Goal: Task Accomplishment & Management: Use online tool/utility

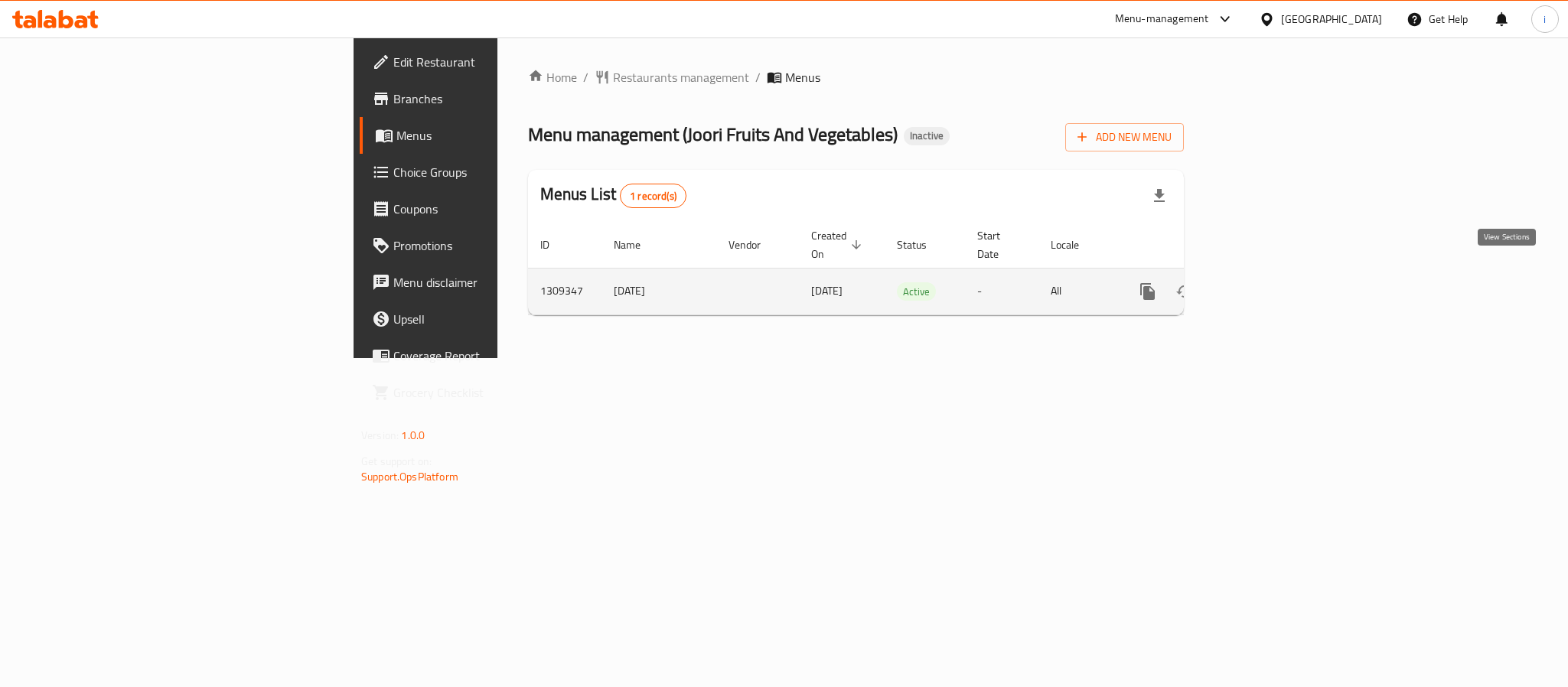
click at [1267, 283] on icon "enhanced table" at bounding box center [1257, 291] width 18 height 18
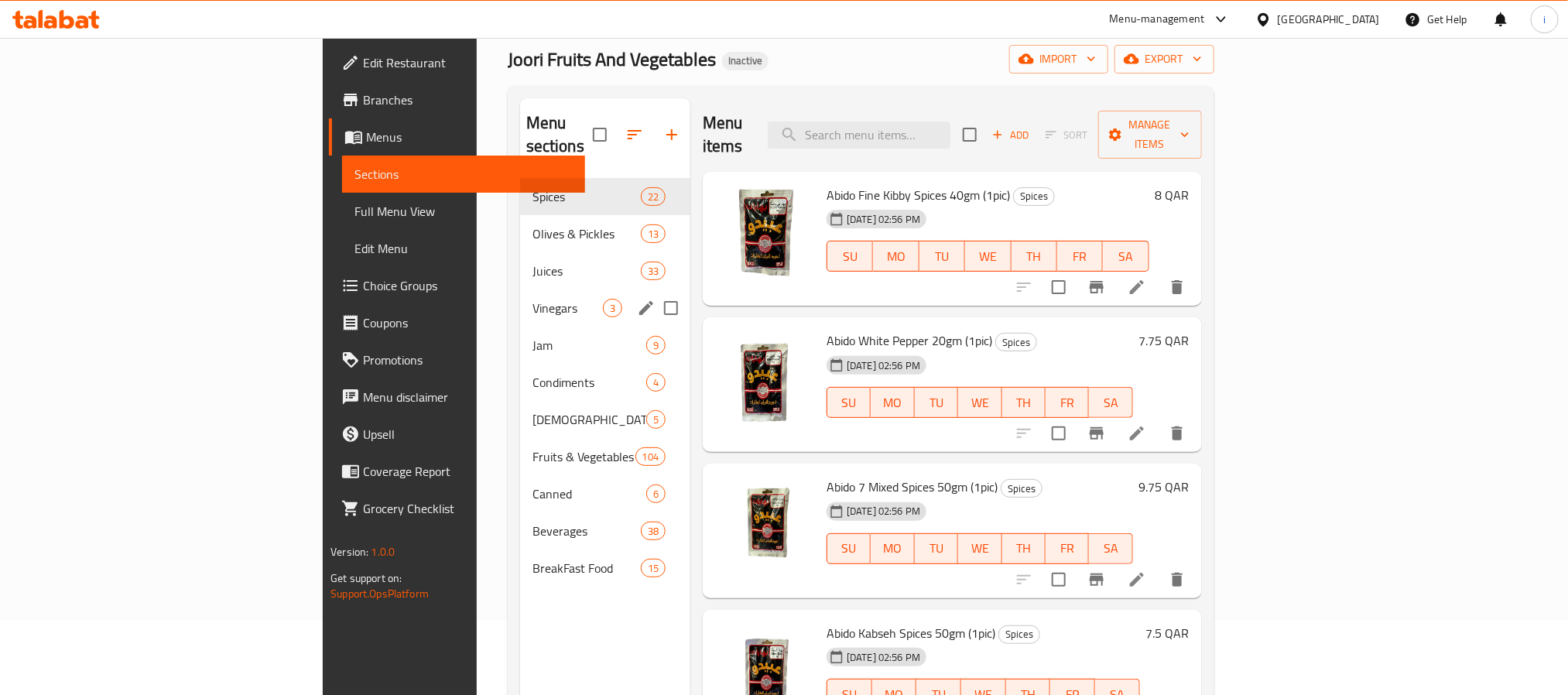
scroll to position [116, 0]
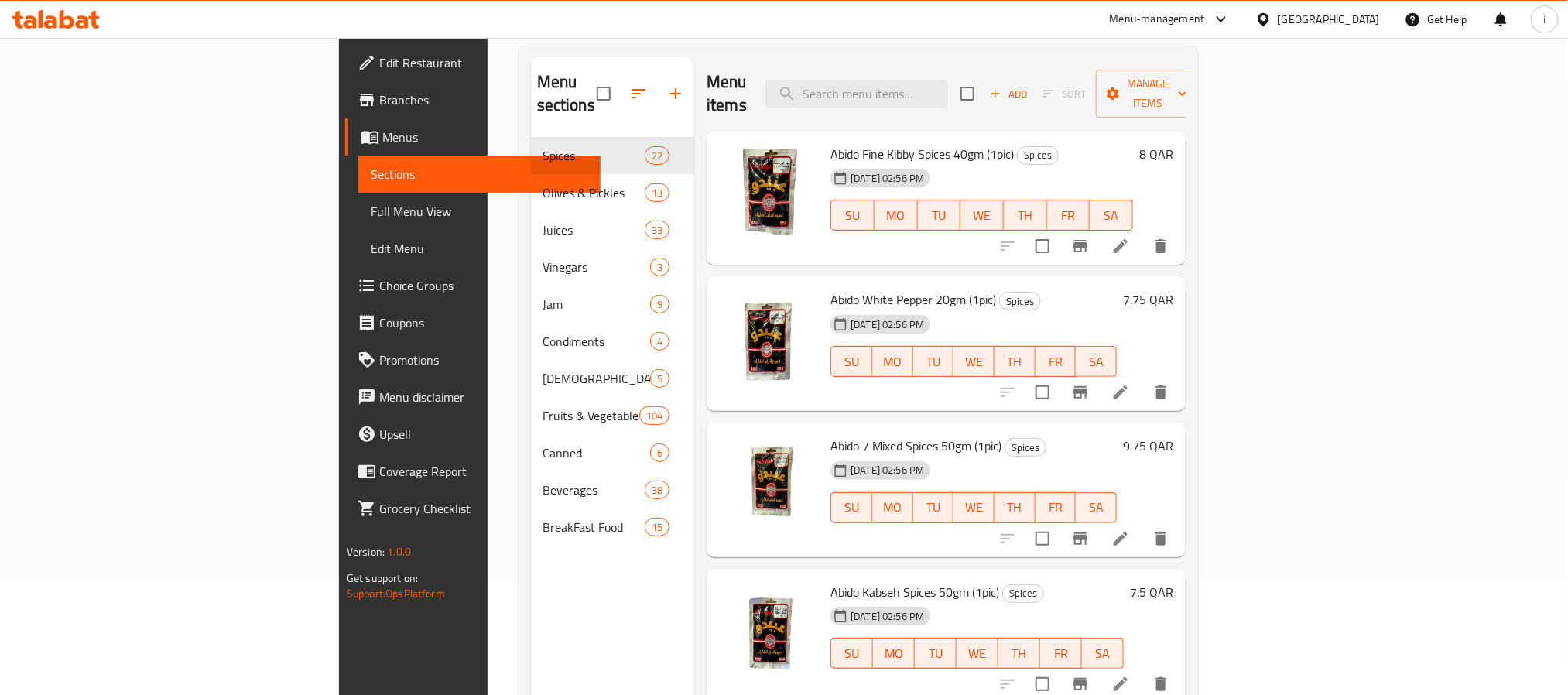
click at [531, 600] on div "Menu sections Spices 22 Olives & Pickles 13 Juices 33 Vinegars 3 Jam 9 Condimen…" at bounding box center [613, 404] width 164 height 695
click at [531, 619] on div "Menu sections Spices 22 Olives & Pickles 13 Juices 33 Vinegars 3 Jam 9 Condimen…" at bounding box center [613, 404] width 164 height 695
click at [531, 602] on div "Menu sections Spices 22 Olives & Pickles 13 Juices 33 Vinegars 3 Jam 9 Condimen…" at bounding box center [613, 404] width 164 height 695
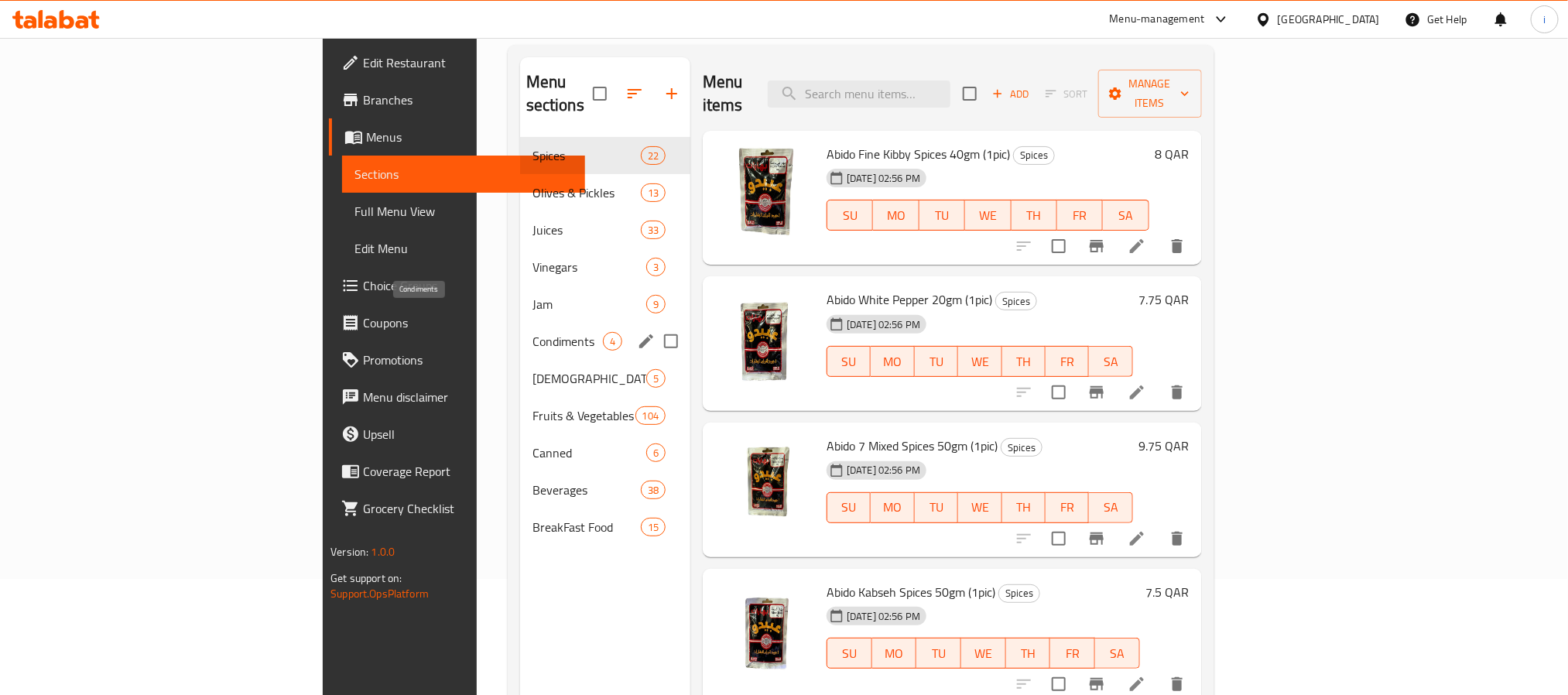
click at [533, 332] on span "Condiments" at bounding box center [567, 341] width 70 height 18
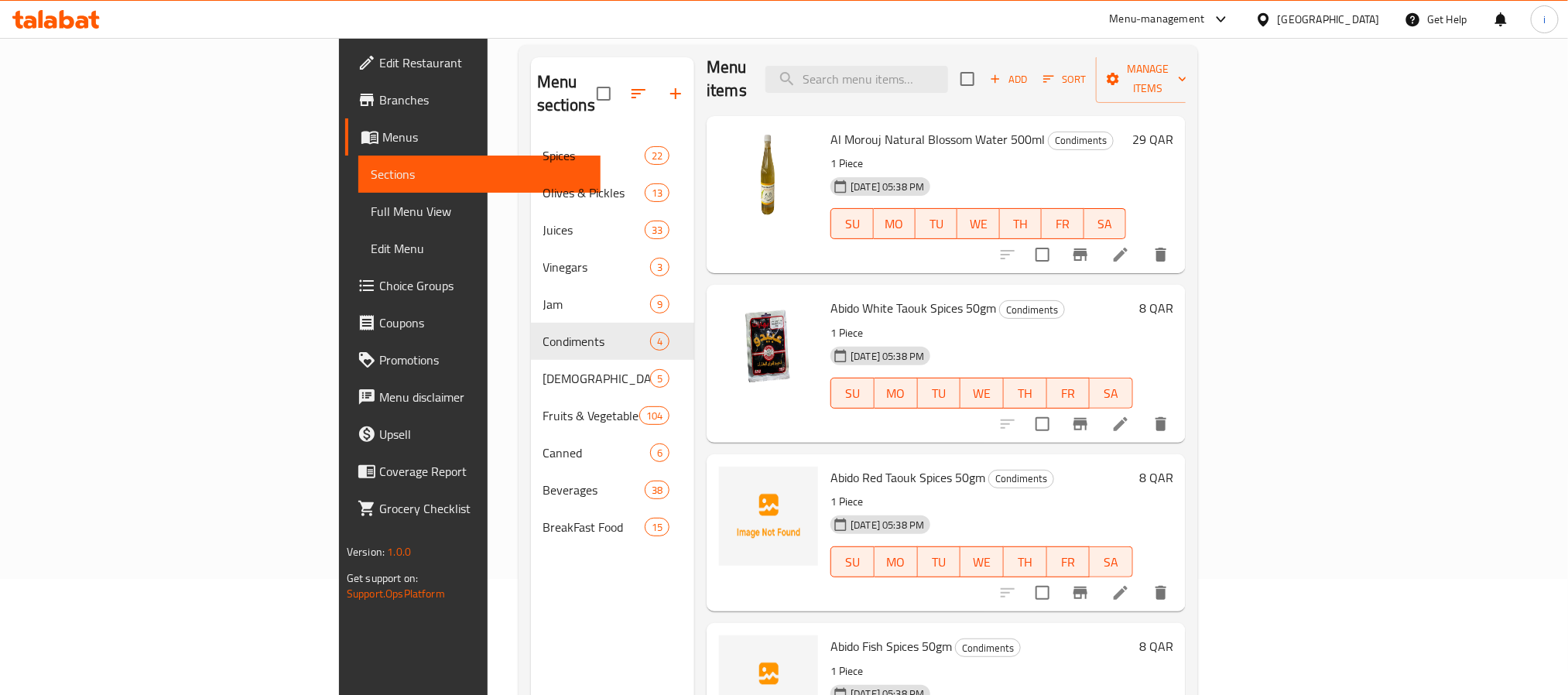
scroll to position [18, 0]
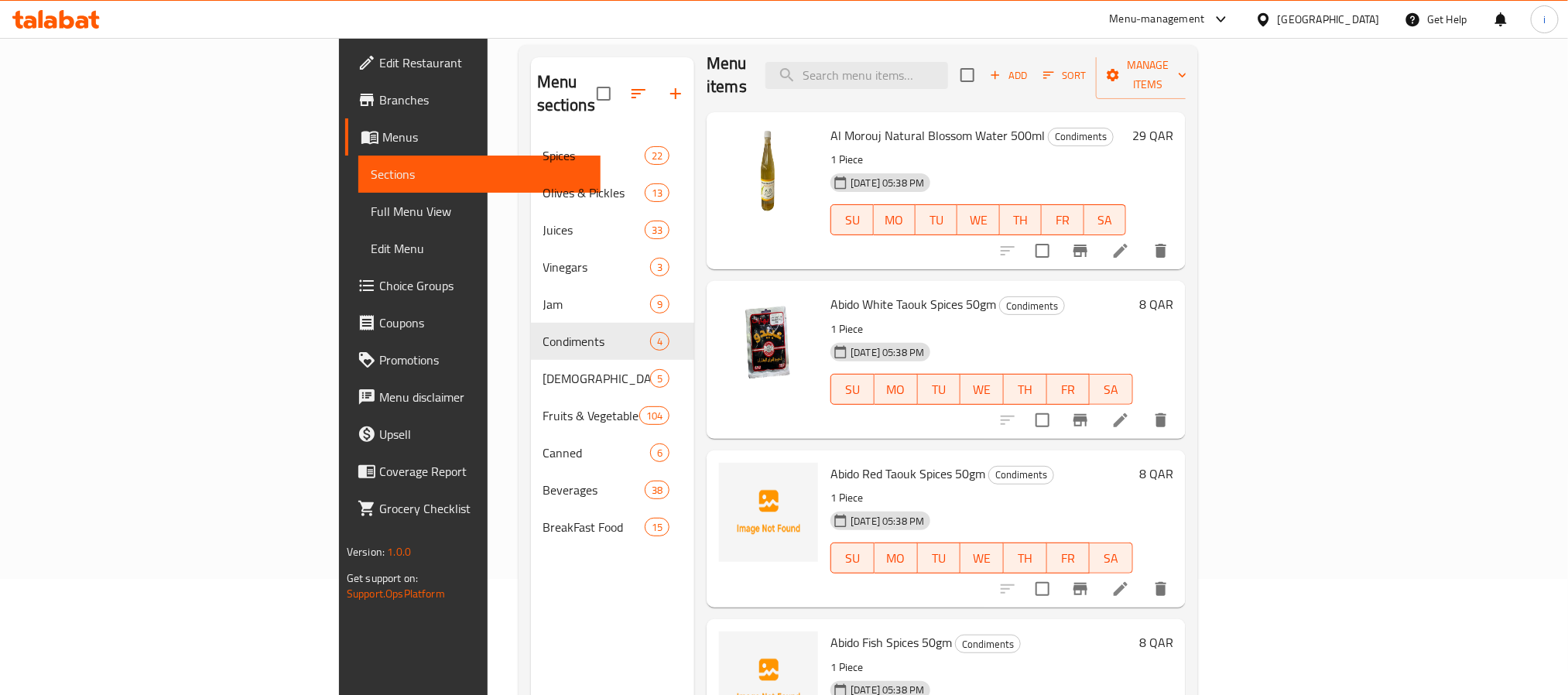
click at [531, 605] on div "Menu sections Spices 22 Olives & Pickles 13 Juices 33 Vinegars 3 Jam 9 Condimen…" at bounding box center [613, 404] width 164 height 695
drag, startPoint x: 910, startPoint y: 282, endPoint x: 743, endPoint y: 277, distance: 167.1
click at [824, 287] on div "Abido White Taouk Spices 50gm Condiments 1 Piece [DATE] 05:38 PM SU MO TU WE TH…" at bounding box center [981, 359] width 315 height 145
copy span "Abido White Taouk Spices 50gm"
click at [830, 292] on span "Abido White Taouk Spices 50gm" at bounding box center [913, 304] width 166 height 23
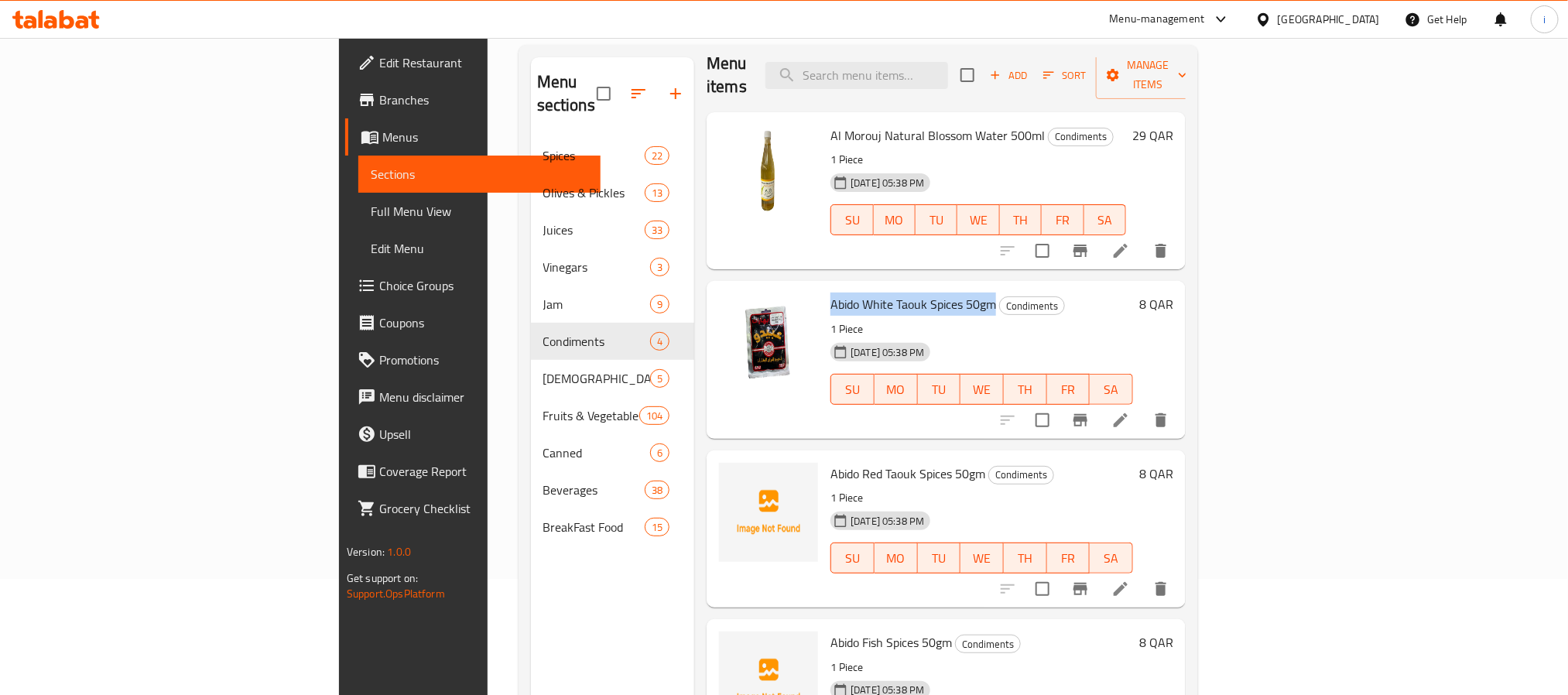
drag, startPoint x: 910, startPoint y: 277, endPoint x: 746, endPoint y: 275, distance: 164.0
click at [830, 292] on span "Abido White Taouk Spices 50gm" at bounding box center [913, 304] width 166 height 23
copy span "Abido White Taouk Spices 50gm"
drag, startPoint x: 797, startPoint y: 449, endPoint x: 829, endPoint y: 450, distance: 32.0
click at [830, 462] on span "Abido Red Taouk Spices 50gm" at bounding box center [908, 474] width 154 height 23
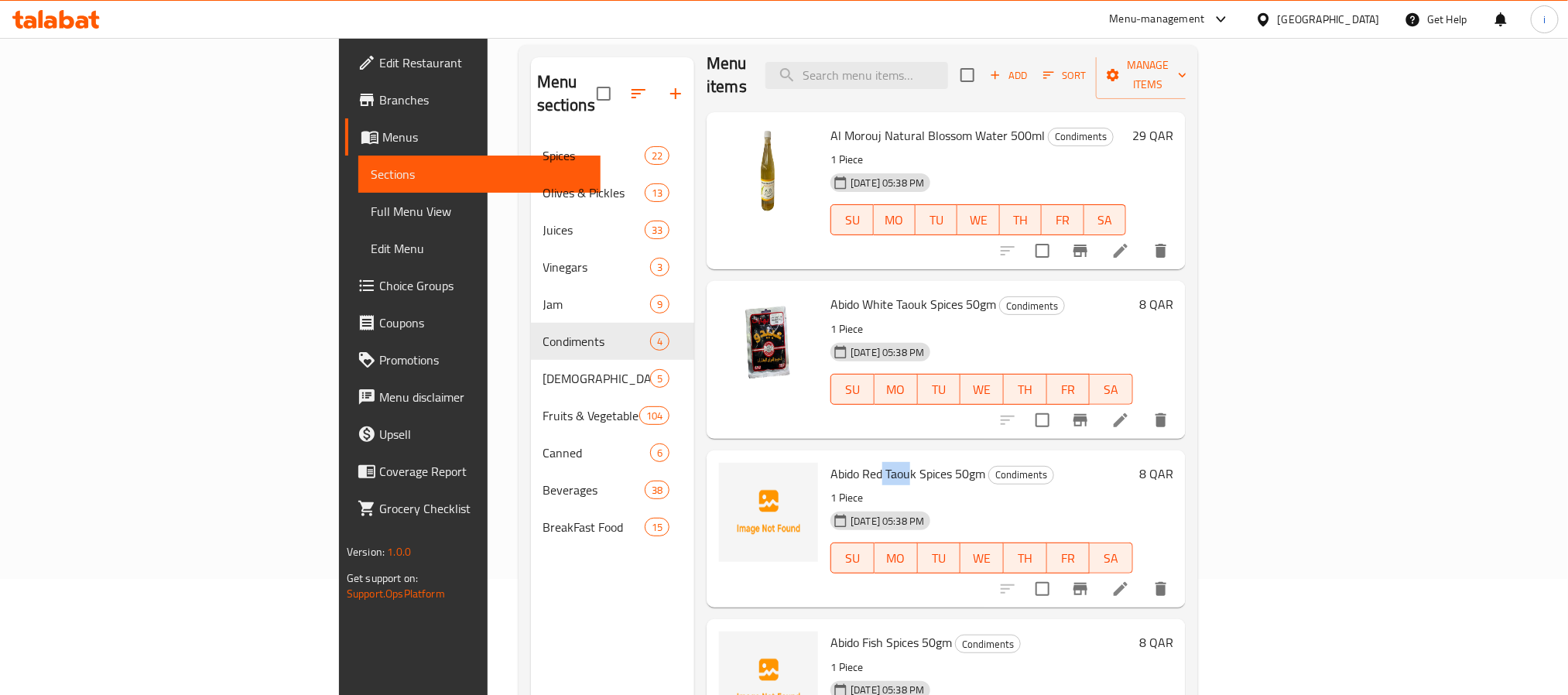
click at [830, 462] on span "Abido Red Taouk Spices 50gm" at bounding box center [908, 474] width 154 height 23
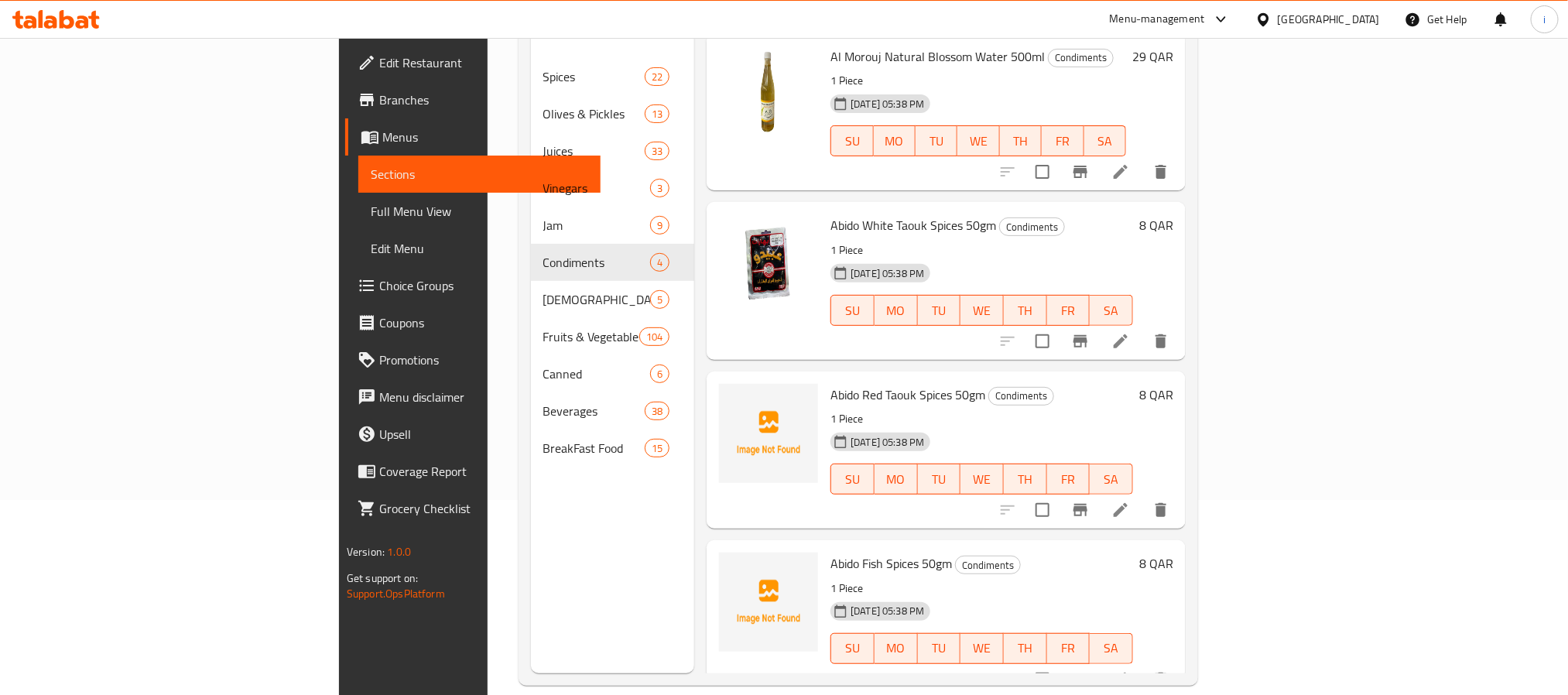
scroll to position [217, 0]
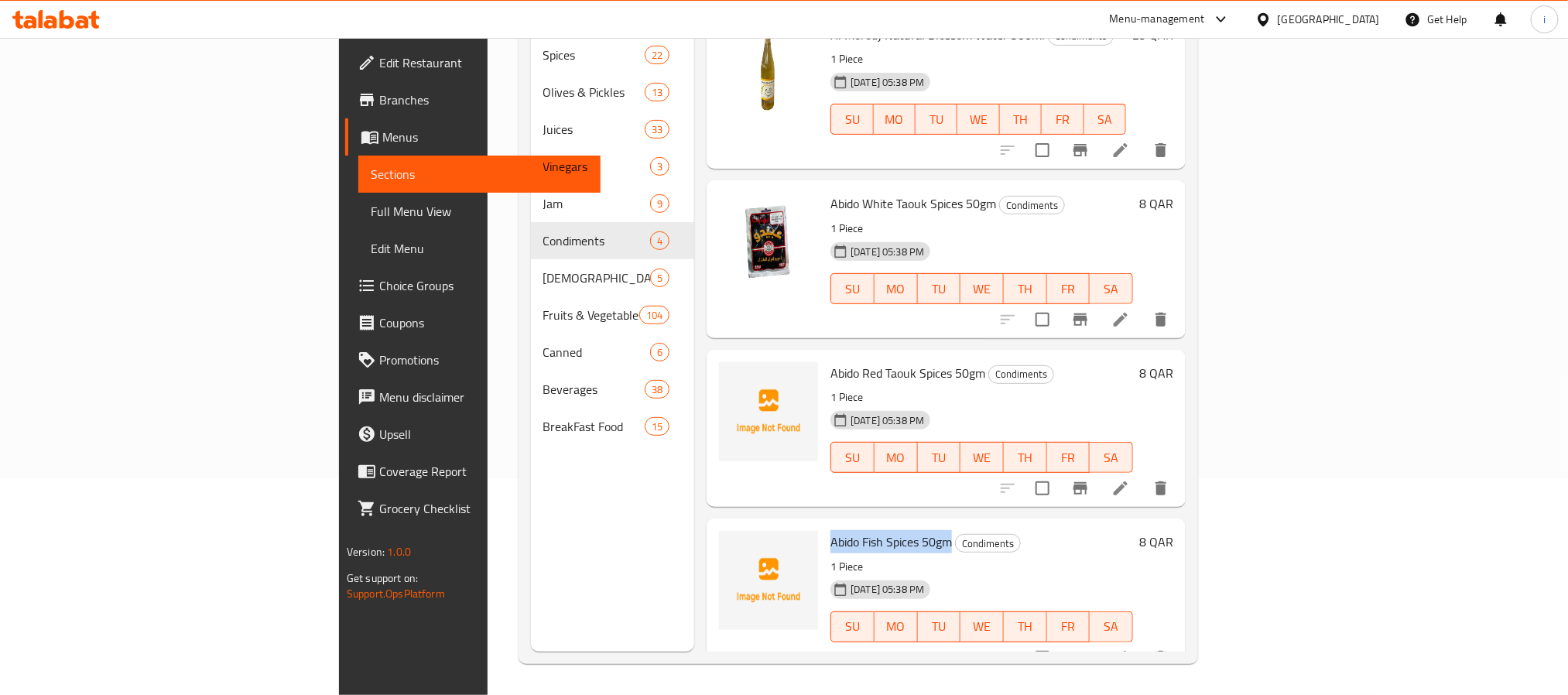
drag, startPoint x: 745, startPoint y: 519, endPoint x: 866, endPoint y: 520, distance: 121.0
click at [866, 530] on span "Abido Fish Spices 50gm" at bounding box center [891, 541] width 121 height 23
copy span "Abido Fish Spices 50gm"
click at [1064, 532] on div "Abido Fish Spices 50gm Condiments 1 Piece [DATE] 05:38 PM SU MO TU WE TH FR SA" at bounding box center [981, 597] width 315 height 145
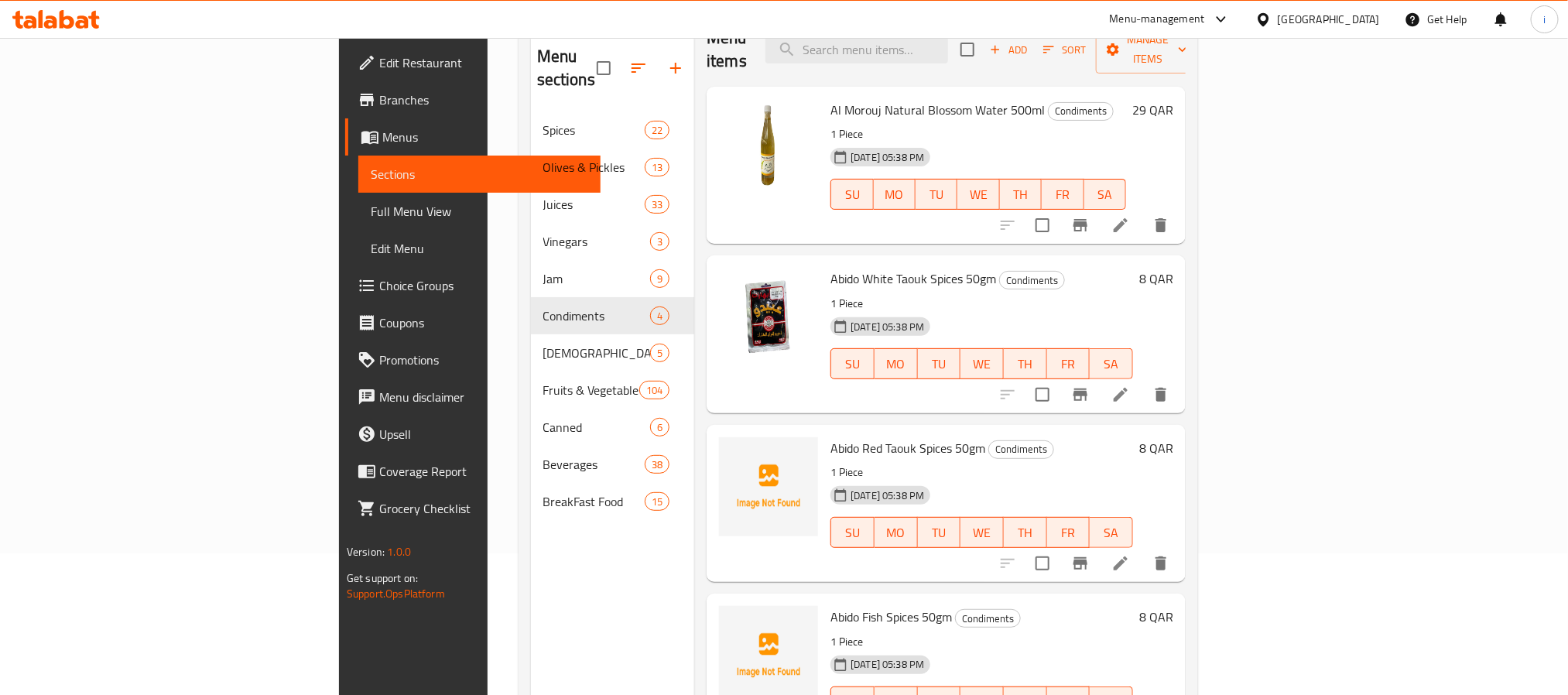
scroll to position [101, 0]
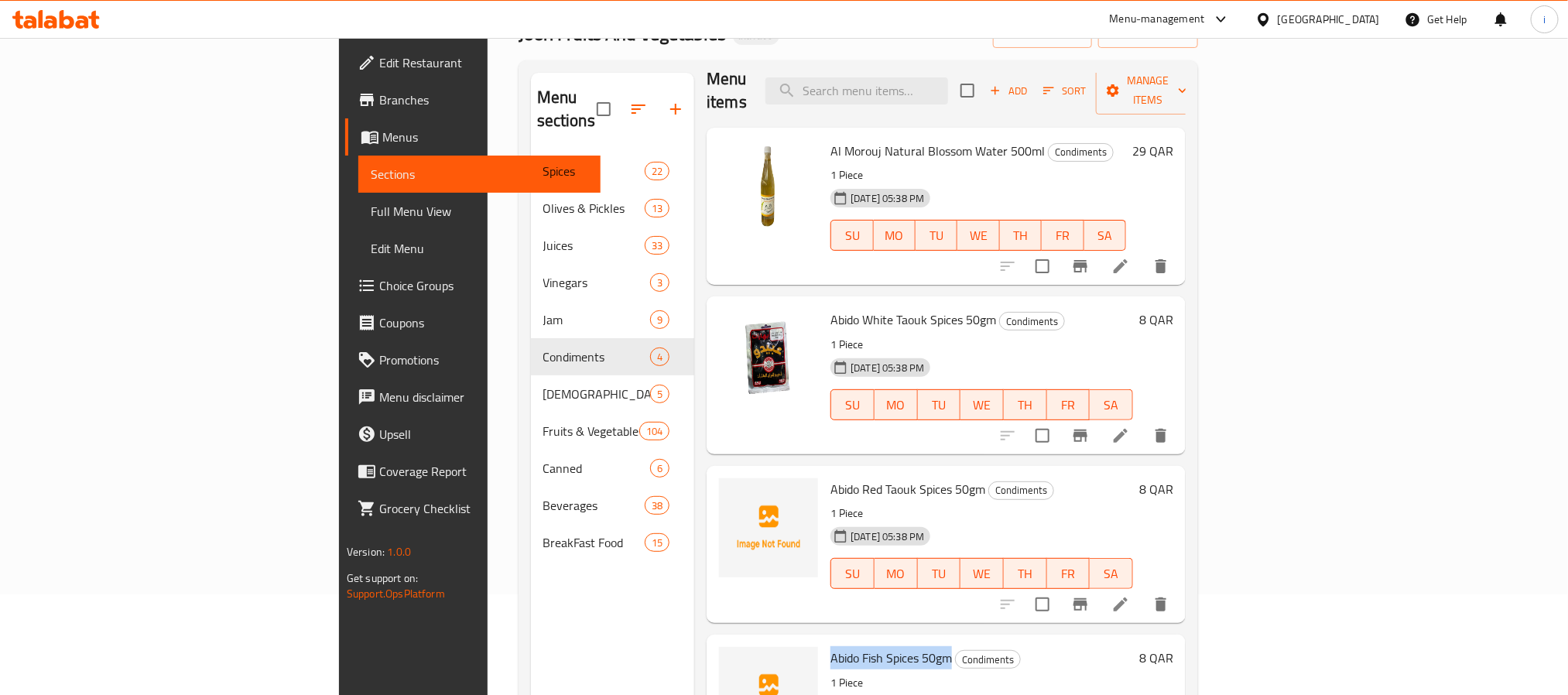
drag, startPoint x: 869, startPoint y: 639, endPoint x: 742, endPoint y: 632, distance: 127.2
copy span "Abido Fish Spices 50gm"
click at [531, 620] on div "Menu sections Spices 22 Olives & Pickles 13 Juices 33 Vinegars 3 Jam 9 Condimen…" at bounding box center [613, 420] width 164 height 695
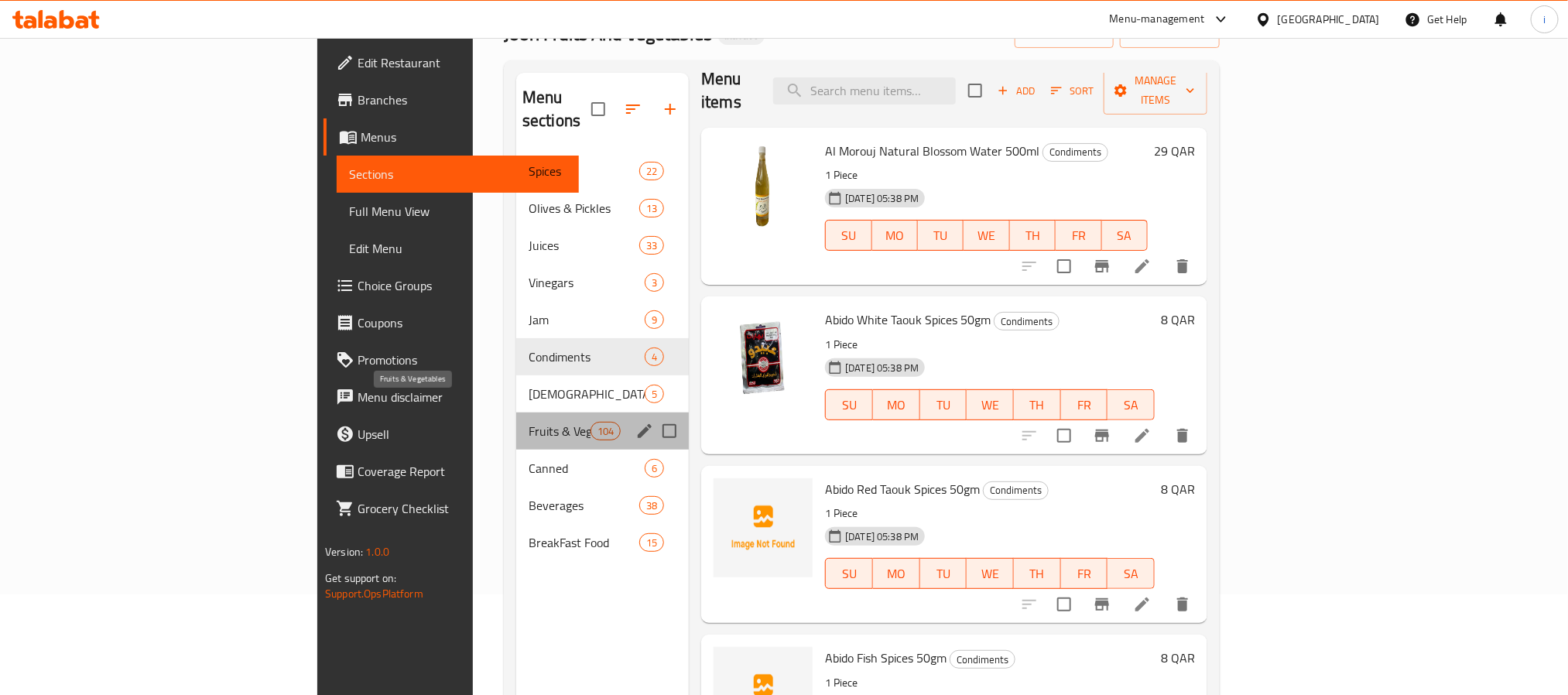
click at [528, 422] on span "Fruits & Vegetables" at bounding box center [559, 430] width 62 height 18
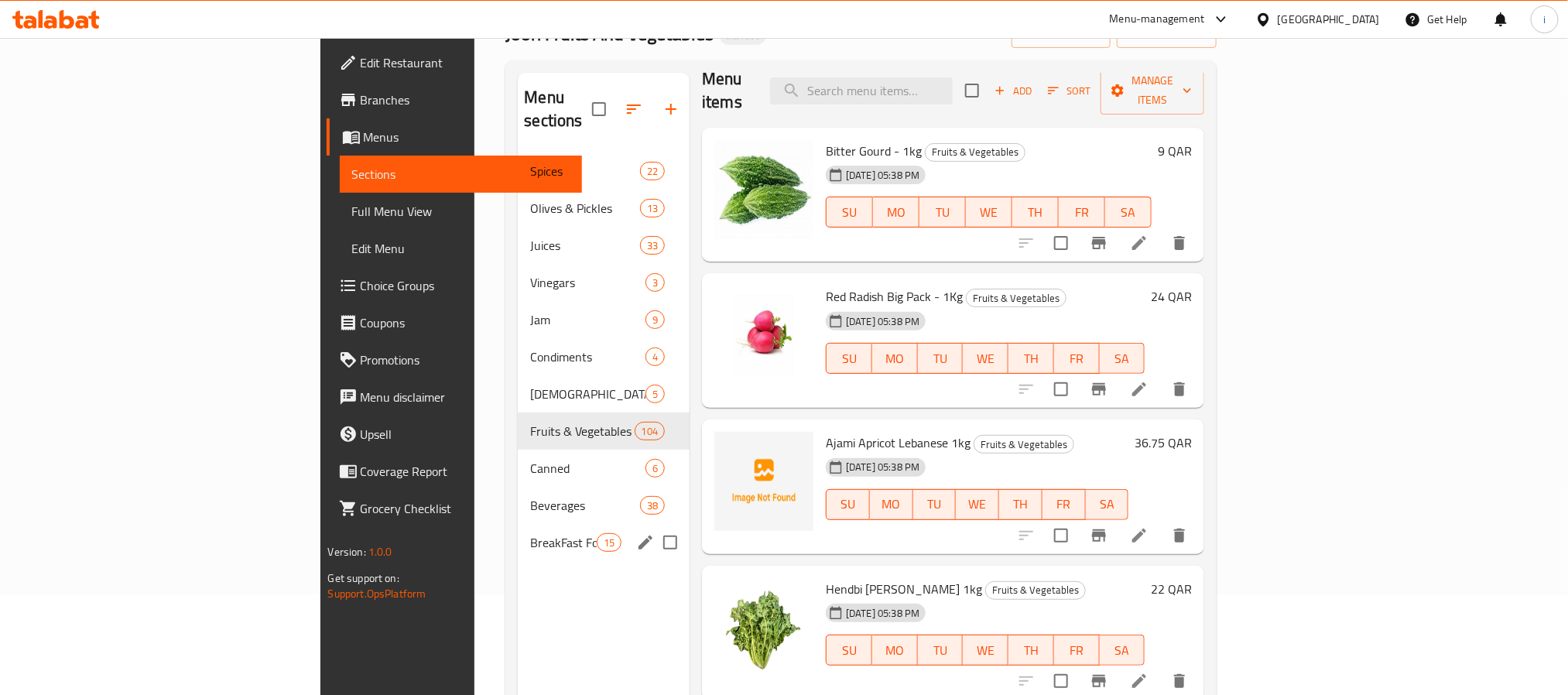
click at [518, 529] on div "BreakFast Food 15" at bounding box center [604, 542] width 172 height 37
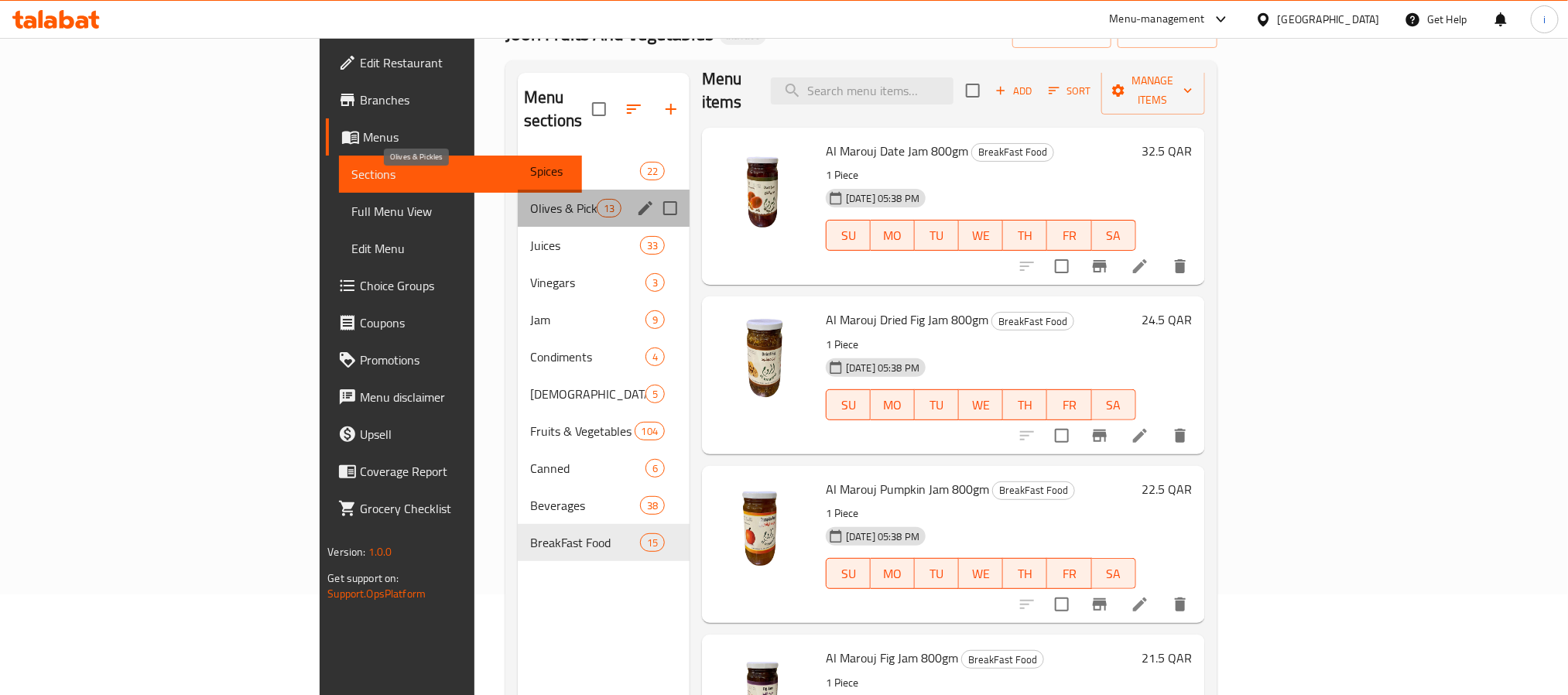
drag, startPoint x: 412, startPoint y: 189, endPoint x: 251, endPoint y: 237, distance: 168.0
click at [530, 199] on span "Olives & Pickles" at bounding box center [563, 207] width 67 height 18
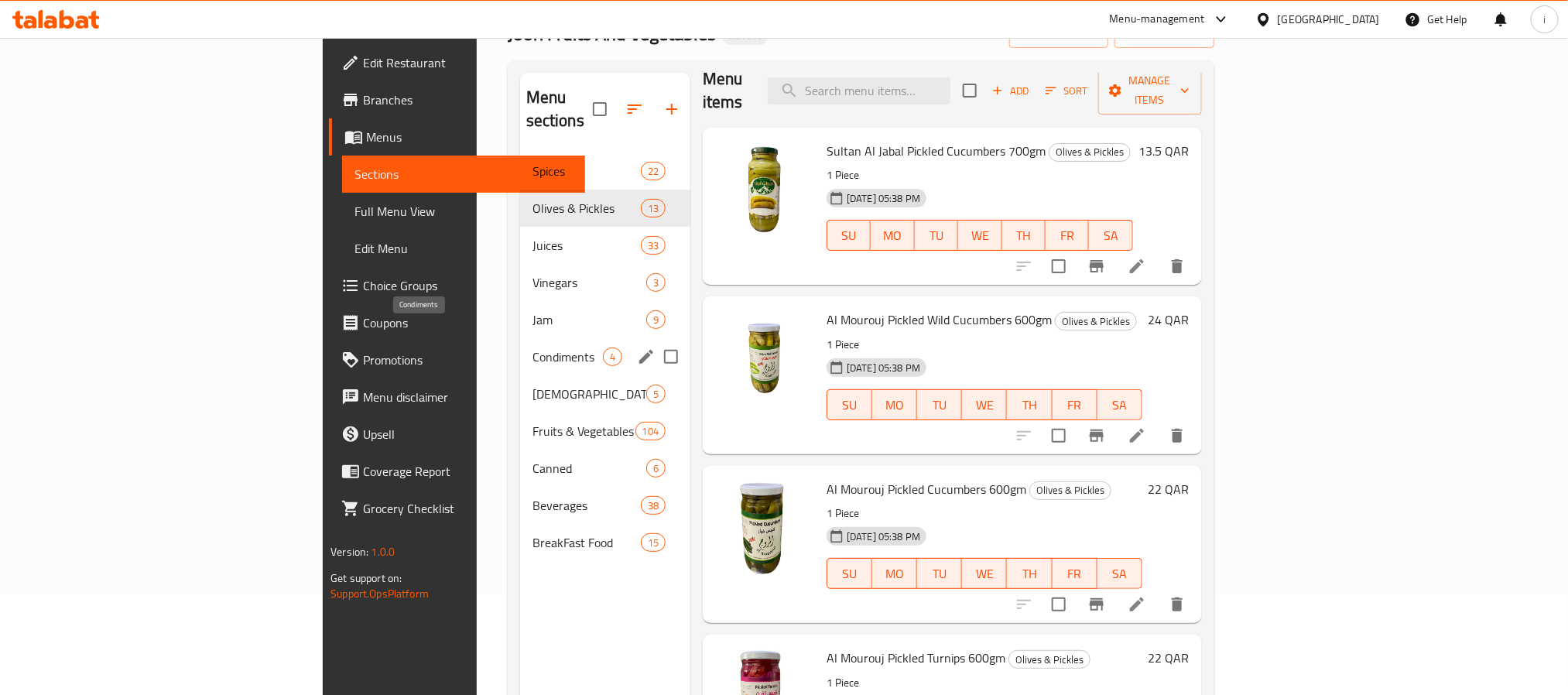
click at [533, 348] on span "Condiments" at bounding box center [567, 357] width 70 height 18
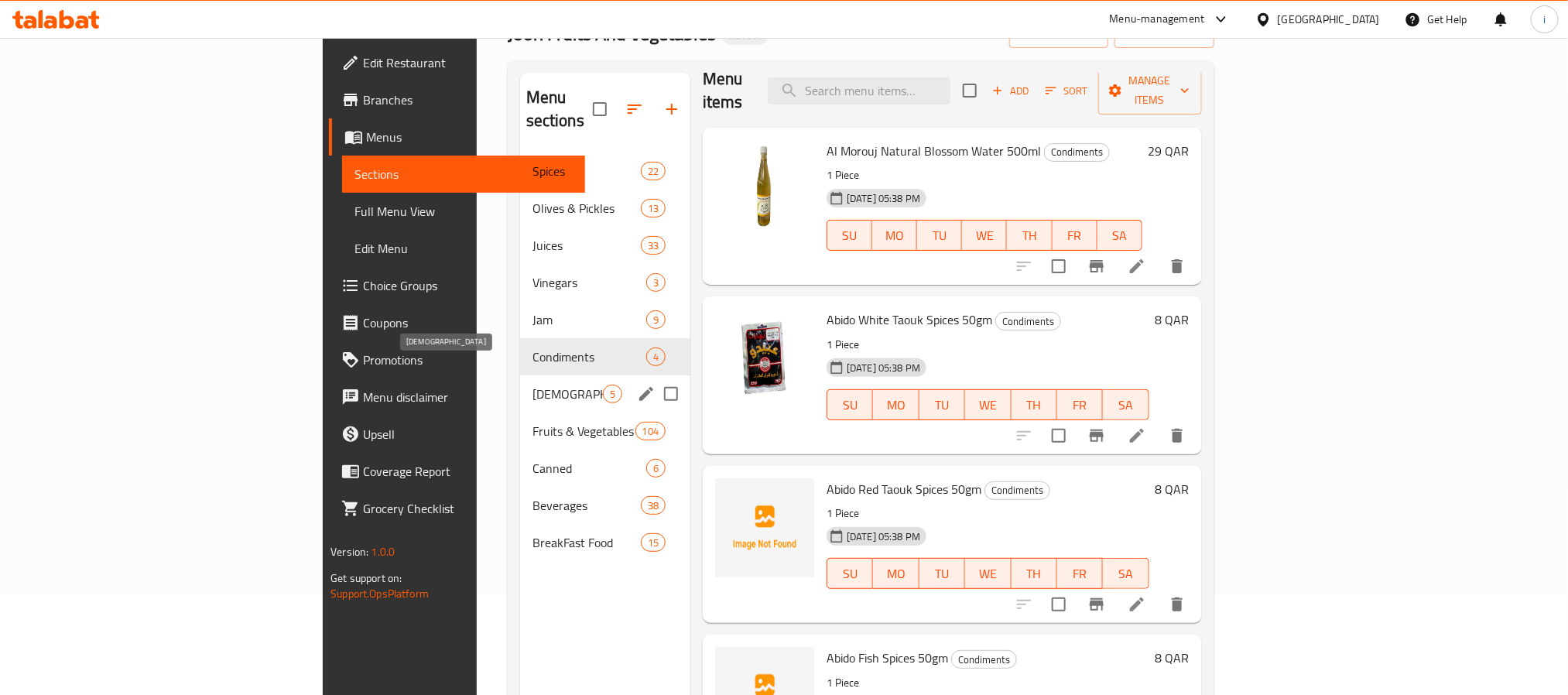
click at [533, 384] on span "[DEMOGRAPHIC_DATA]" at bounding box center [567, 393] width 70 height 18
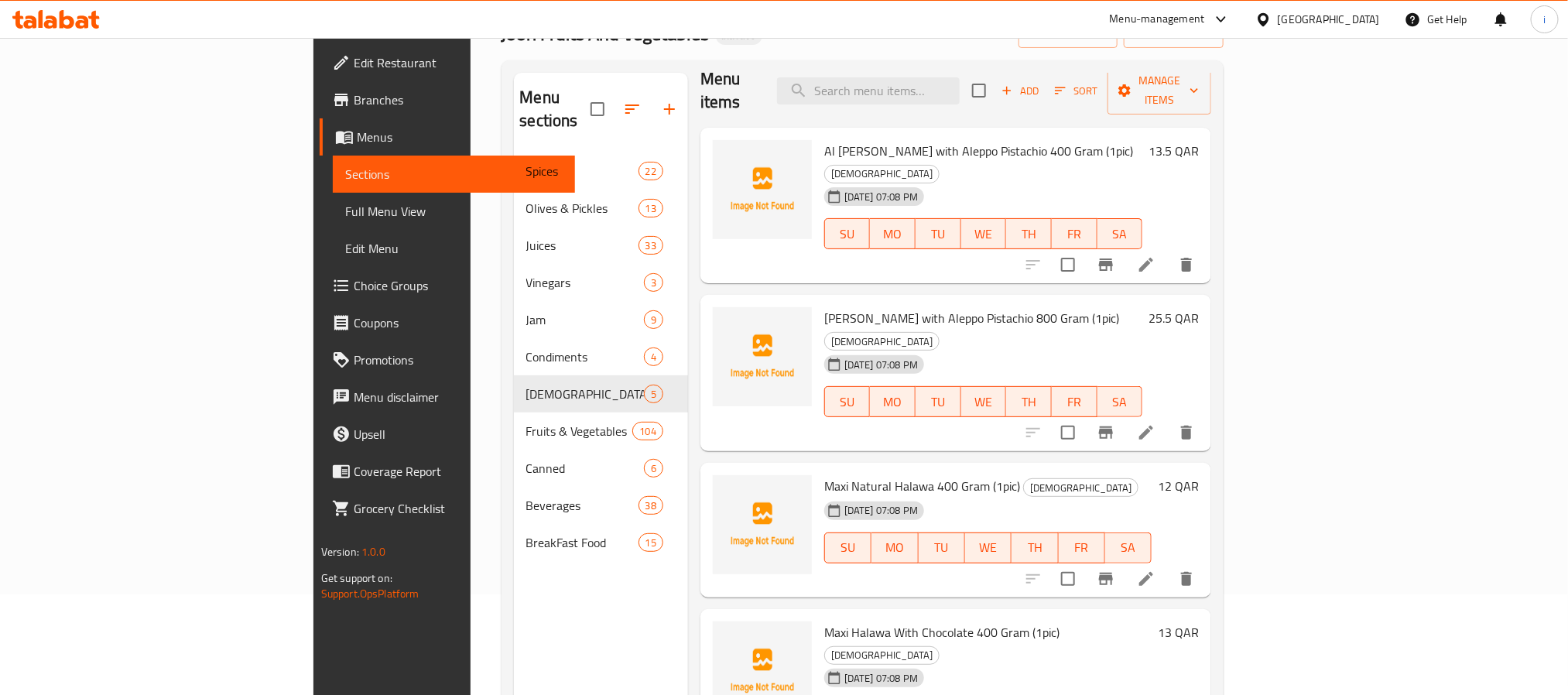
click at [514, 625] on div "Menu sections Spices 22 Olives & Pickles 13 Juices 33 Vinegars 3 Jam 9 Condimen…" at bounding box center [600, 420] width 174 height 695
click at [514, 615] on div "Menu sections Spices 22 Olives & Pickles 13 Juices 33 Vinegars 3 Jam 9 Condimen…" at bounding box center [600, 420] width 174 height 695
click at [514, 606] on div "Menu sections Spices 22 Olives & Pickles 13 Juices 33 Vinegars 3 Jam 9 Condimen…" at bounding box center [600, 420] width 174 height 695
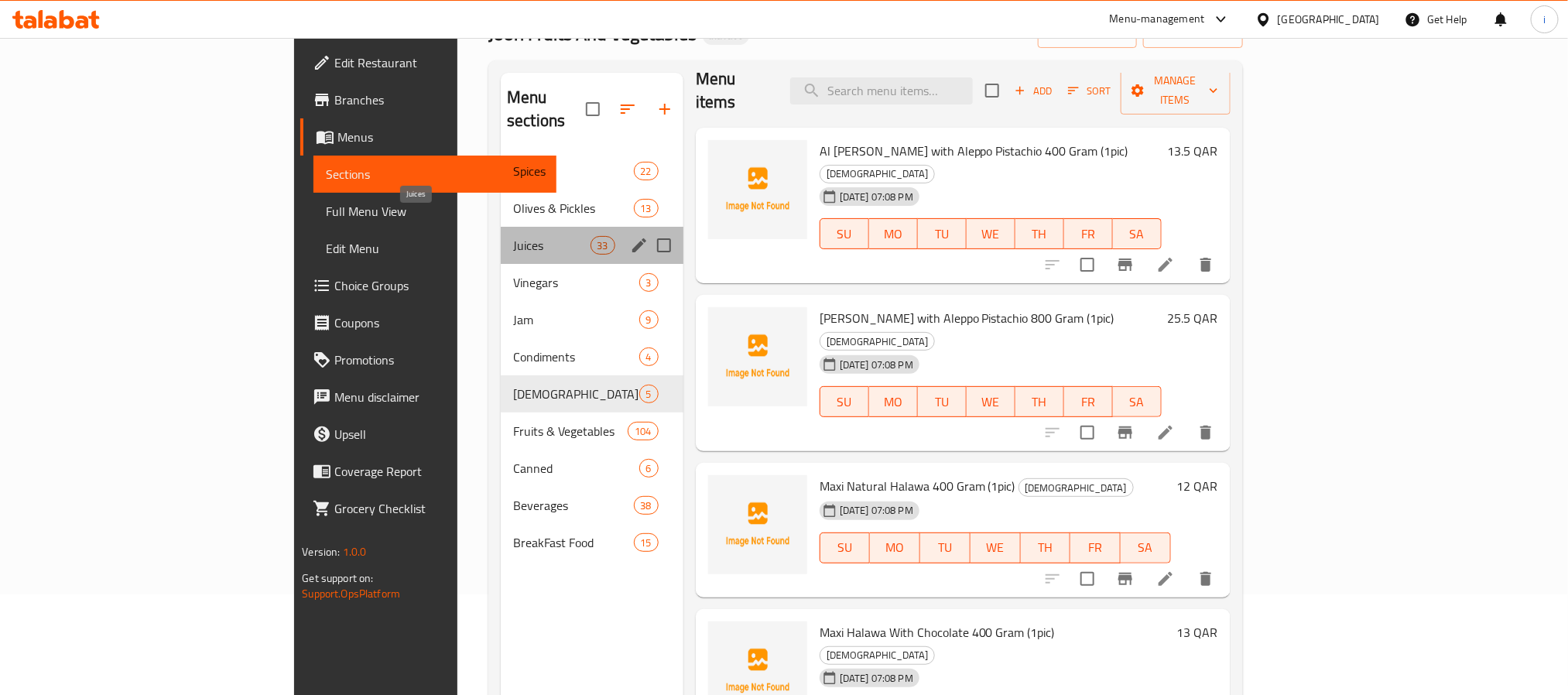
click at [513, 236] on span "Juices" at bounding box center [551, 245] width 76 height 18
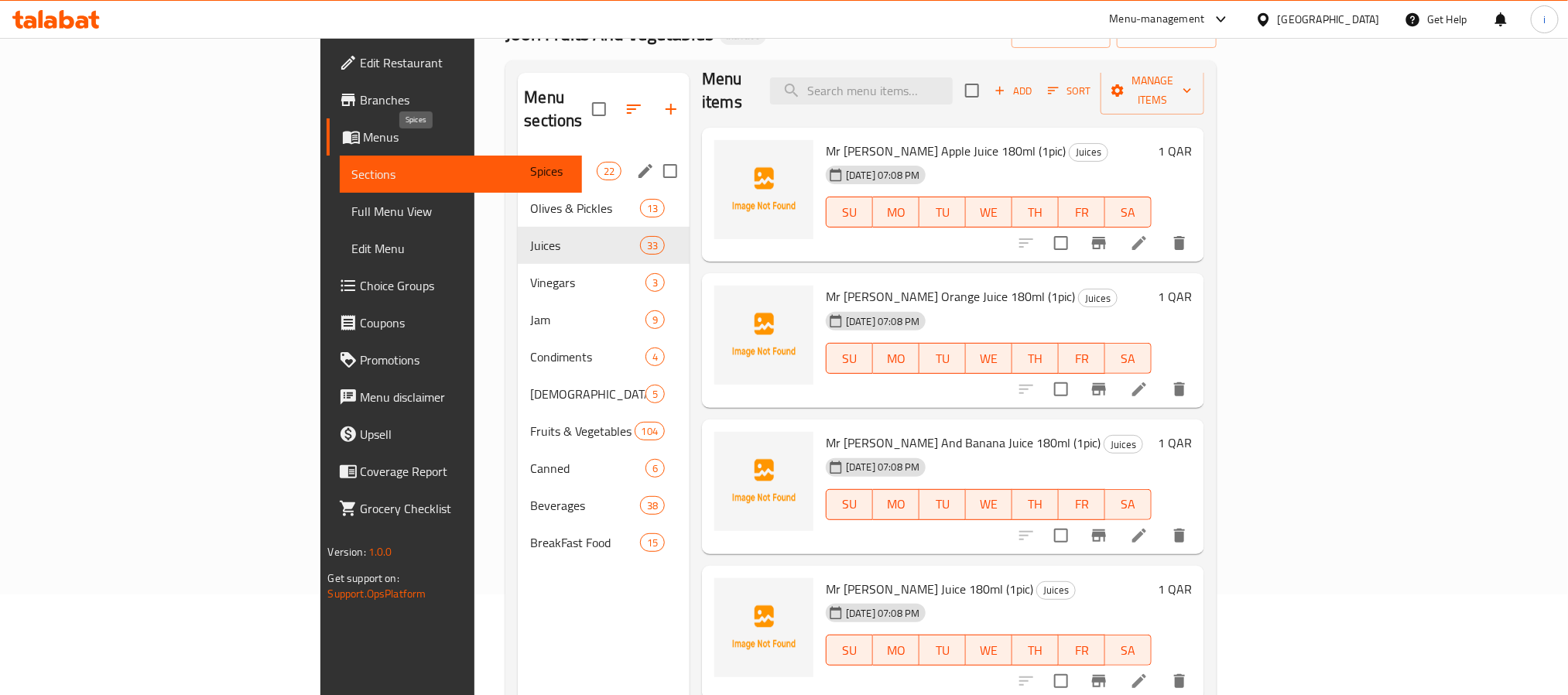
click at [530, 161] on span "Spices" at bounding box center [563, 170] width 66 height 18
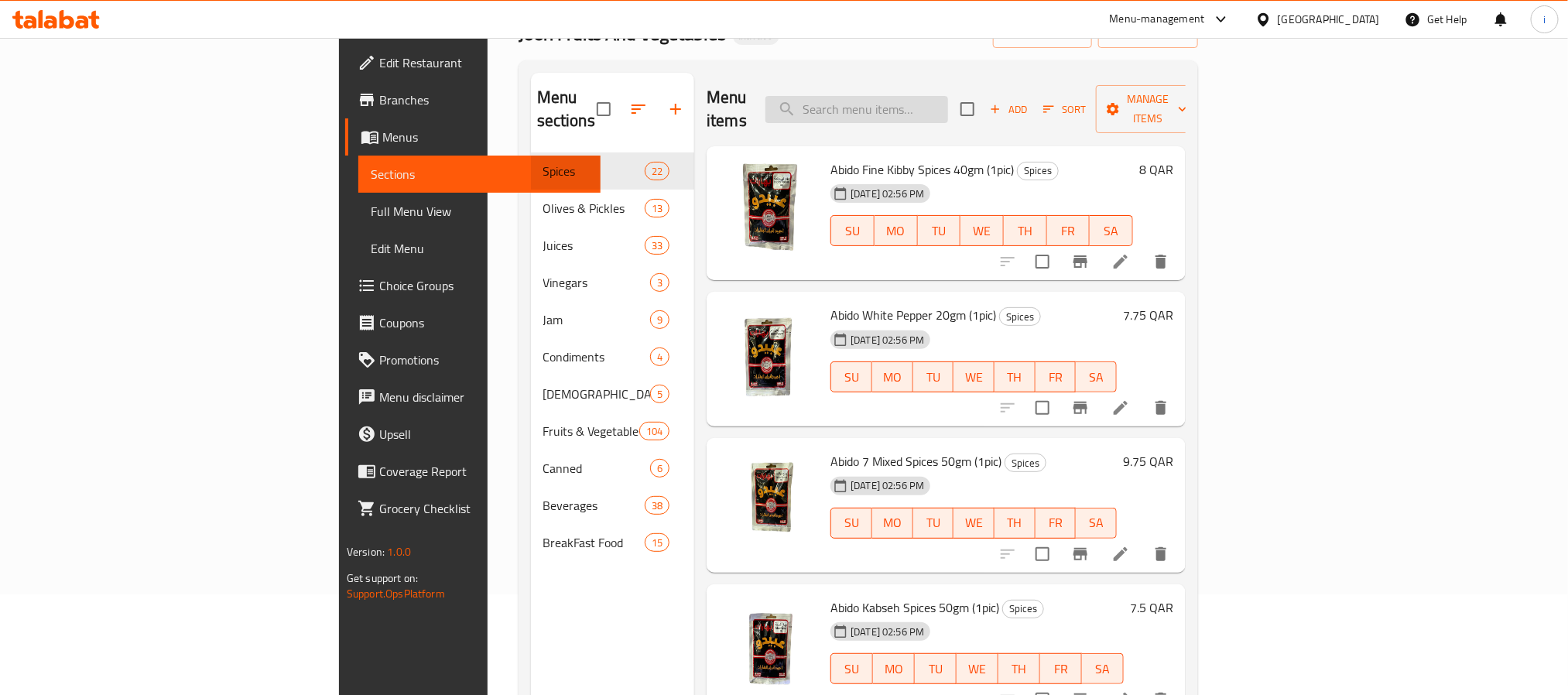
click at [946, 97] on input "search" at bounding box center [856, 109] width 183 height 27
paste input "Fruits Basket 150"
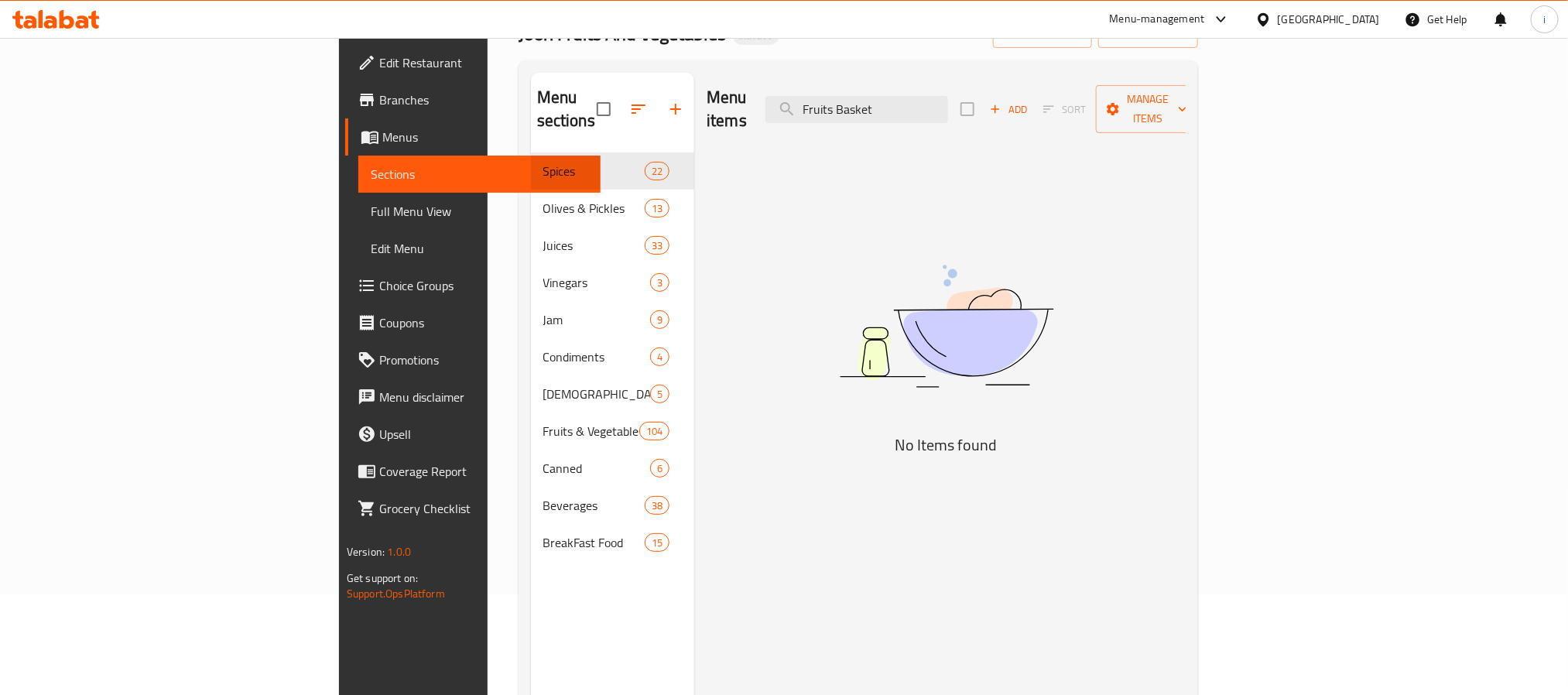
click at [531, 626] on div "Menu sections Spices 22 Olives & Pickles 13 Juices 33 Vinegars 3 Jam 9 Condimen…" at bounding box center [613, 420] width 164 height 695
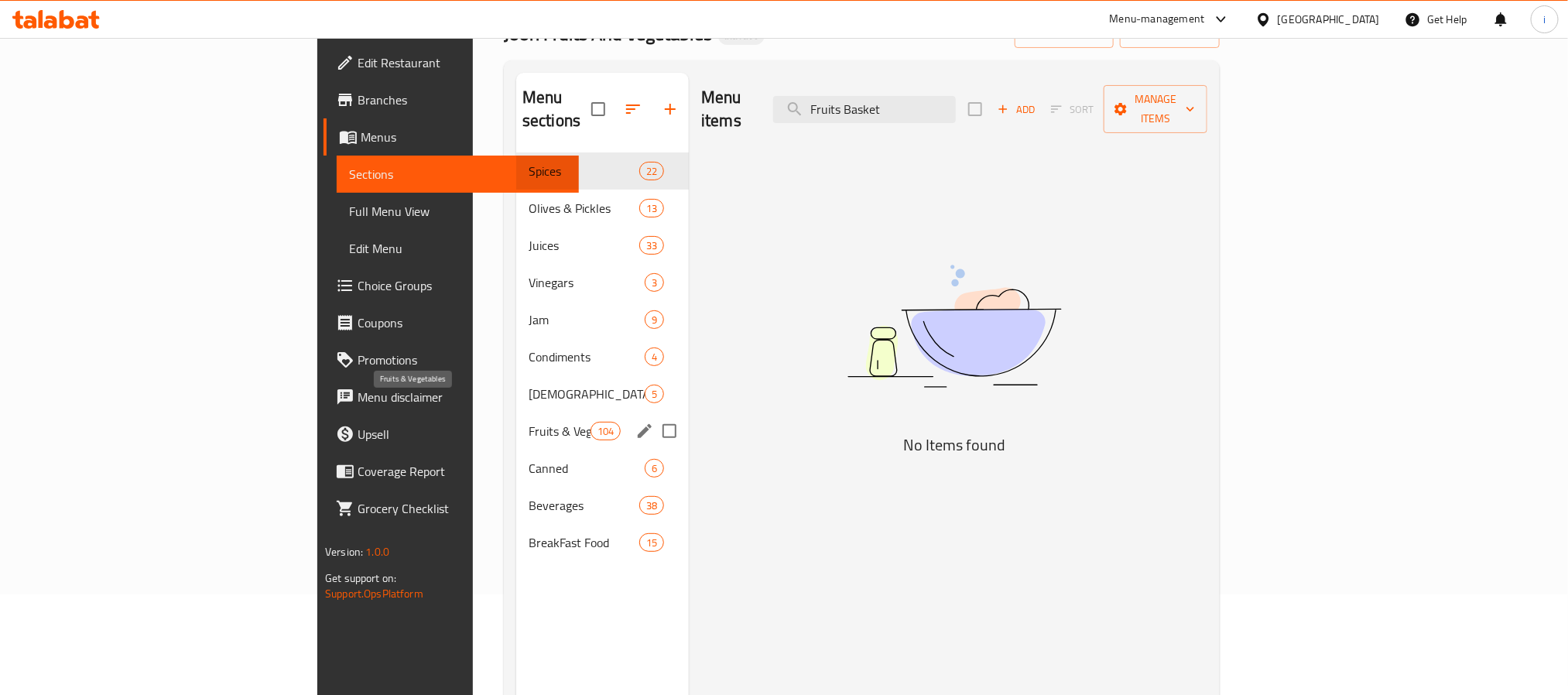
click at [528, 422] on span "Fruits & Vegetables" at bounding box center [559, 430] width 62 height 18
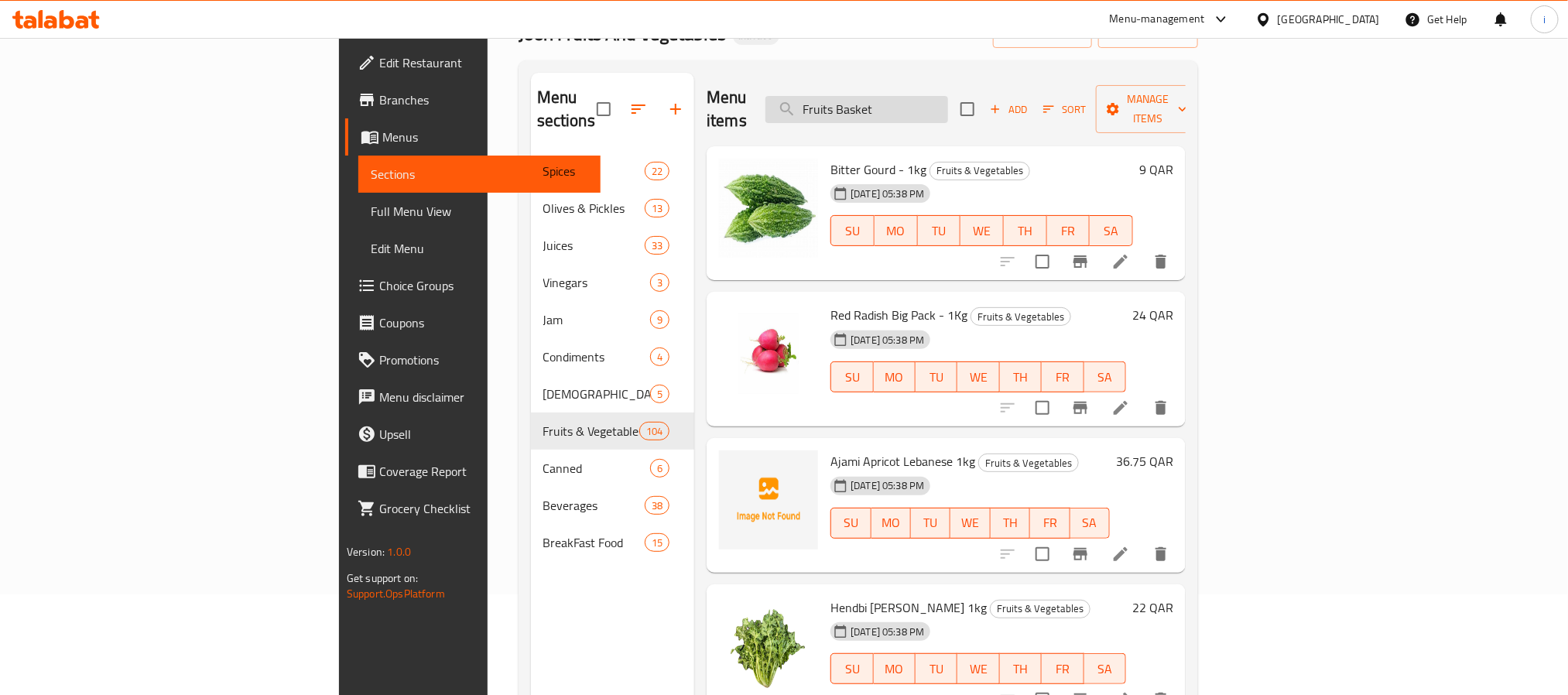
click at [948, 96] on input "Fruits Basket" at bounding box center [856, 109] width 183 height 27
drag, startPoint x: 1014, startPoint y: 104, endPoint x: 883, endPoint y: 98, distance: 131.1
click at [883, 98] on input "Fruits Basket" at bounding box center [856, 109] width 183 height 27
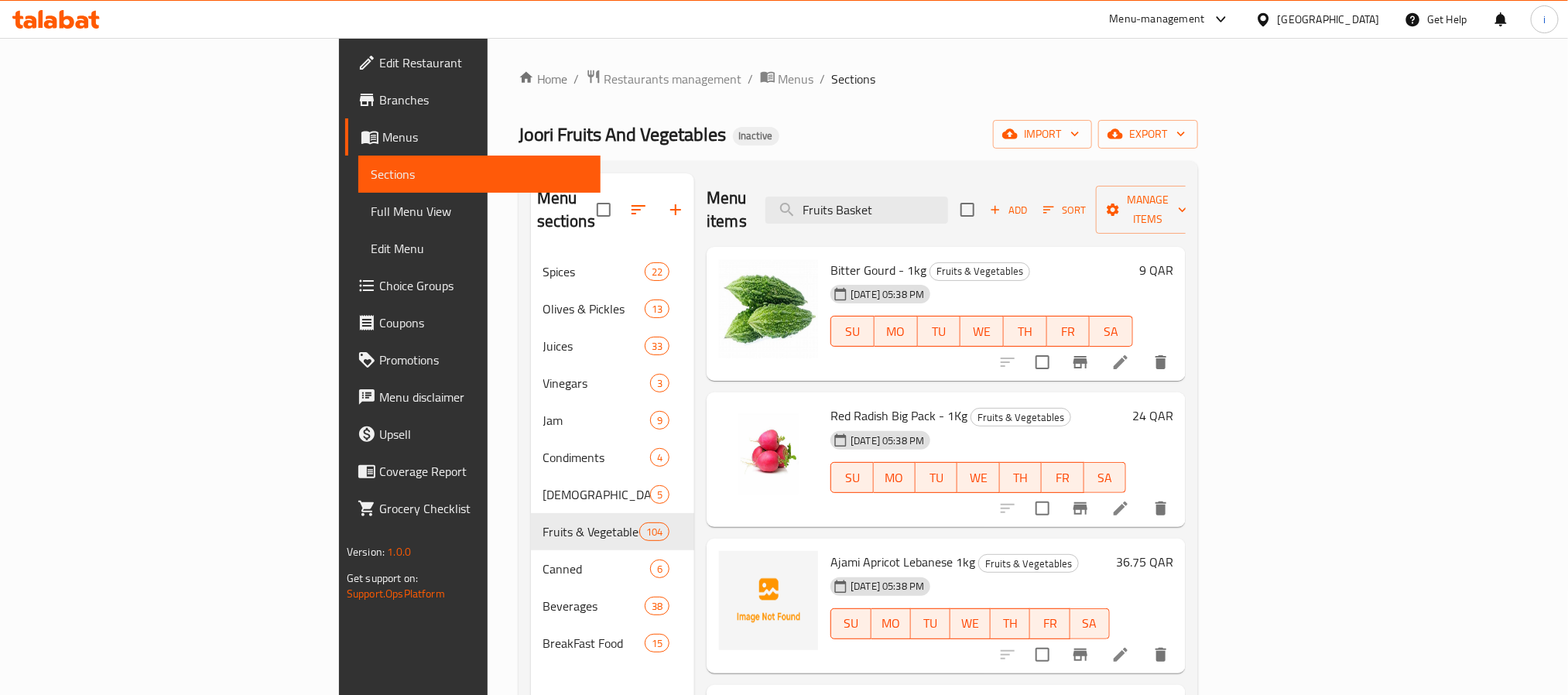
click at [1031, 151] on div "Home / Restaurants management / Menus / Sections Joori Fruits And Vegetables In…" at bounding box center [858, 566] width 679 height 995
click at [1018, 42] on div "Home / Restaurants management / Menus / Sections Joori Fruits And Vegetables In…" at bounding box center [858, 567] width 742 height 1058
click at [1127, 130] on div "Joori Fruits And Vegetables Inactive import export" at bounding box center [858, 134] width 679 height 29
click at [948, 210] on input "Fruits Basket" at bounding box center [856, 210] width 183 height 27
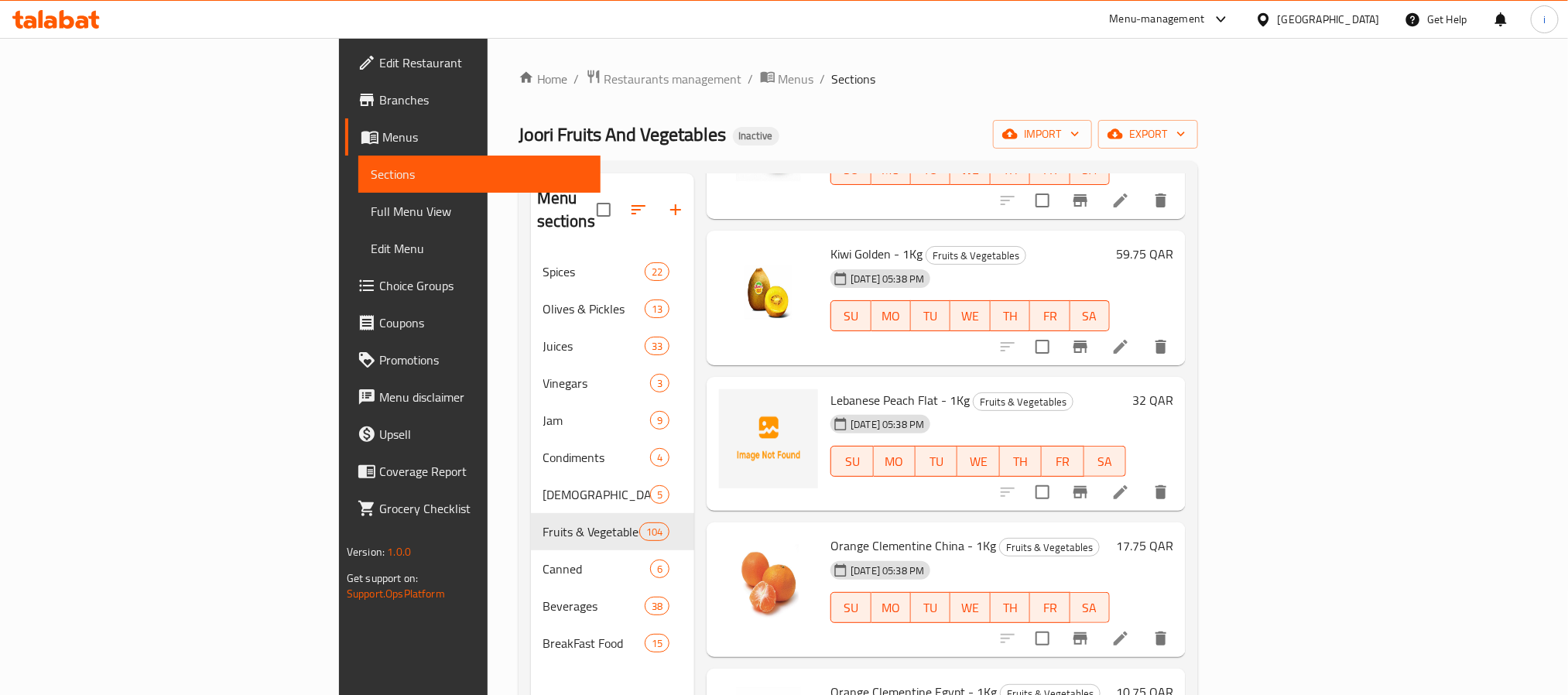
scroll to position [3947, 0]
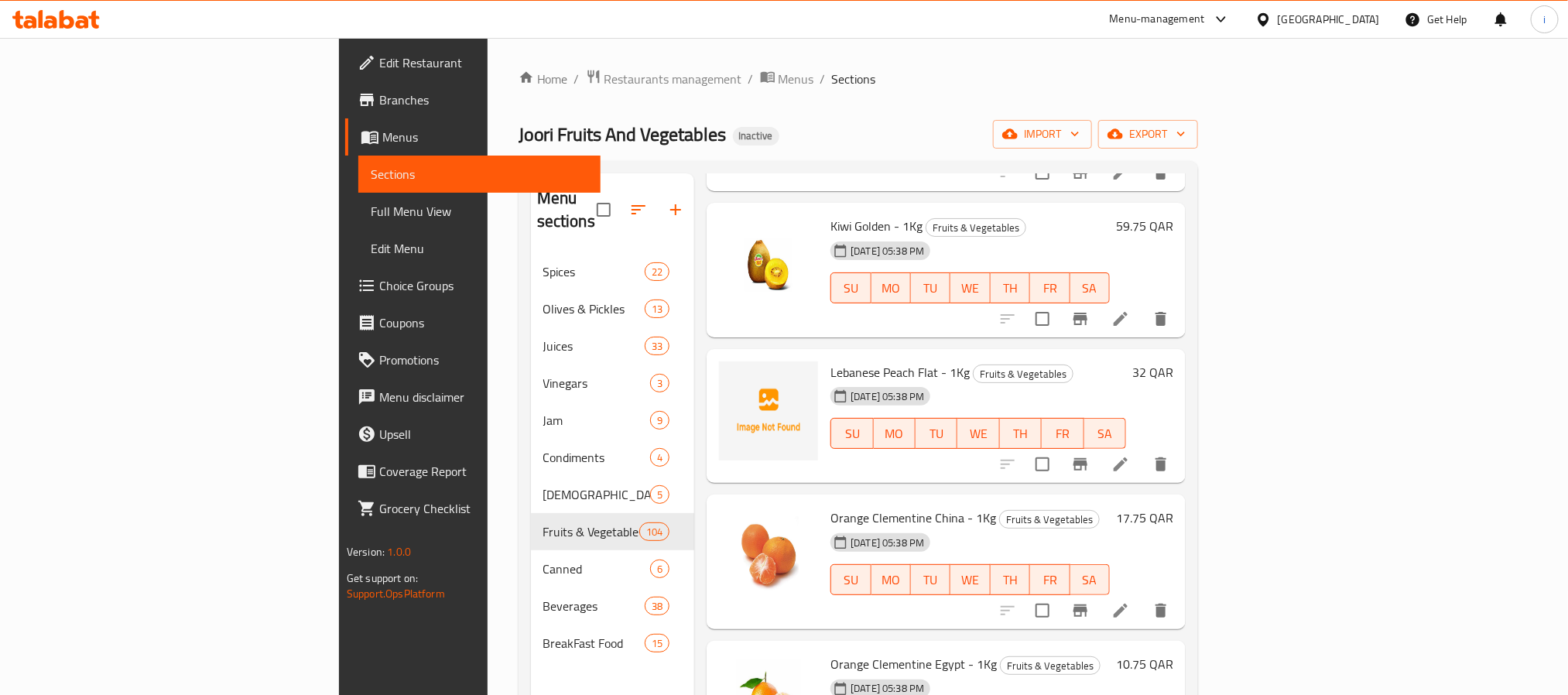
click at [531, 660] on div "Menu sections Spices 22 Olives & Pickles 13 Juices 33 Vinegars 3 Jam 9 Condimen…" at bounding box center [613, 613] width 164 height 878
click at [519, 630] on div "Menu sections Spices 22 Olives & Pickles 13 Juices 33 Vinegars 3 Jam 9 Condimen…" at bounding box center [858, 613] width 679 height 903
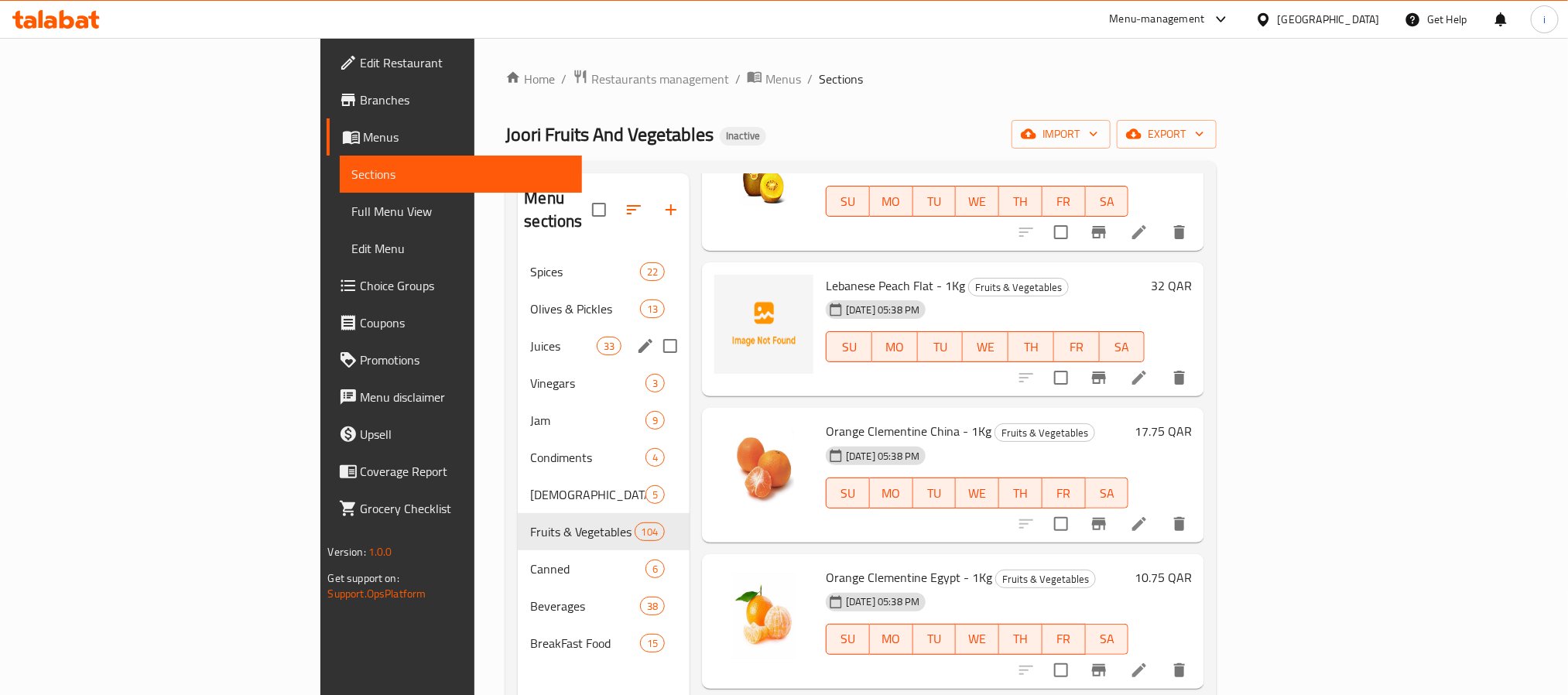
click at [518, 333] on div "Juices 33" at bounding box center [604, 345] width 172 height 37
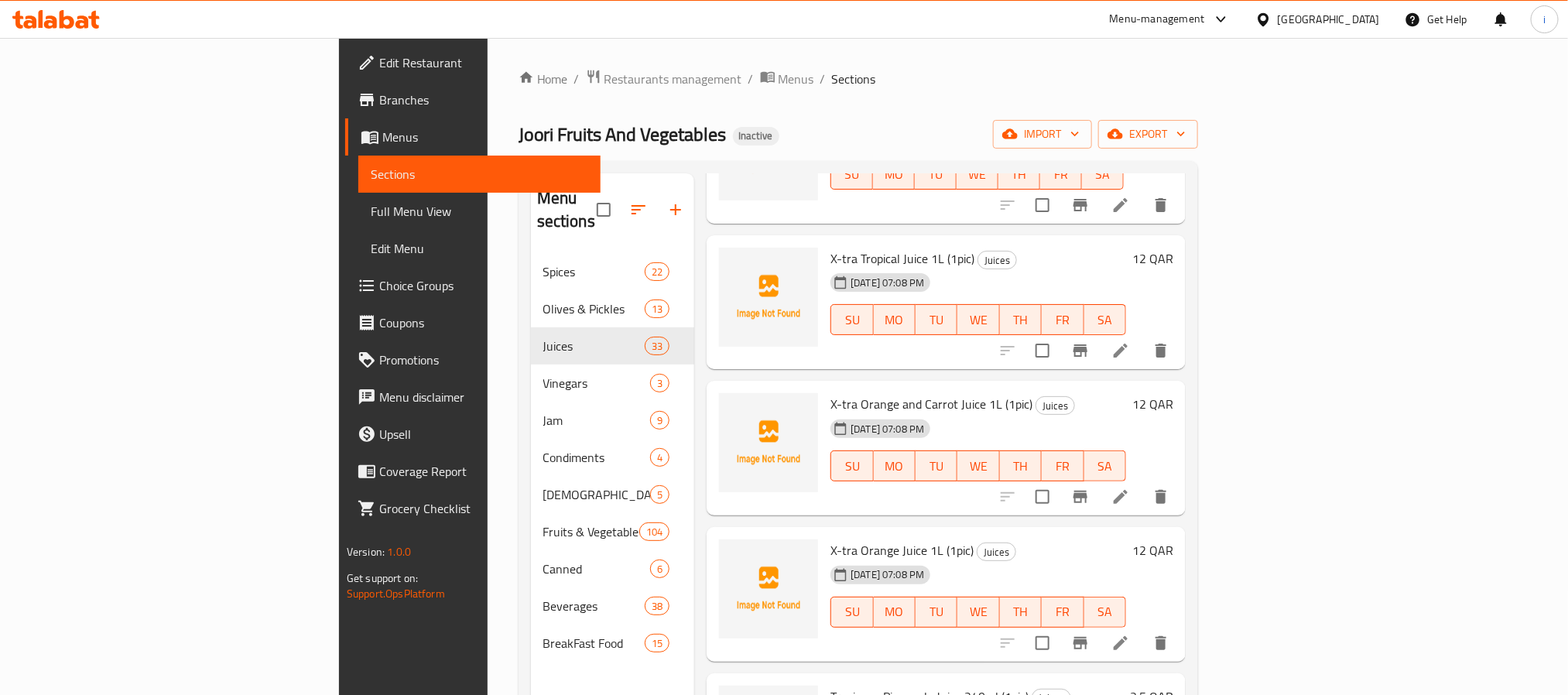
scroll to position [4157, 0]
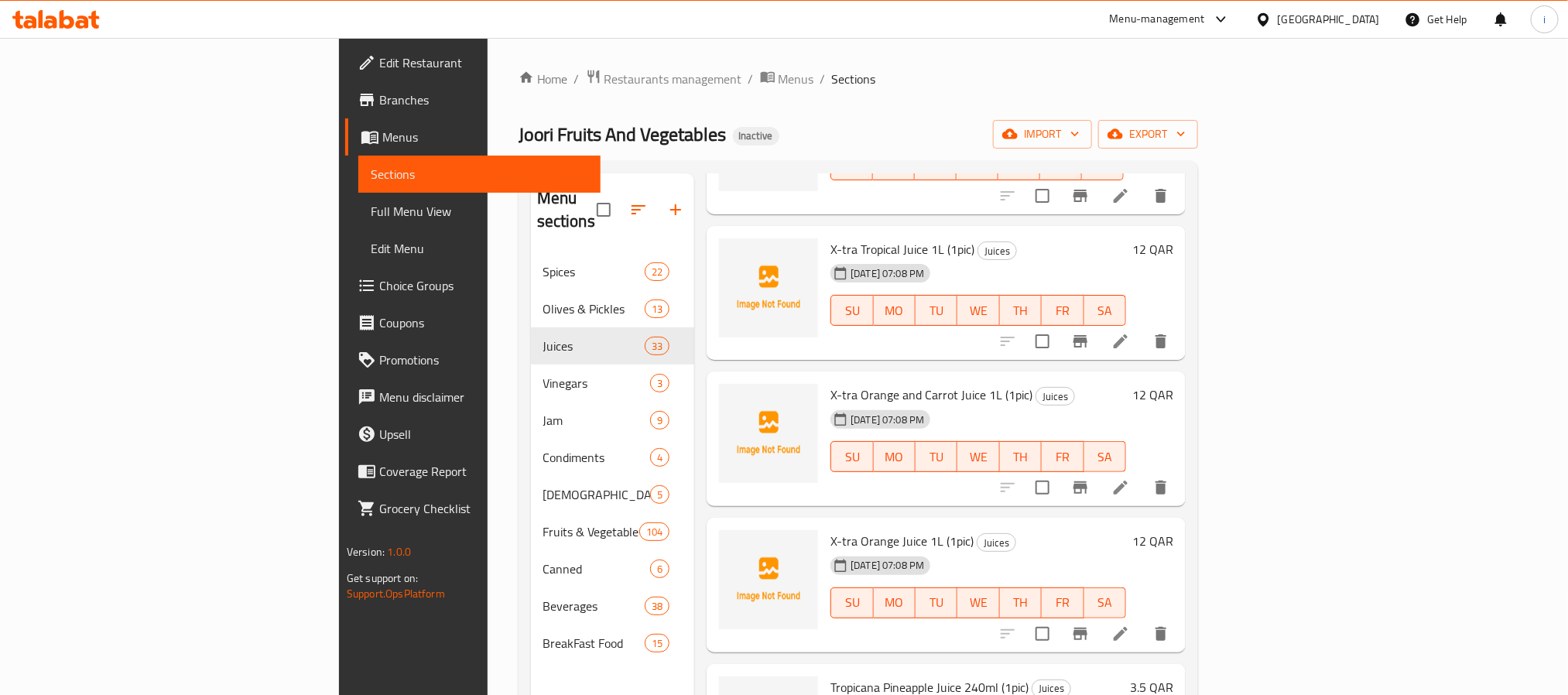
click at [725, 39] on div "Home / Restaurants management / Menus / Sections Joori Fruits And Vegetables In…" at bounding box center [858, 475] width 742 height 874
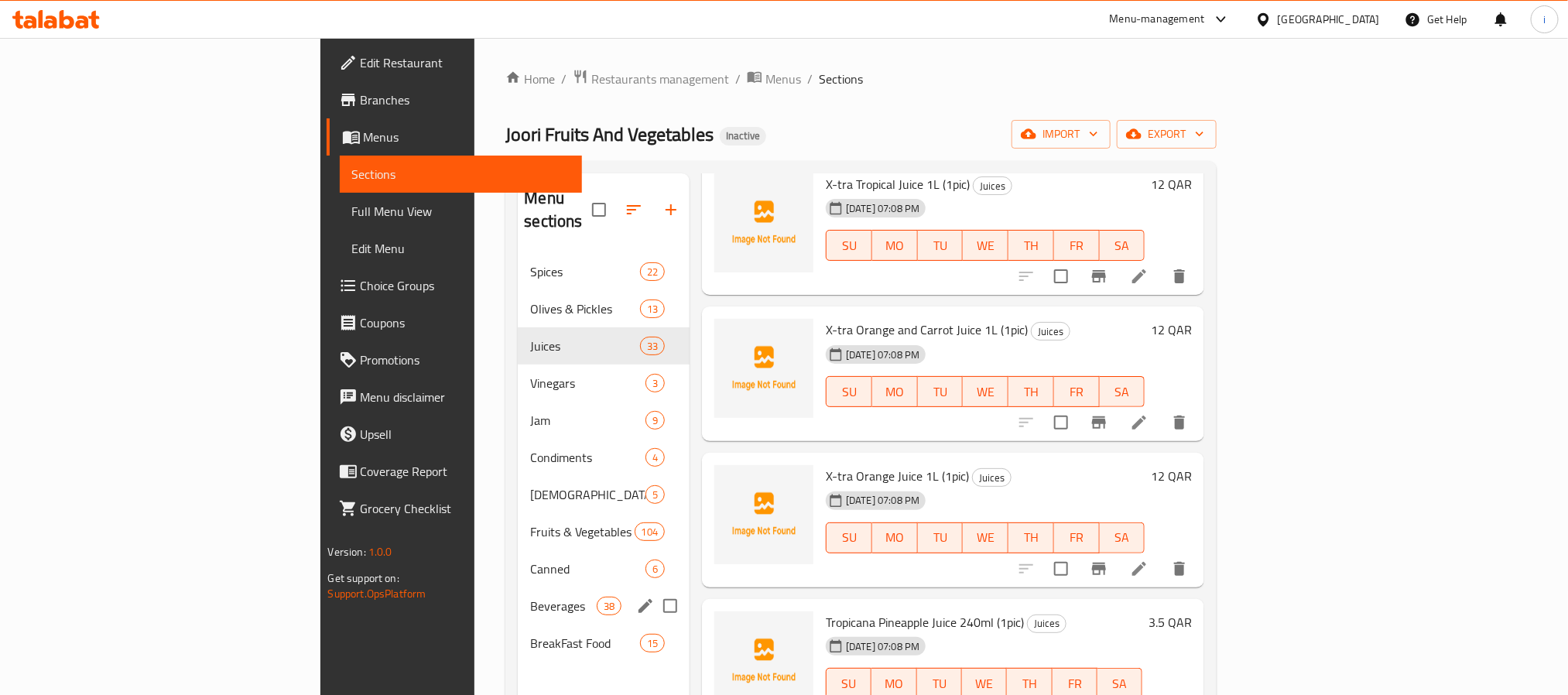
click at [530, 597] on span "Beverages" at bounding box center [563, 606] width 66 height 18
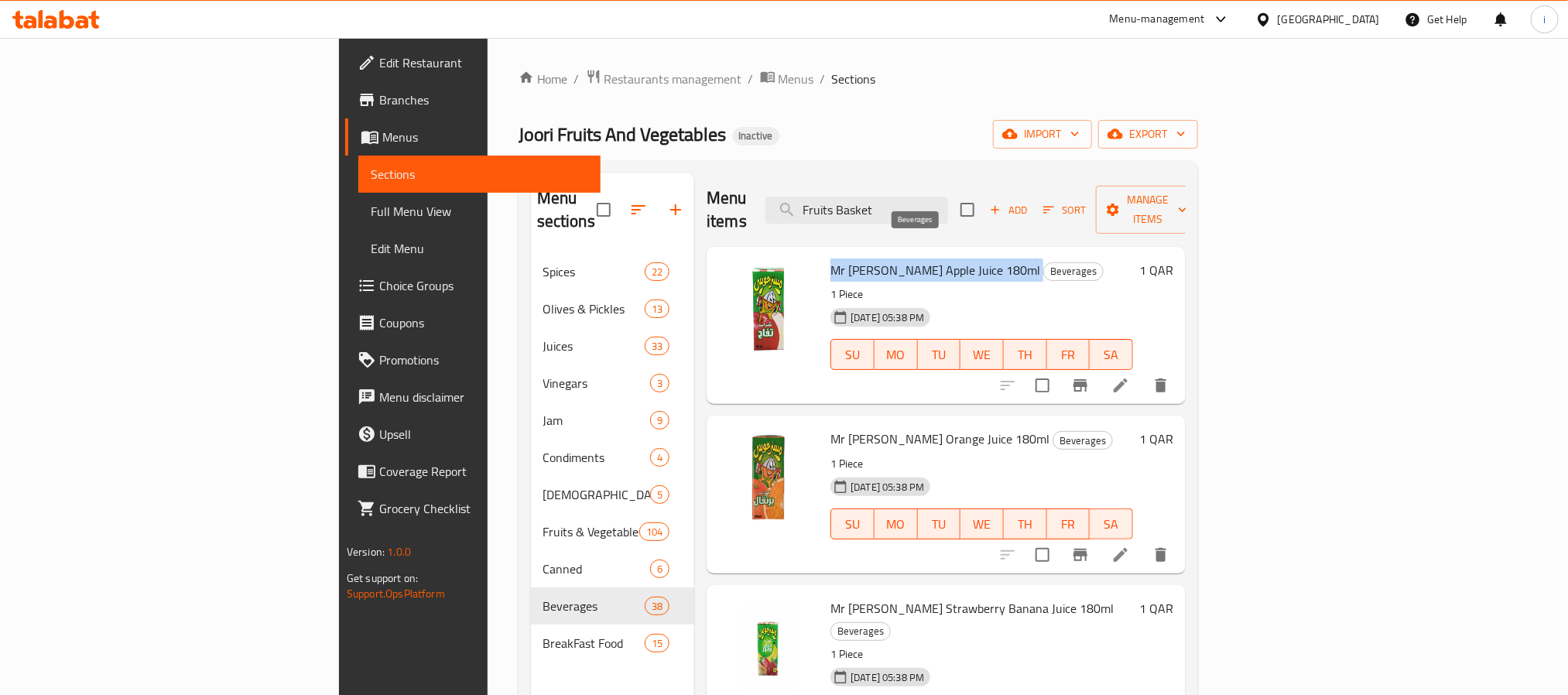
drag, startPoint x: 744, startPoint y: 247, endPoint x: 887, endPoint y: 252, distance: 143.1
click at [887, 253] on div "Mr [PERSON_NAME] Apple Juice 180ml Beverages 1 Piece [DATE] 05:38 PM SU MO TU W…" at bounding box center [981, 325] width 315 height 145
copy h6 "Mr [PERSON_NAME] Apple Juice 180ml"
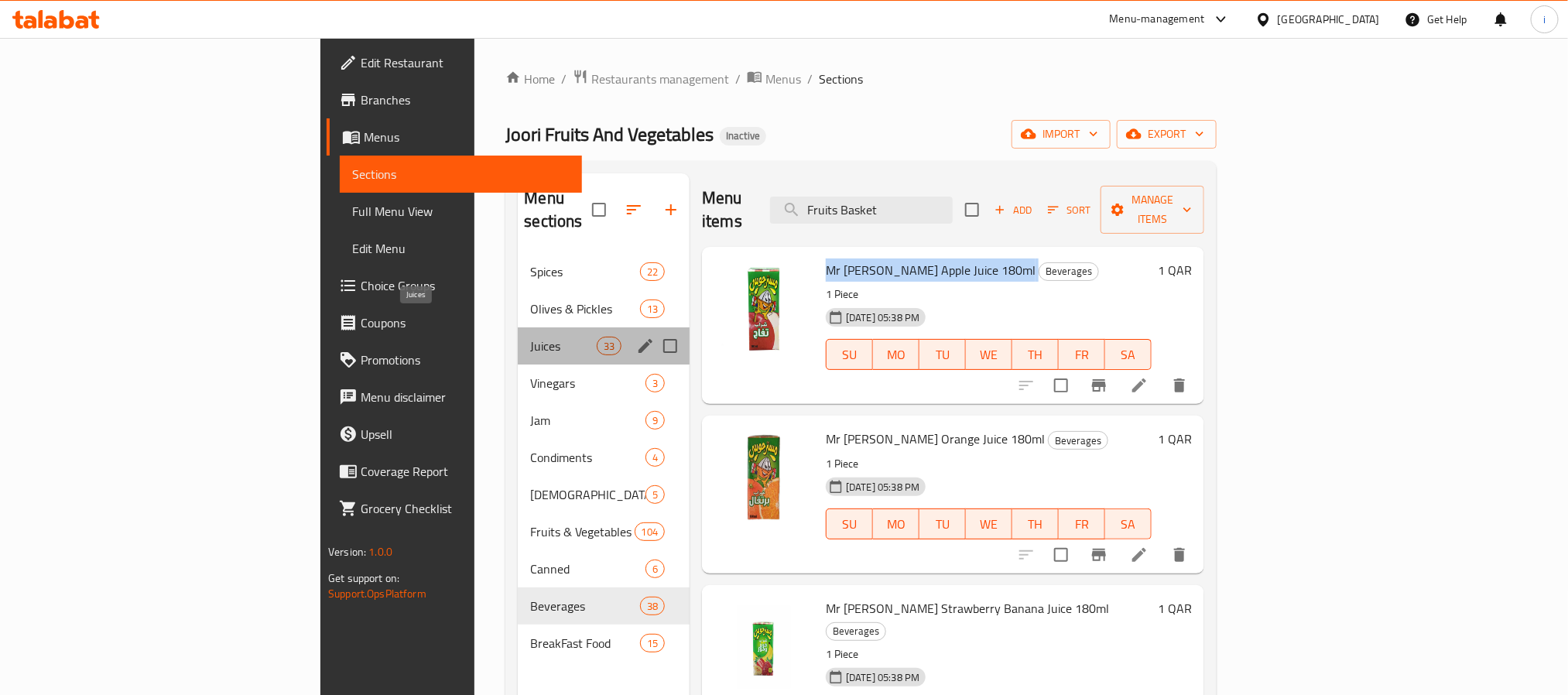
click at [530, 337] on span "Juices" at bounding box center [563, 345] width 66 height 18
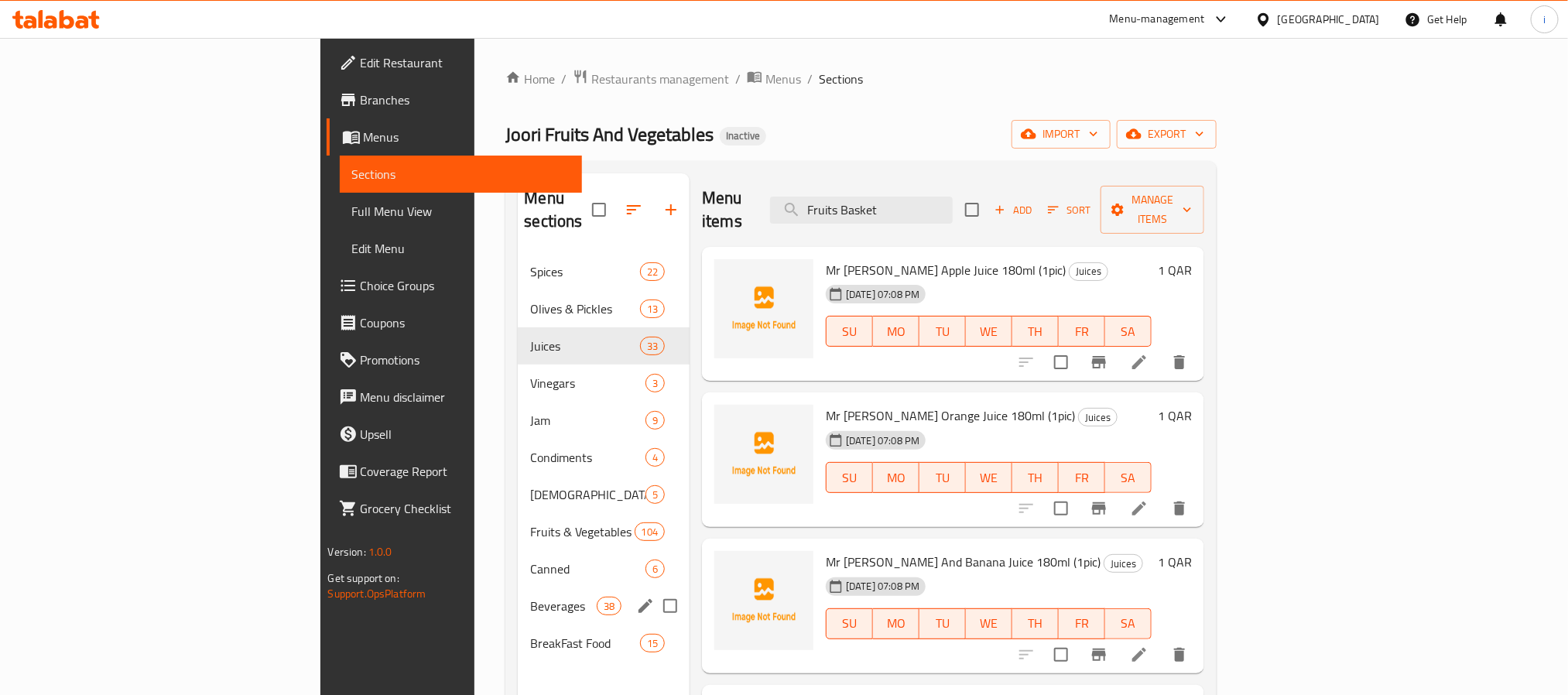
click at [530, 597] on span "Beverages" at bounding box center [563, 606] width 66 height 18
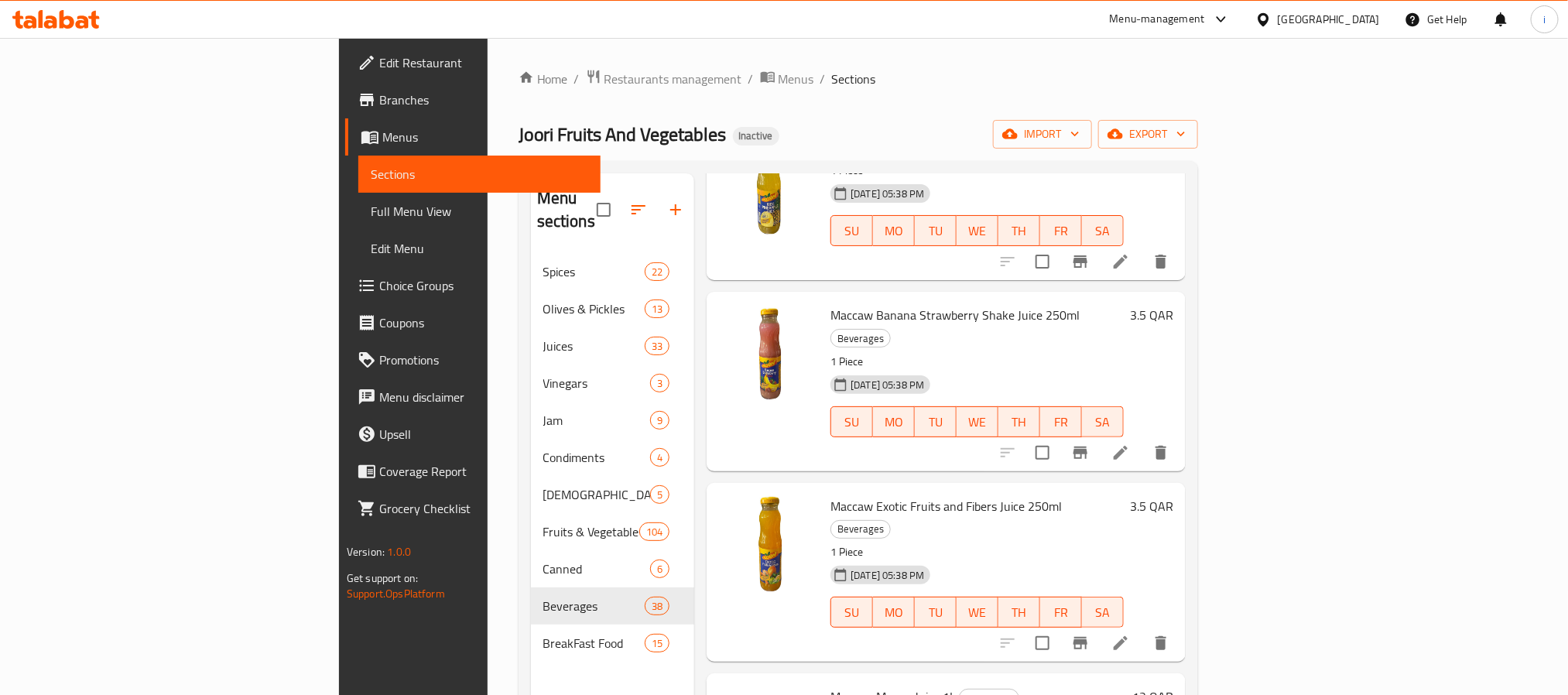
scroll to position [3019, 0]
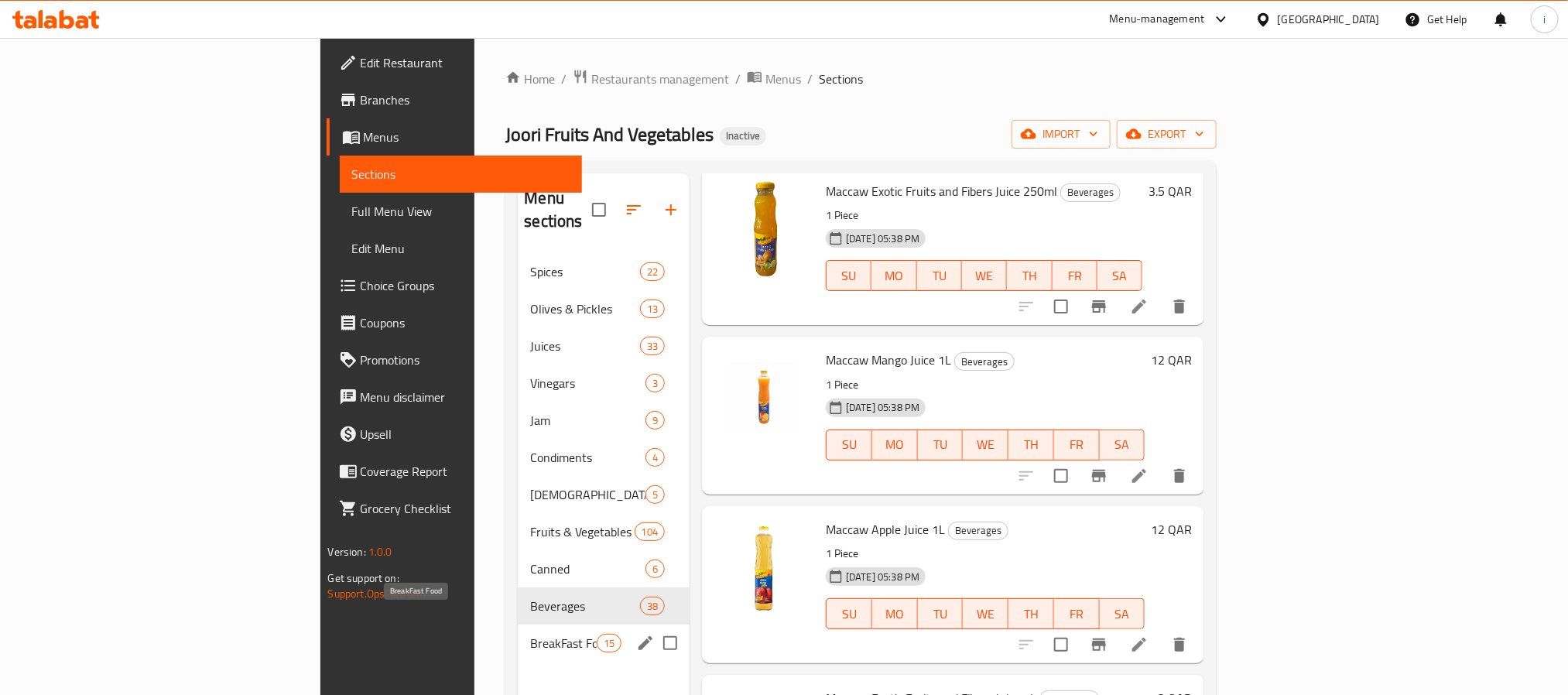
click at [530, 634] on span "BreakFast Food" at bounding box center [563, 643] width 66 height 18
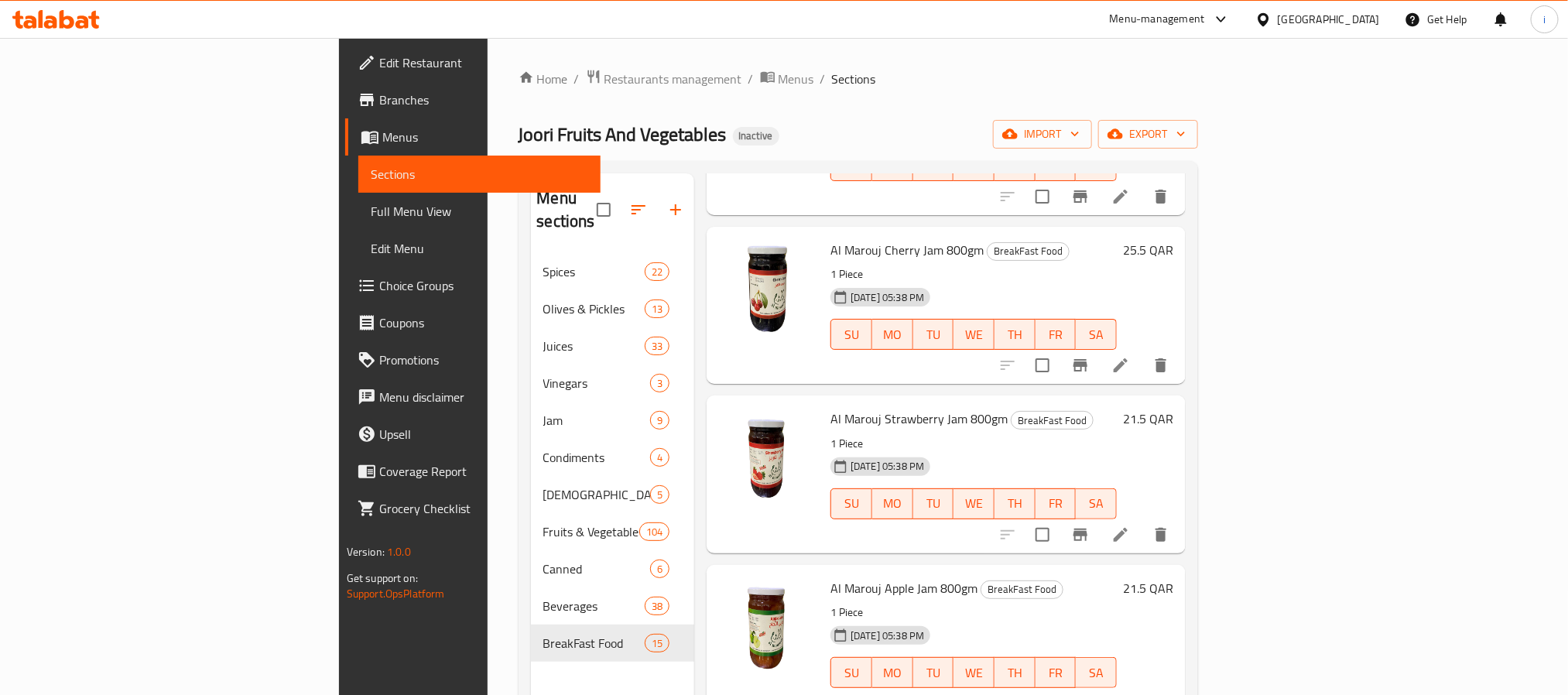
scroll to position [580, 0]
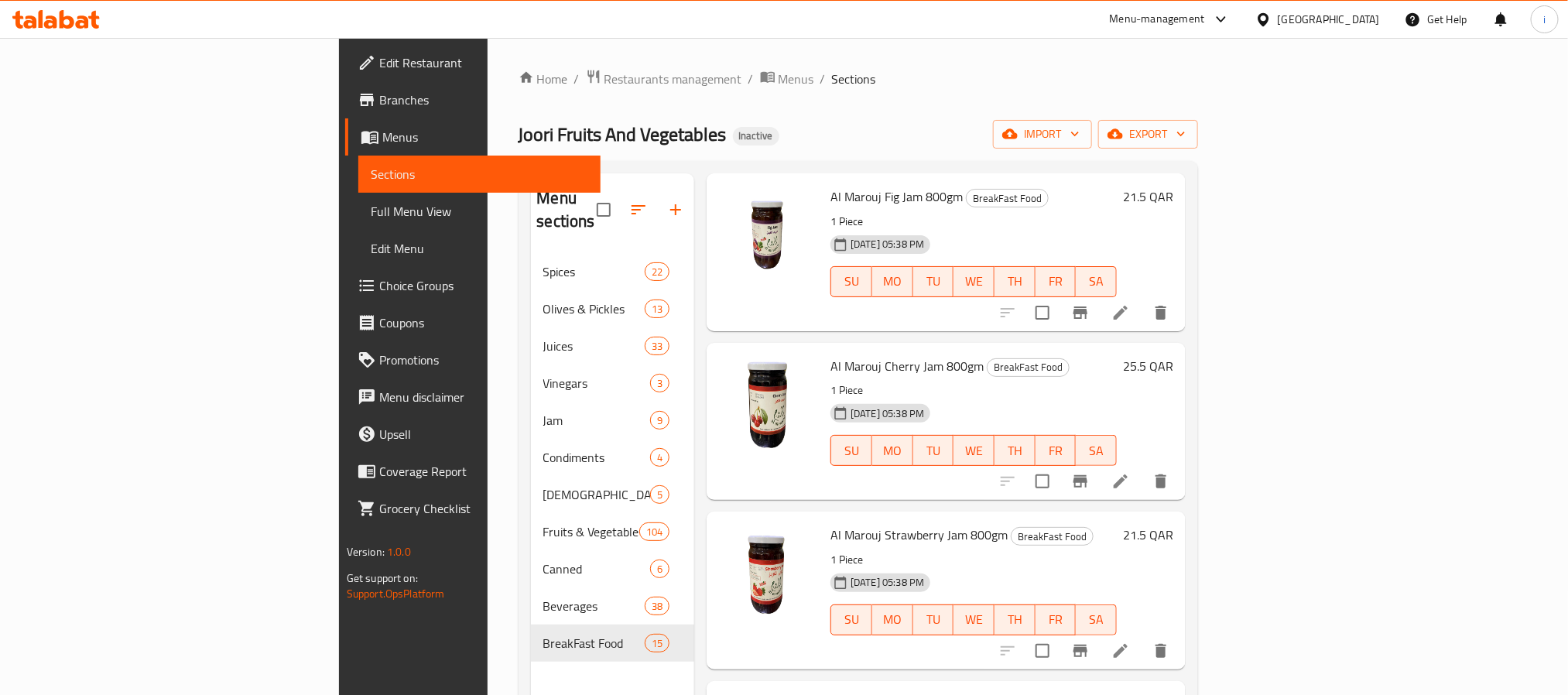
click at [980, 155] on div "Home / Restaurants management / Menus / Sections Joori Fruits And Vegetables In…" at bounding box center [859, 475] width 680 height 812
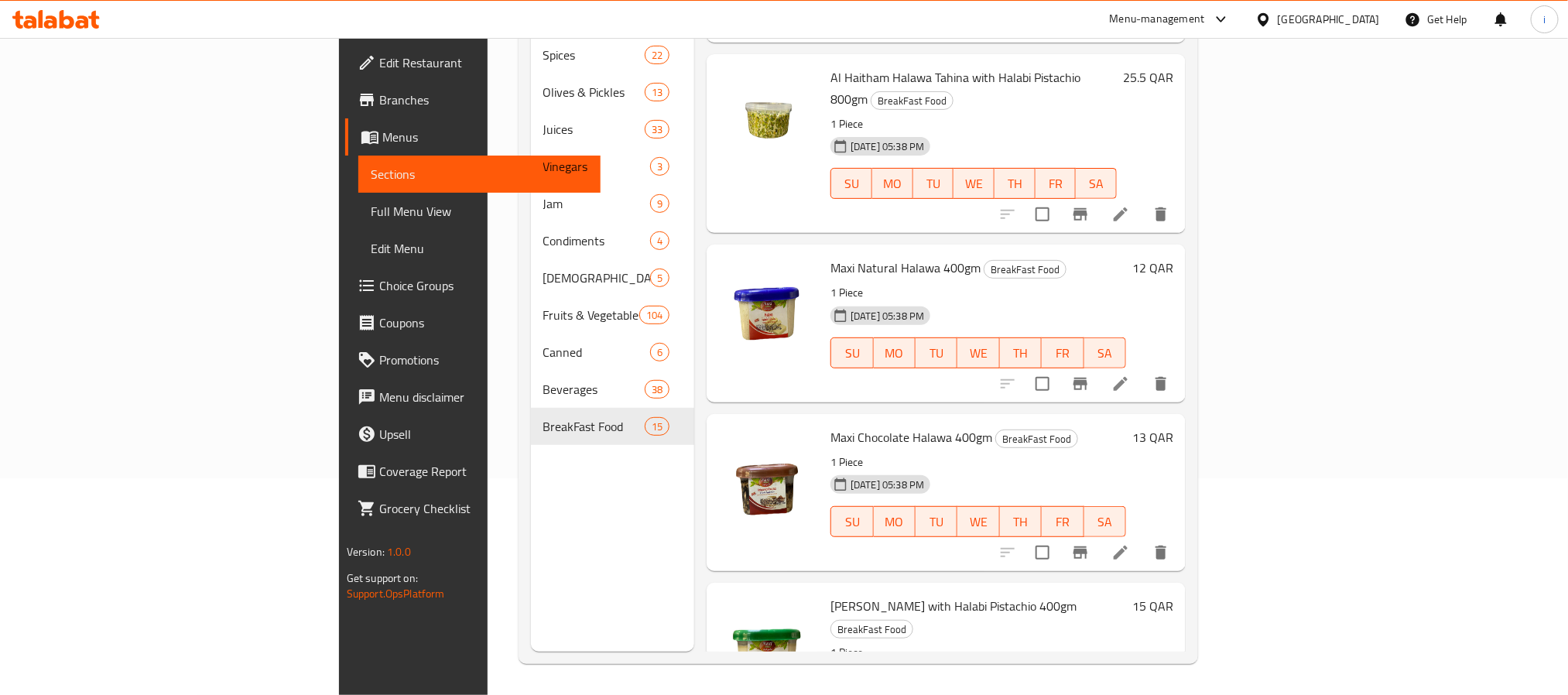
scroll to position [1878, 0]
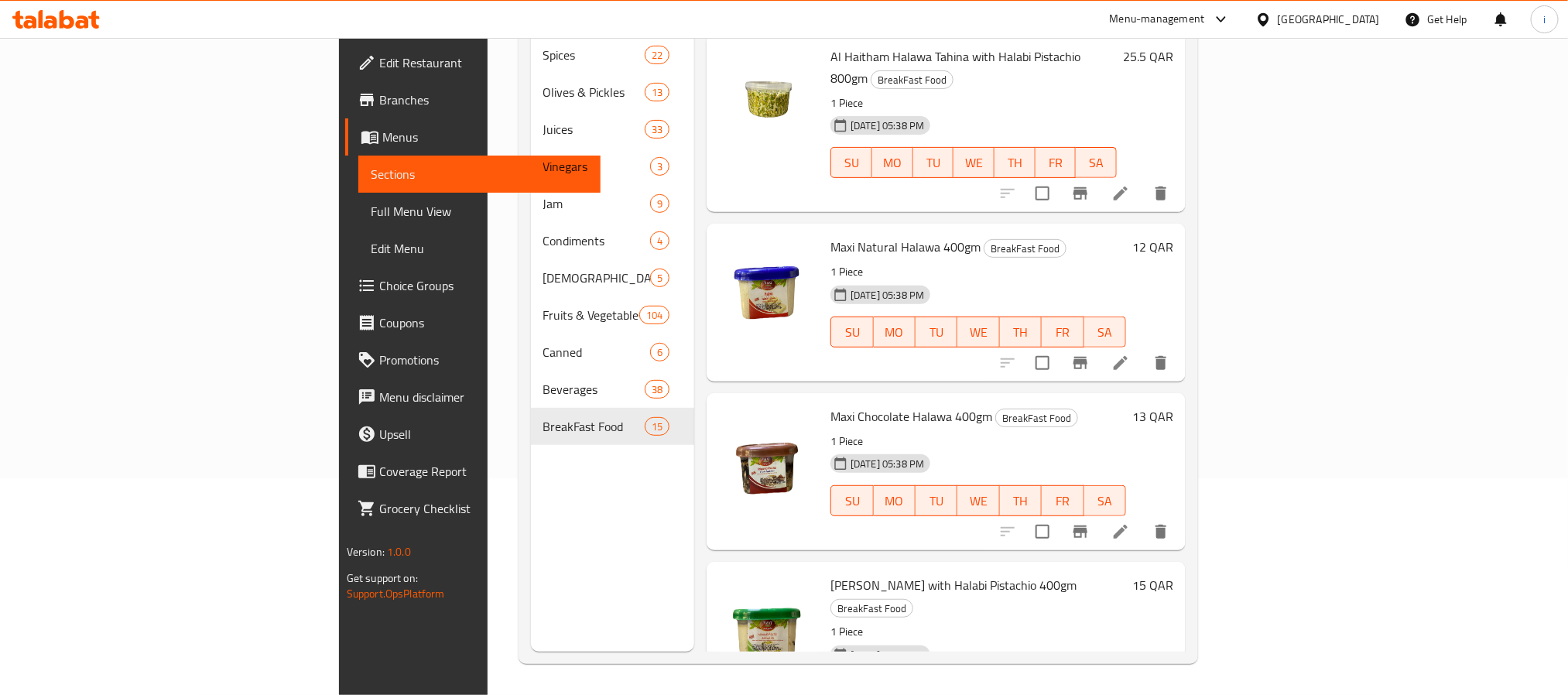
click at [531, 514] on div "Menu sections Spices 22 Olives & Pickles 13 Juices 33 Vinegars 3 Jam 9 Condimen…" at bounding box center [613, 304] width 164 height 695
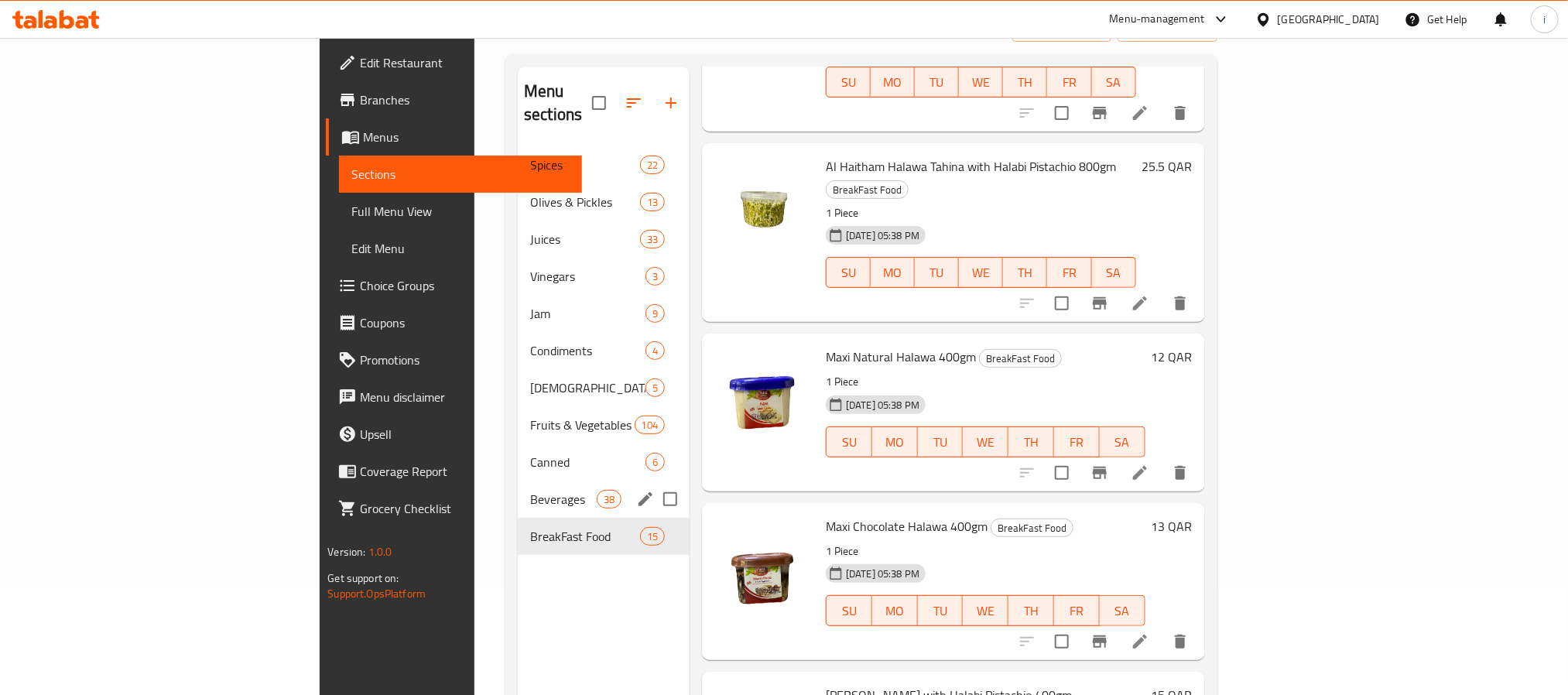
scroll to position [0, 0]
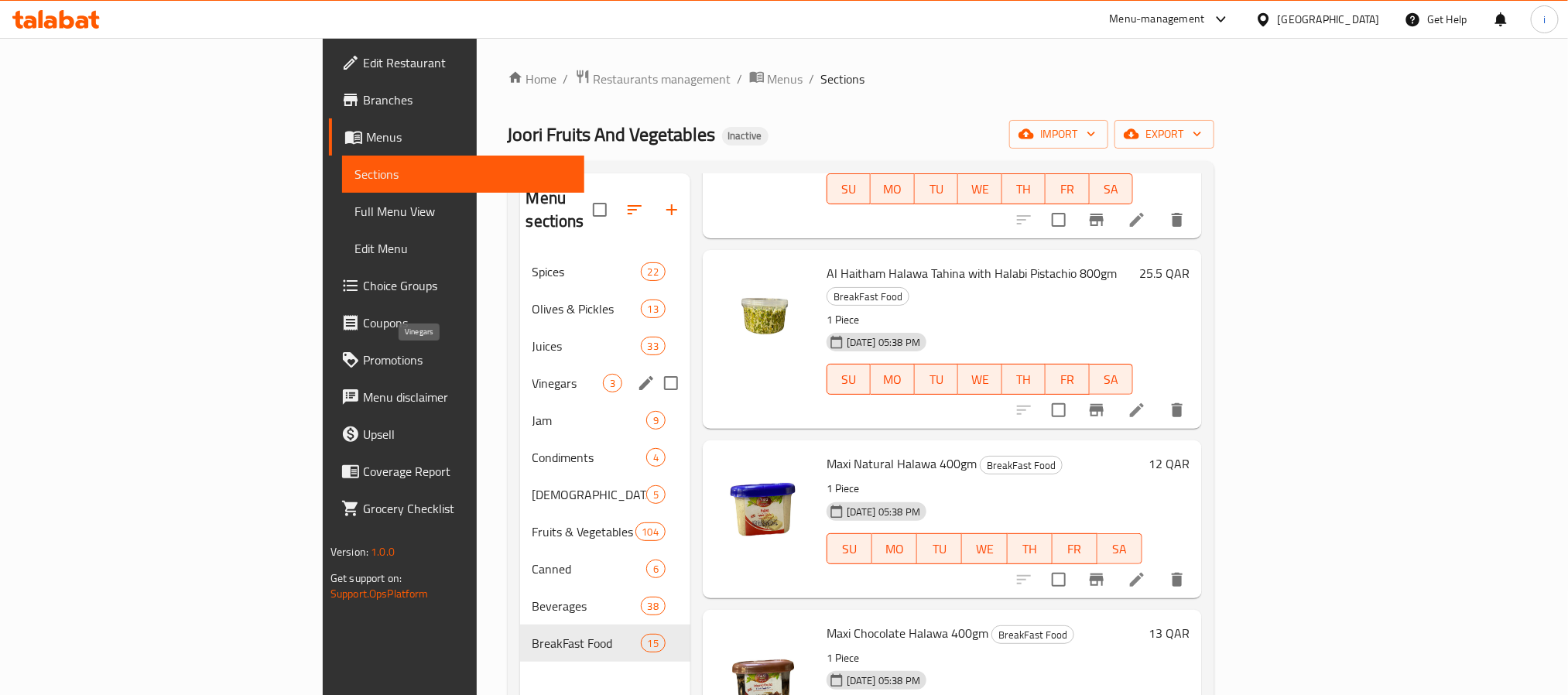
click at [533, 374] on span "Vinegars" at bounding box center [567, 383] width 70 height 18
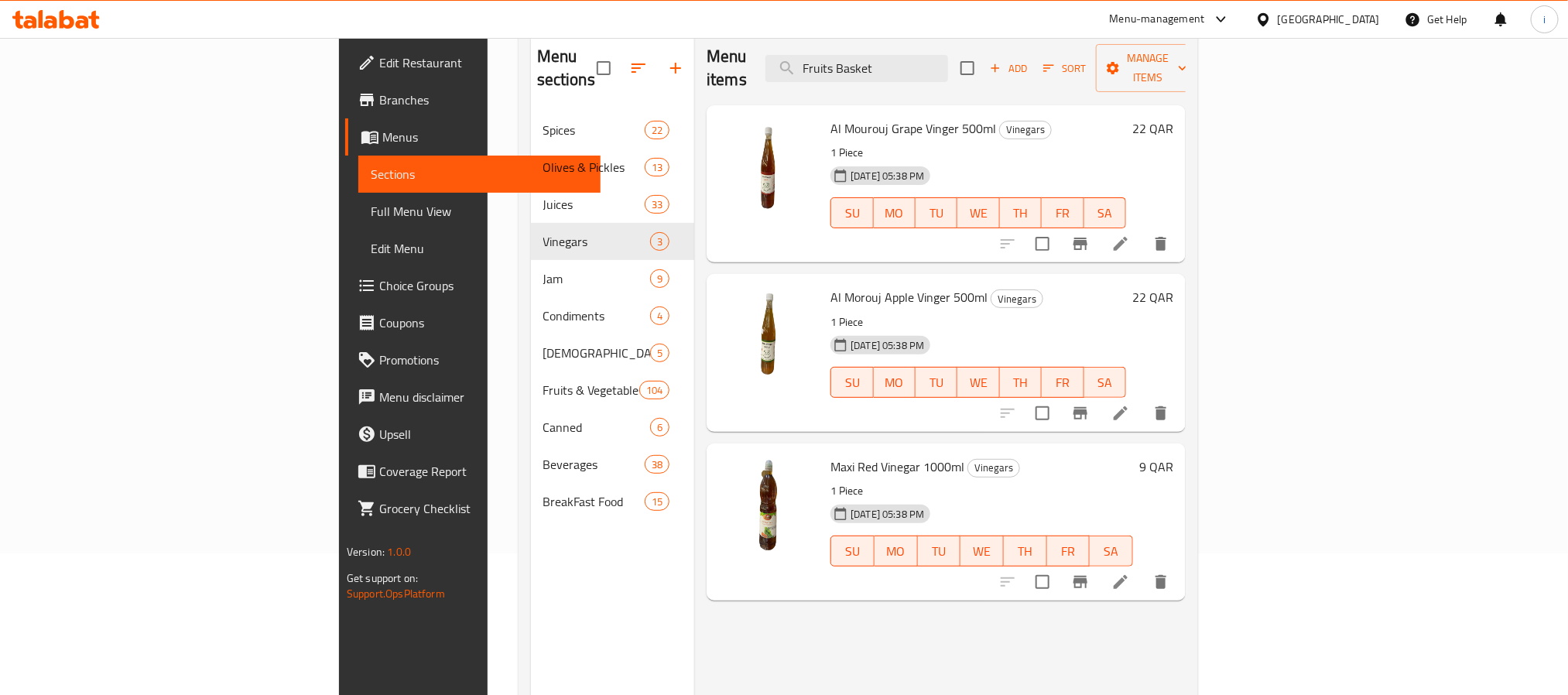
scroll to position [101, 0]
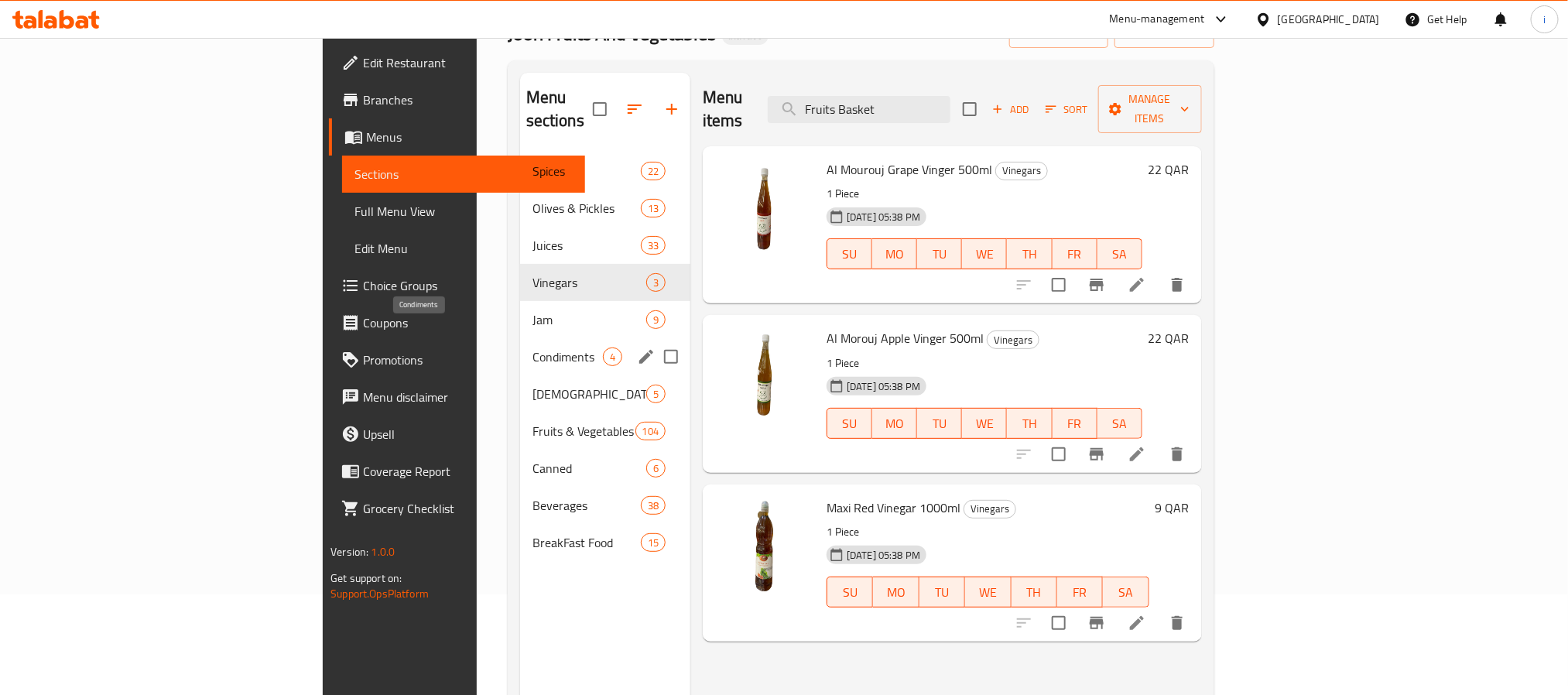
drag, startPoint x: 379, startPoint y: 330, endPoint x: 396, endPoint y: 333, distance: 17.3
click at [533, 348] on span "Condiments" at bounding box center [567, 357] width 70 height 18
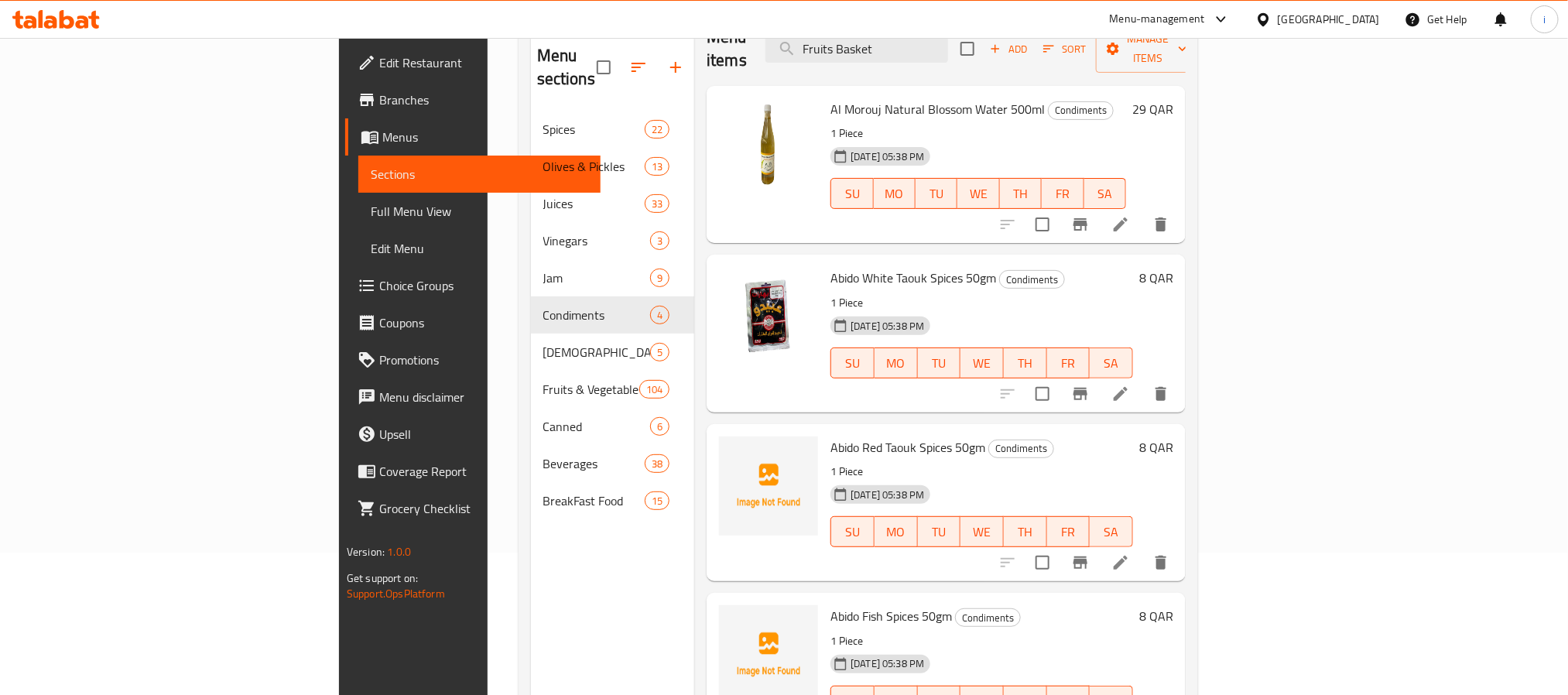
scroll to position [217, 0]
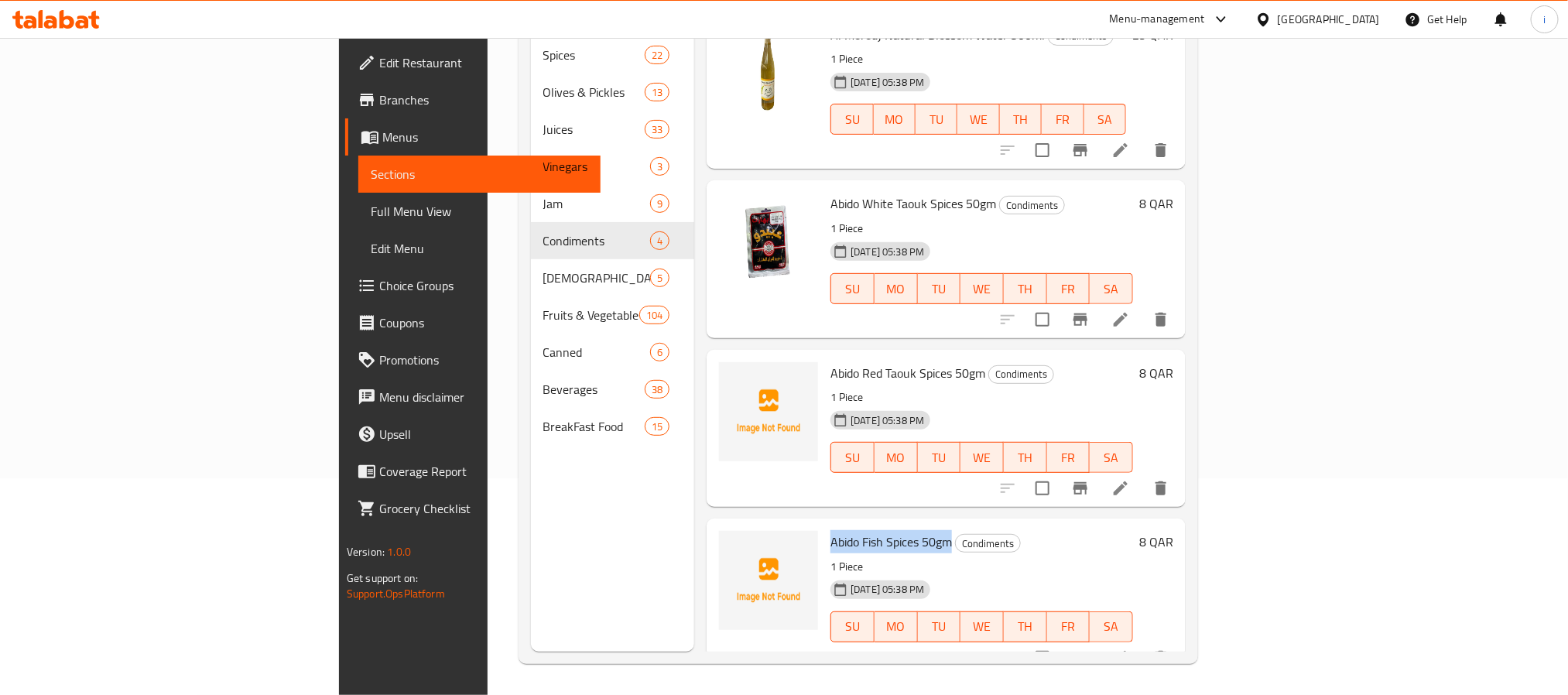
drag, startPoint x: 745, startPoint y: 514, endPoint x: 867, endPoint y: 528, distance: 122.8
click at [867, 530] on span "Abido Fish Spices 50gm" at bounding box center [891, 541] width 121 height 23
copy span "Abido Fish Spices 50gm"
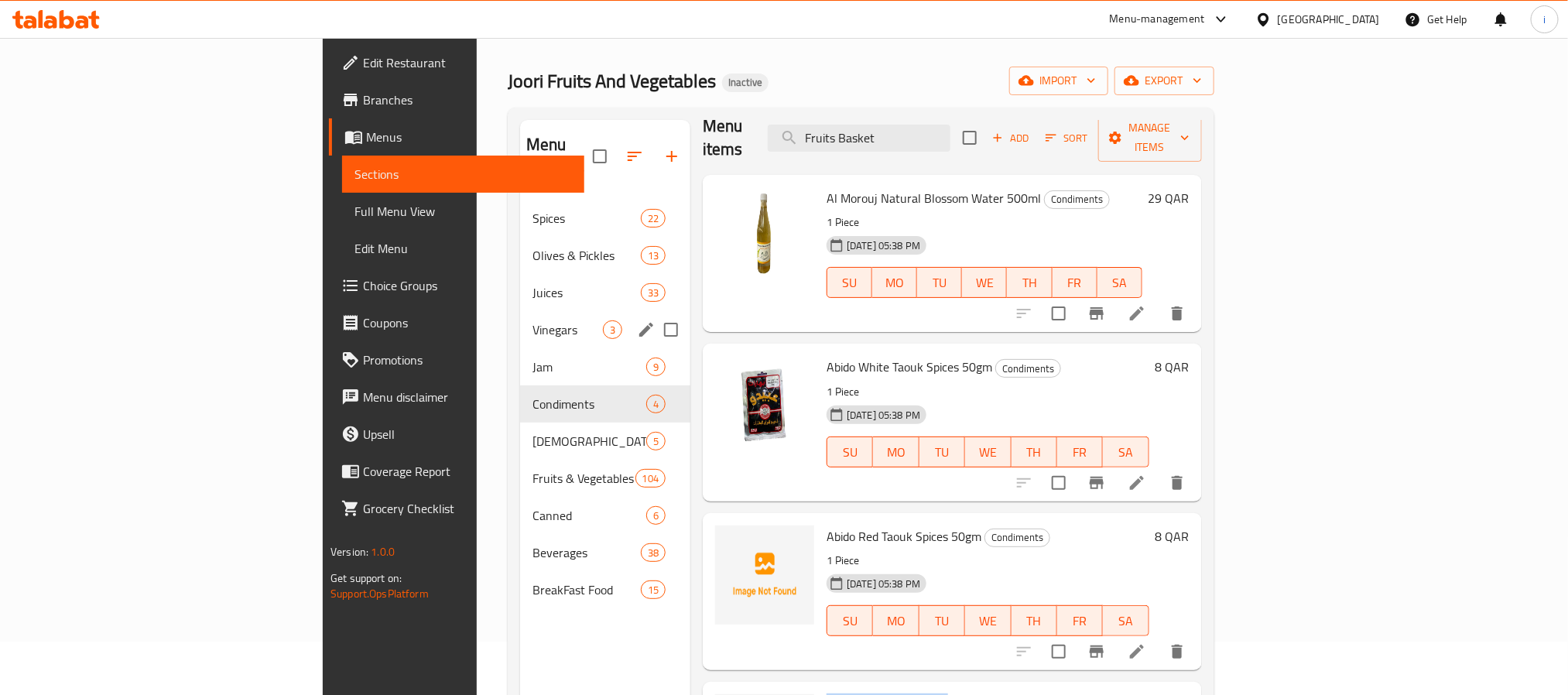
scroll to position [0, 0]
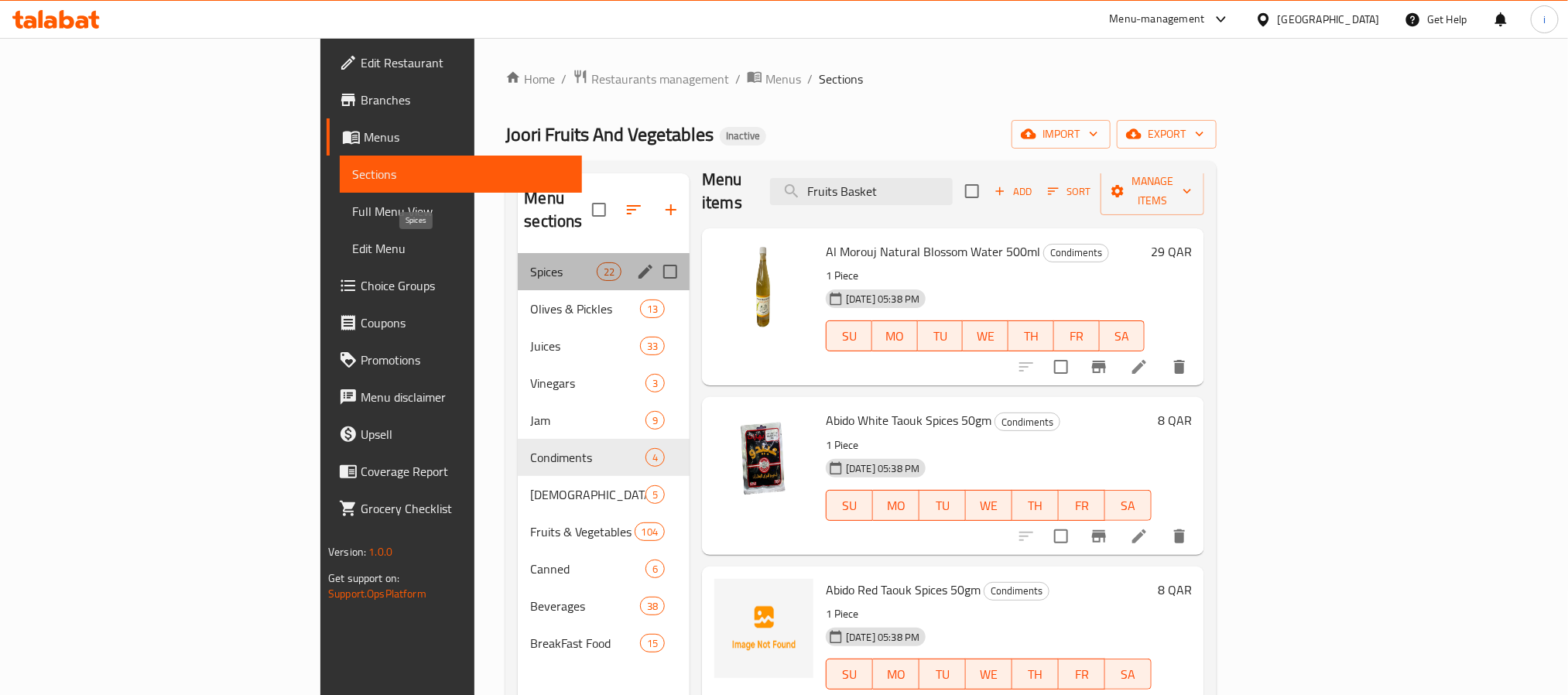
click at [530, 262] on span "Spices" at bounding box center [563, 271] width 66 height 18
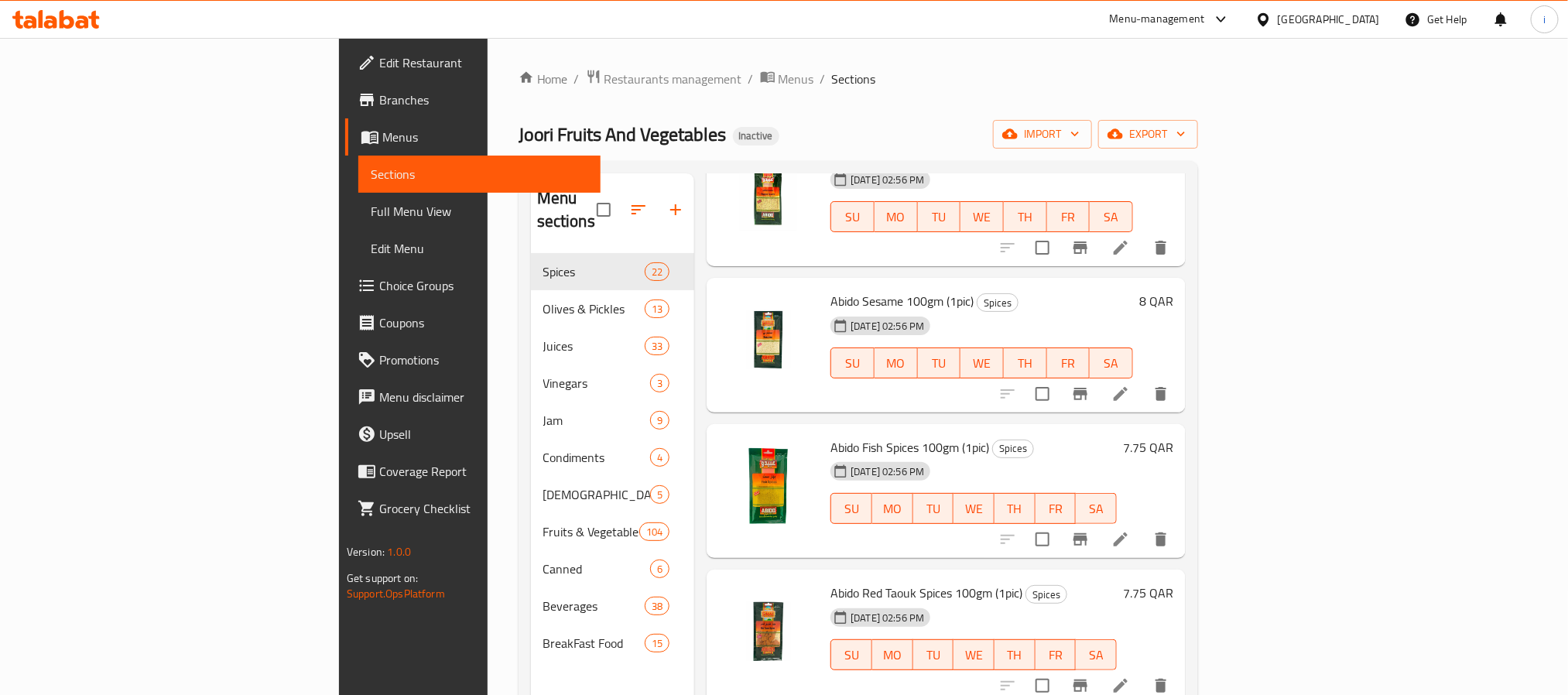
scroll to position [1416, 0]
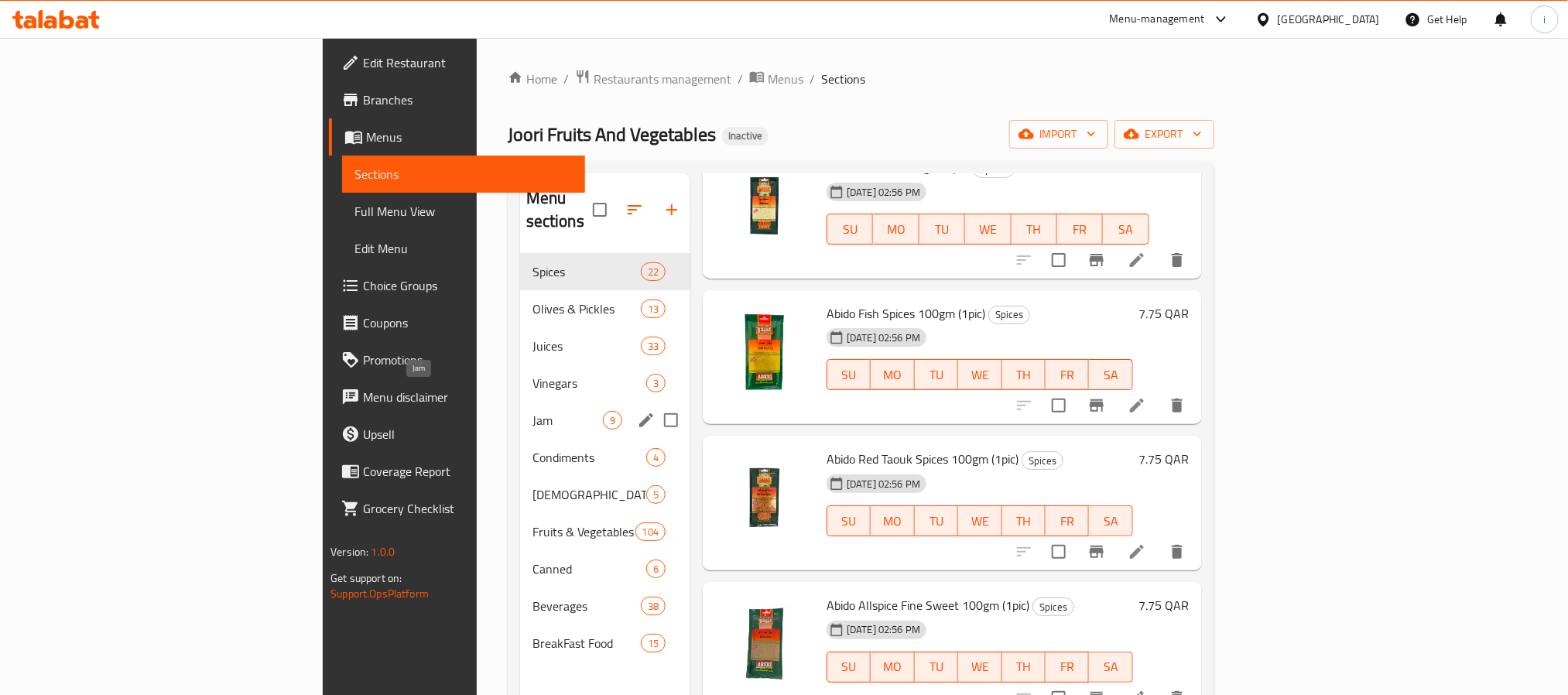
click at [533, 411] on span "Jam" at bounding box center [567, 420] width 70 height 18
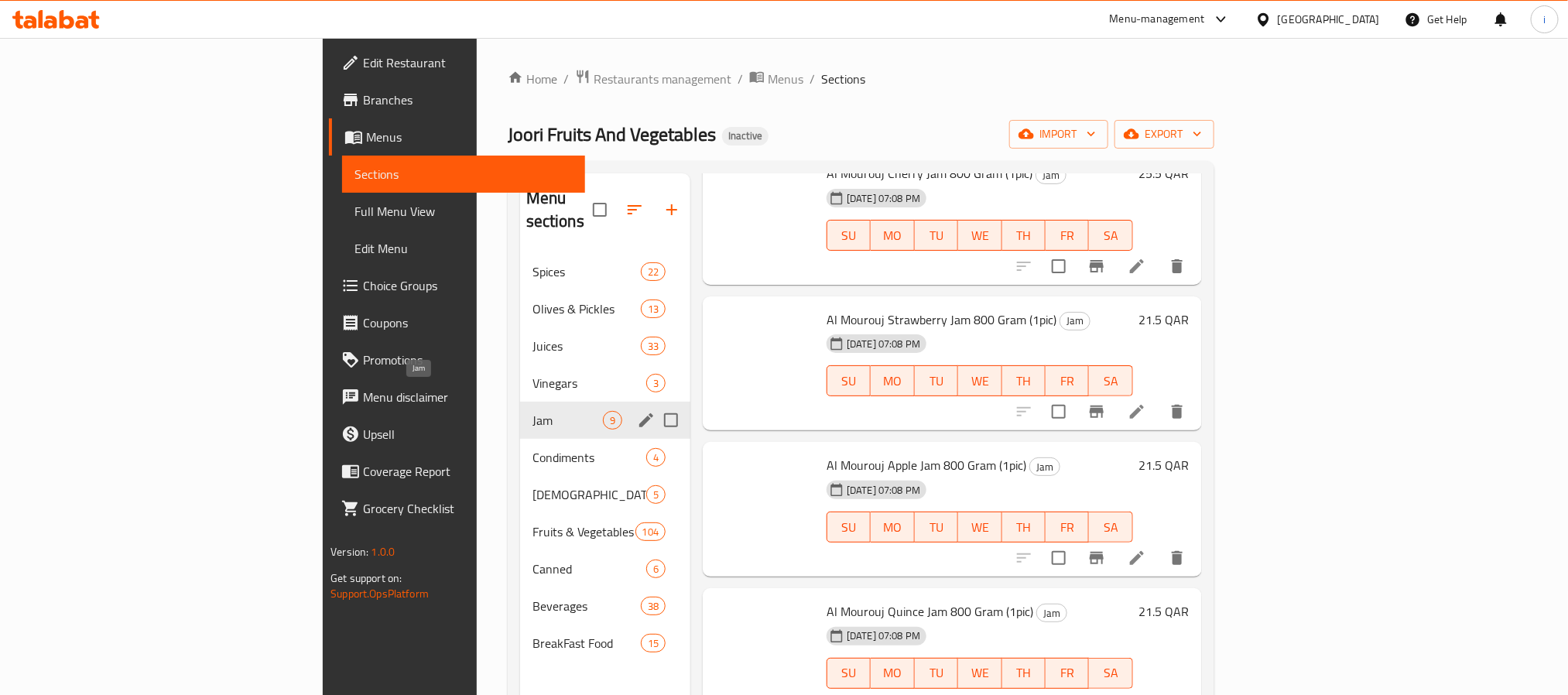
scroll to position [656, 0]
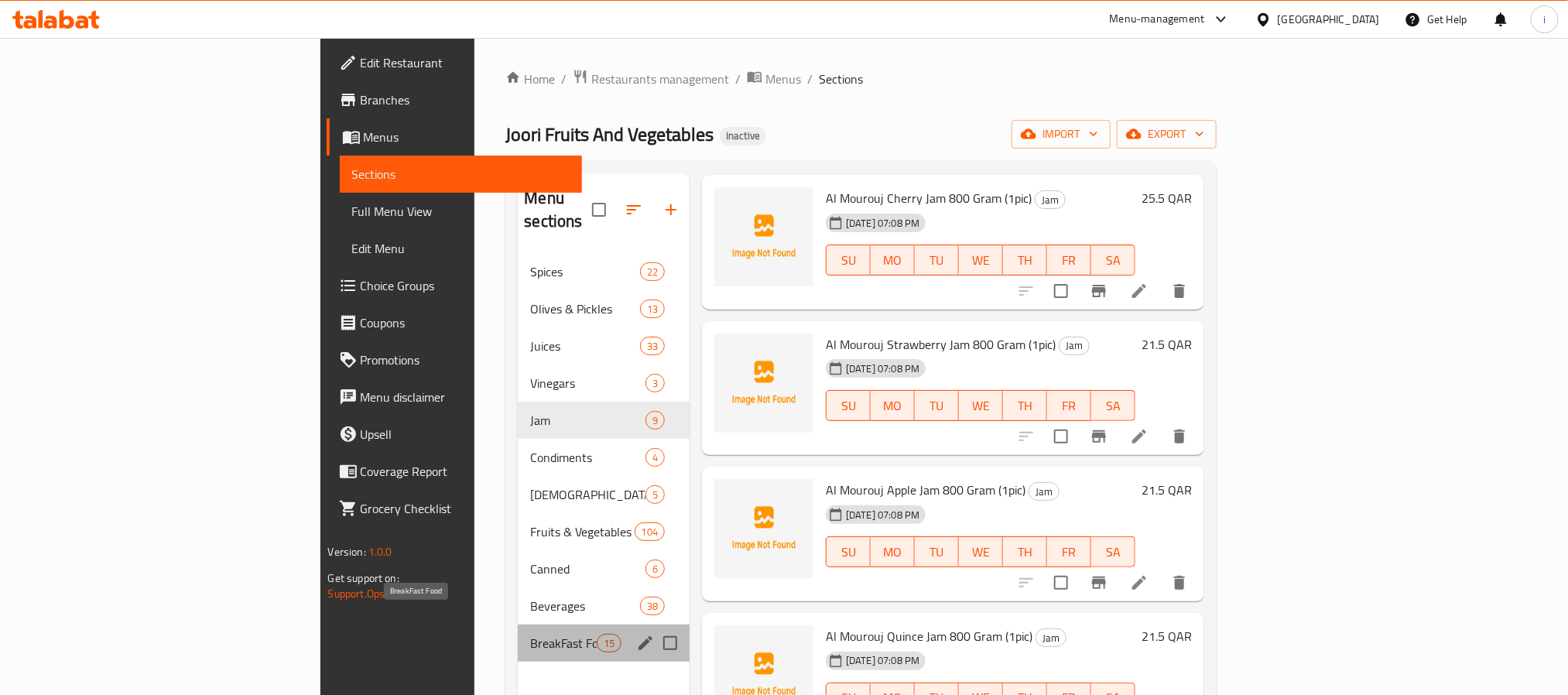
click at [530, 634] on span "BreakFast Food" at bounding box center [563, 643] width 66 height 18
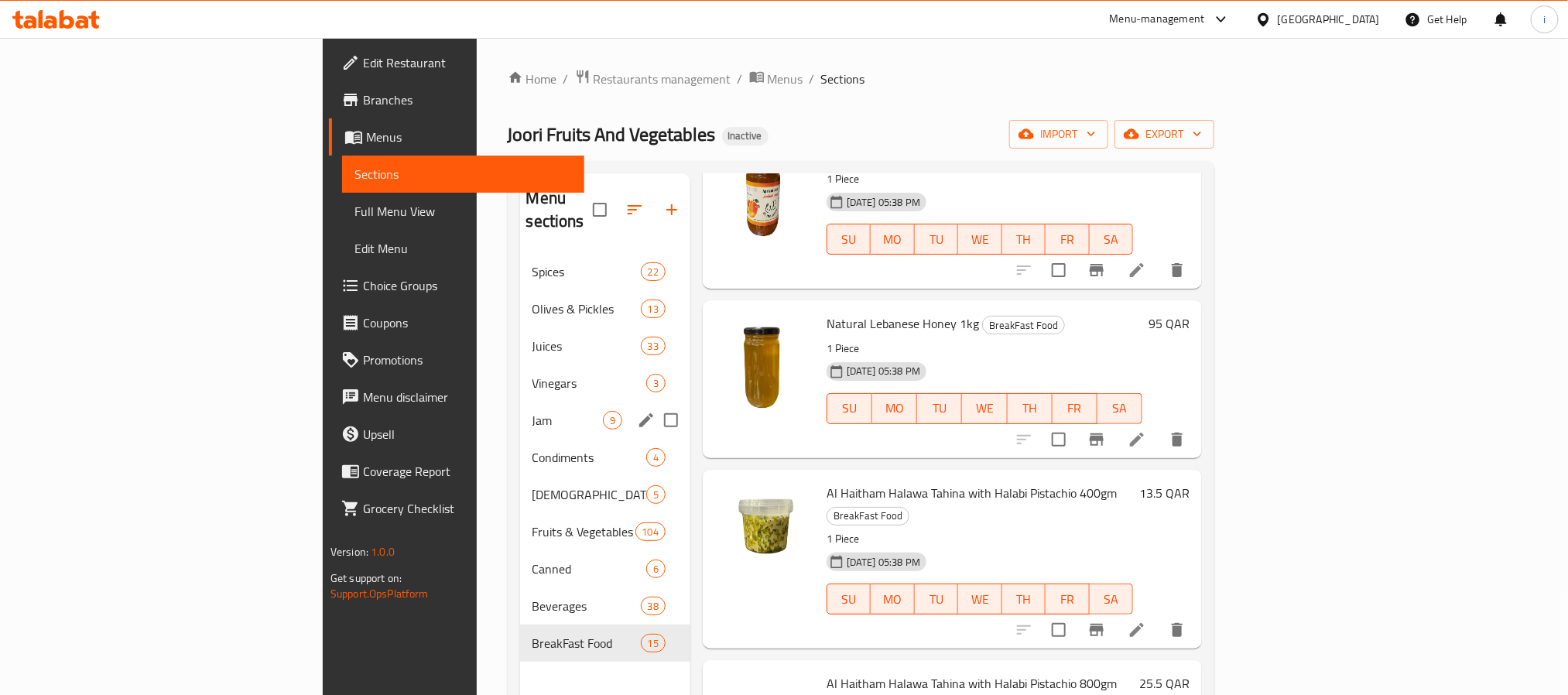
scroll to position [1701, 0]
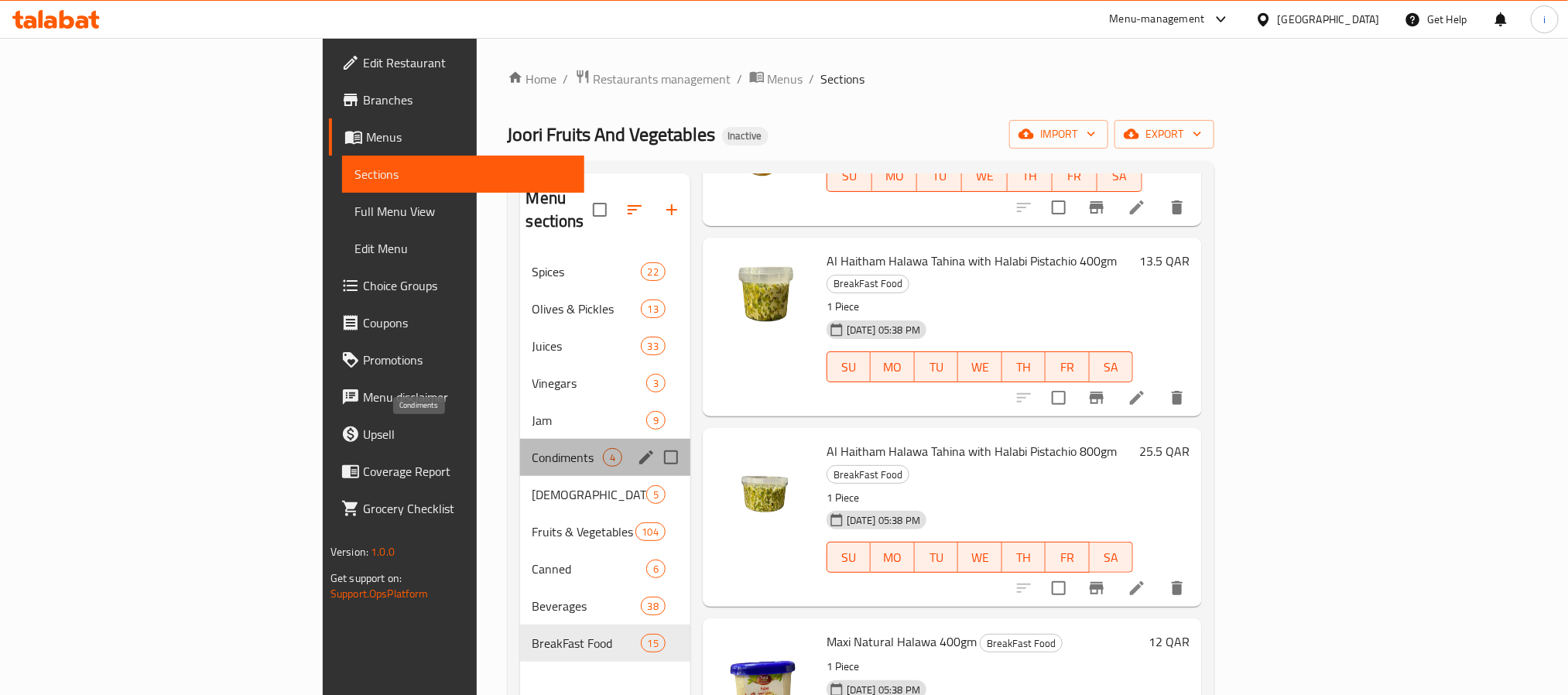
click at [533, 448] on span "Condiments" at bounding box center [567, 456] width 70 height 18
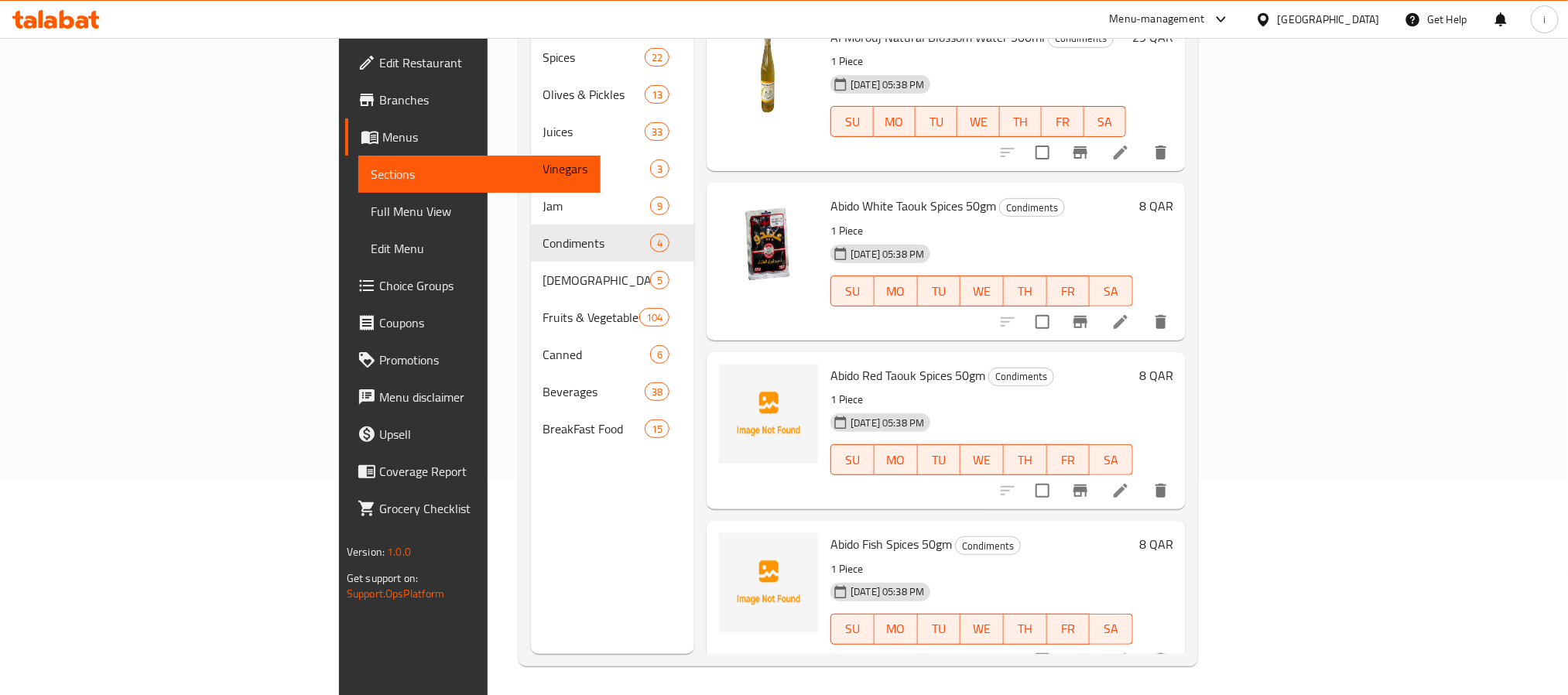
scroll to position [217, 0]
drag, startPoint x: 750, startPoint y: 518, endPoint x: 869, endPoint y: 521, distance: 119.0
click at [869, 530] on span "Abido Fish Spices 50gm" at bounding box center [891, 541] width 121 height 23
click at [830, 530] on span "Abido Fish Spices 50gm" at bounding box center [891, 541] width 121 height 23
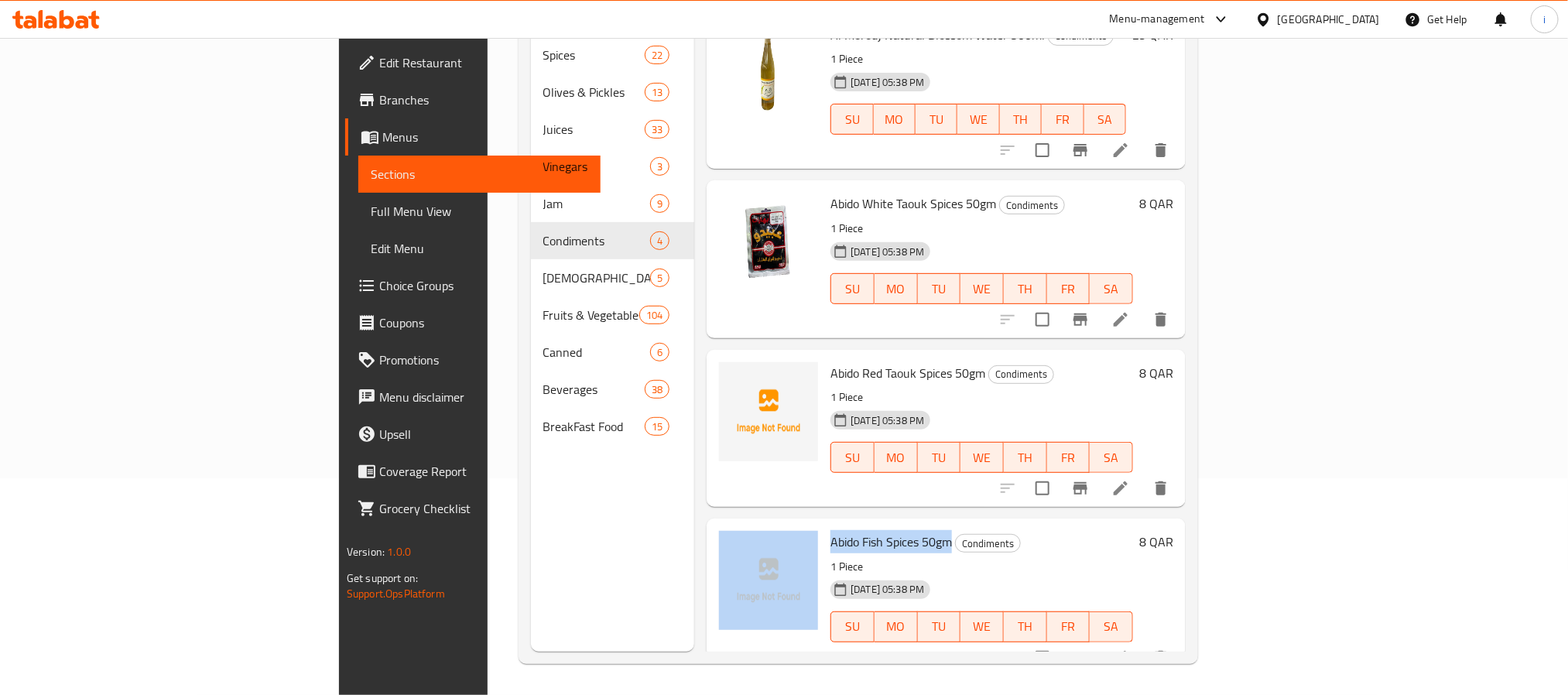
drag, startPoint x: 738, startPoint y: 519, endPoint x: 864, endPoint y: 522, distance: 126.0
click at [864, 525] on div "Abido Fish Spices 50gm Condiments 1 Piece [DATE] 05:38 PM SU MO TU WE TH FR SA …" at bounding box center [947, 597] width 467 height 145
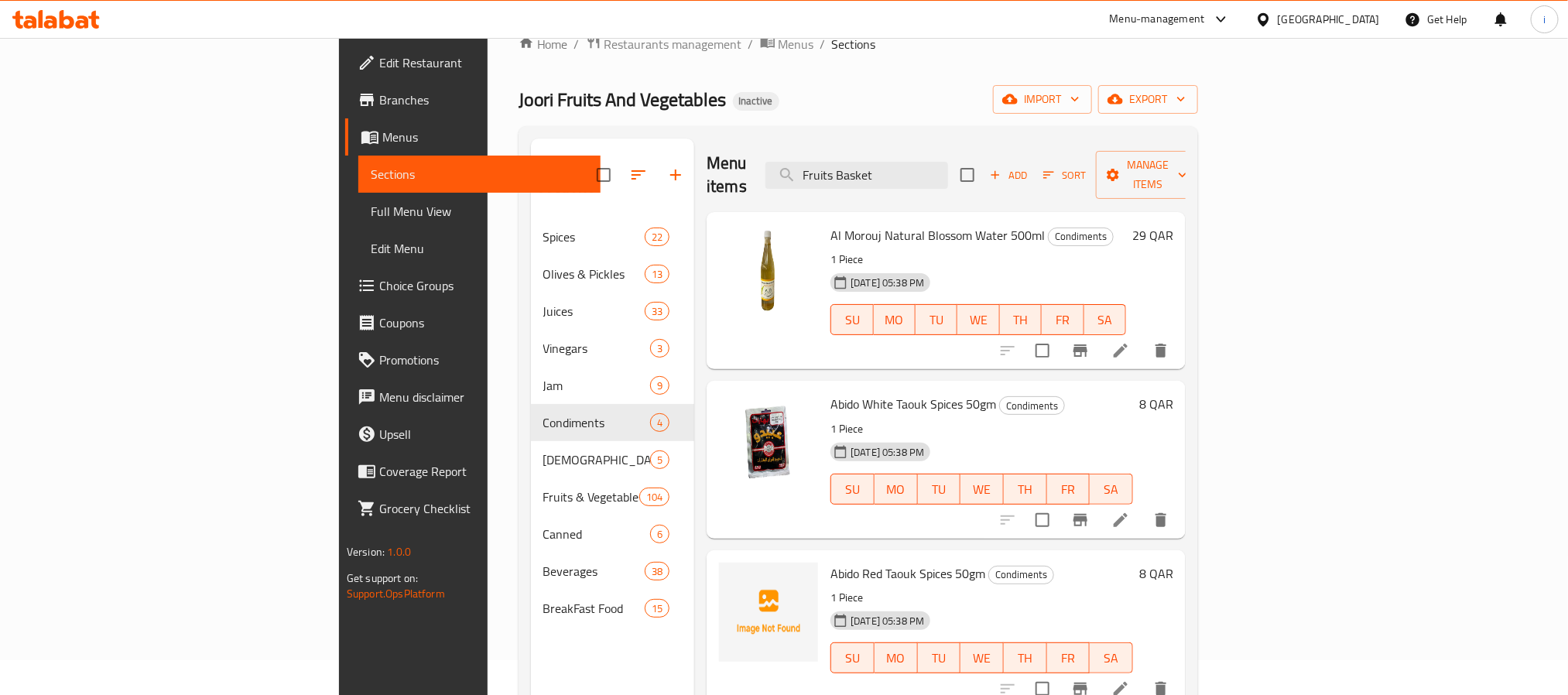
scroll to position [0, 0]
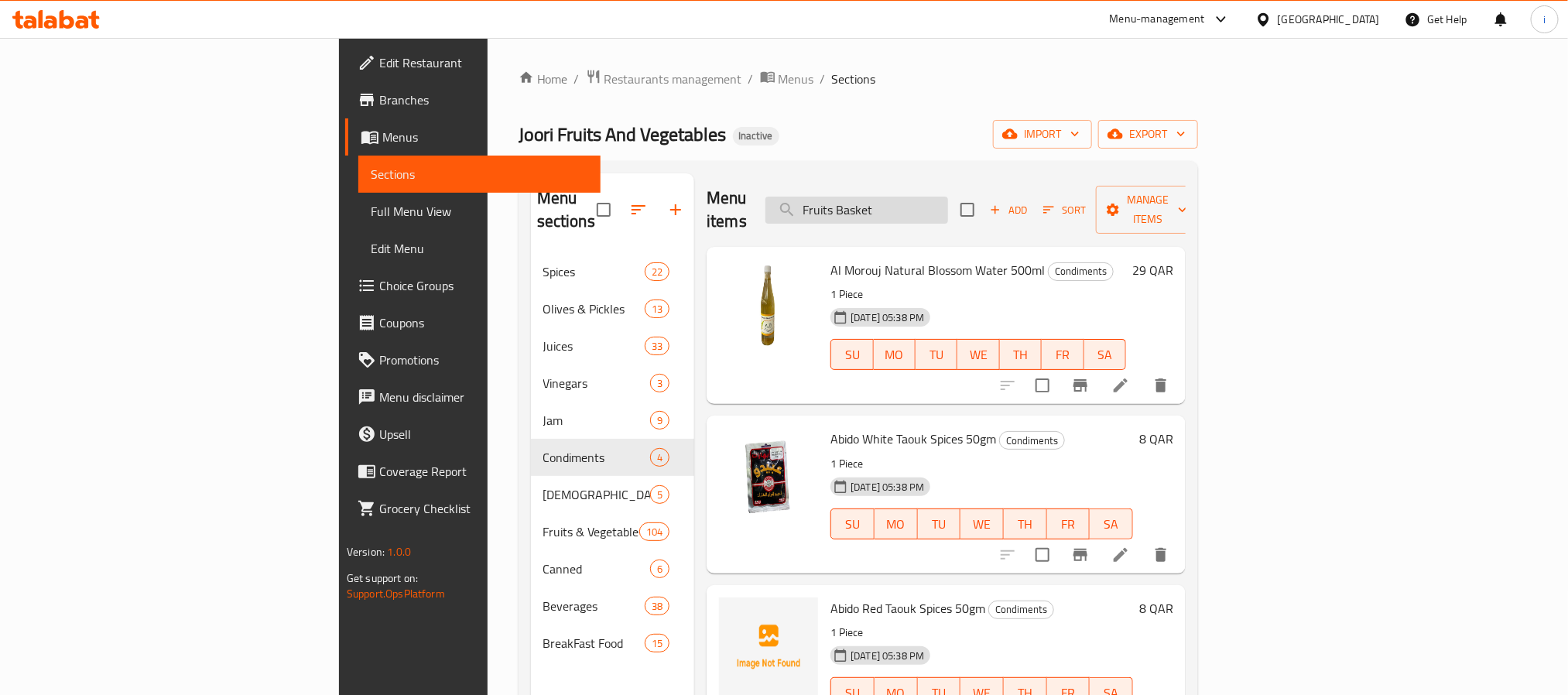
click at [948, 197] on input "Fruits Basket" at bounding box center [856, 210] width 183 height 27
paste input "Maxi Dark Red Beans in Brine"
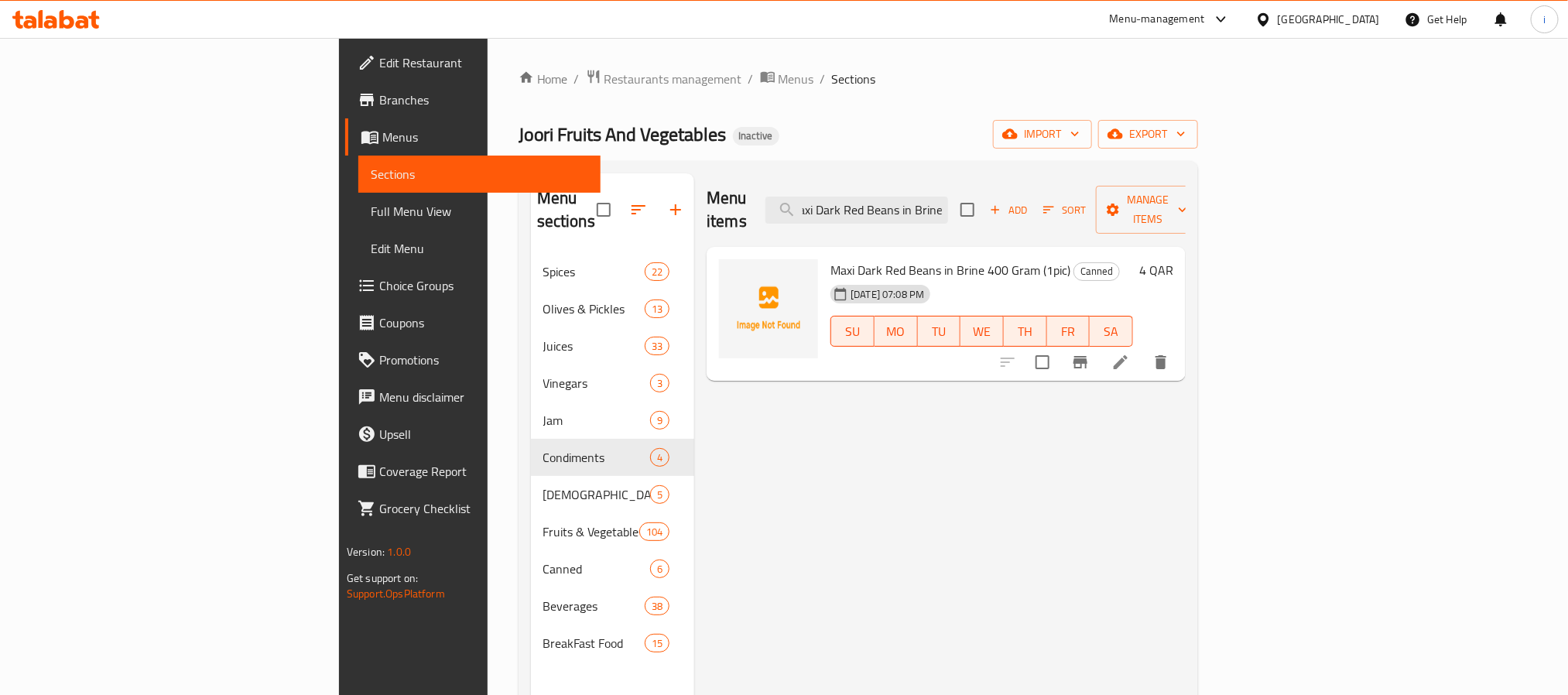
click at [989, 444] on div "Menu items Maxi Dark Red Beans in Brine Add Sort Manage items Maxi Dark Red Bea…" at bounding box center [940, 521] width 491 height 695
click at [924, 553] on div "Menu items Maxi Dark Red Beans in Brine Add Sort Manage items Maxi Dark Red Bea…" at bounding box center [940, 521] width 491 height 695
click at [1147, 458] on div "Menu items Maxi Dark Red Beans in Brine Add Sort Manage items Maxi Dark Red Bea…" at bounding box center [940, 521] width 491 height 695
drag, startPoint x: 1092, startPoint y: 203, endPoint x: 1041, endPoint y: 182, distance: 55.2
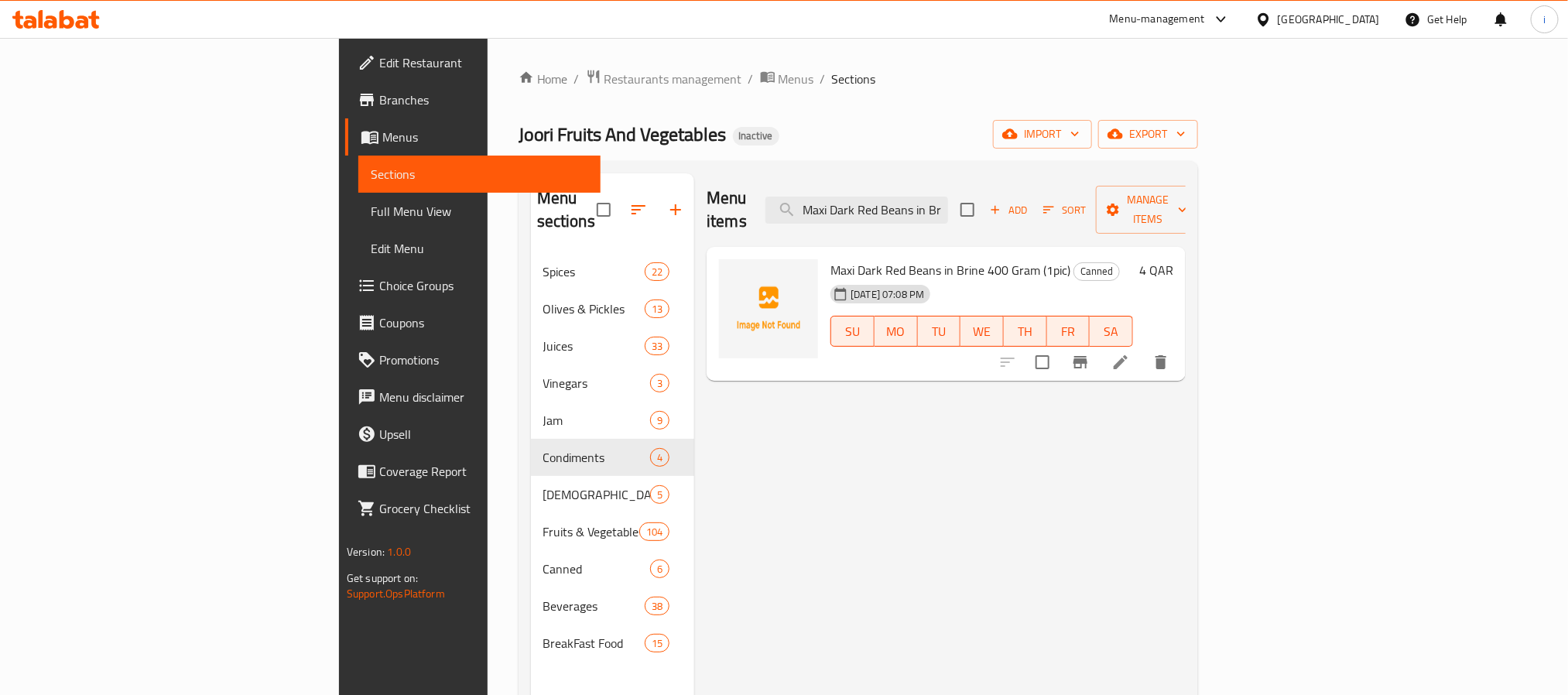
click at [1086, 196] on div "Menu items Maxi Dark Red Beans in Brine Add Sort Manage items" at bounding box center [946, 210] width 479 height 74
click at [948, 197] on input "Maxi Dark Red Beans in Brine" at bounding box center [856, 210] width 183 height 27
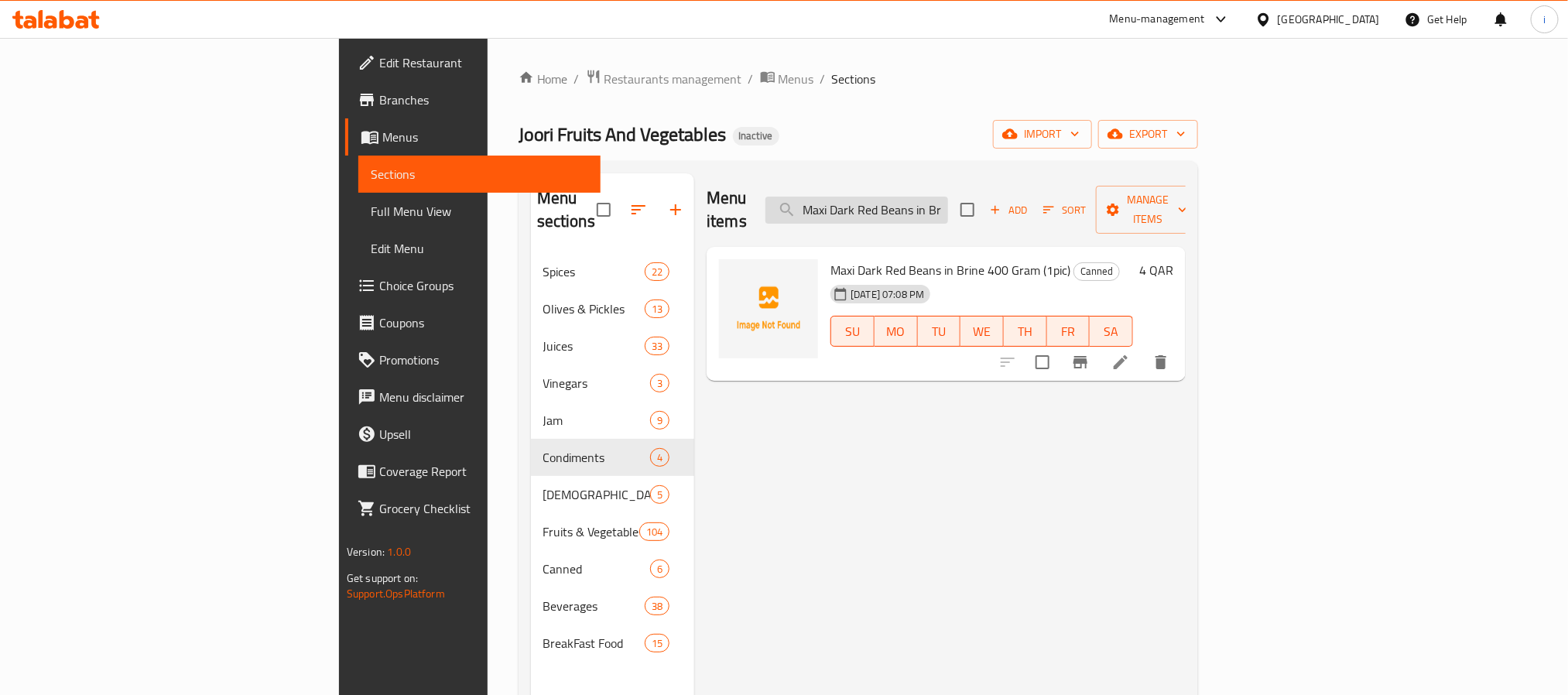
paste input "Sweet Corn"
click at [895, 495] on div "Menu items Maxi Sweet Corn Add Sort Manage items Maxi Sweet Corn Hub 300 Gram (…" at bounding box center [940, 521] width 491 height 695
click at [948, 197] on input "Maxi Sweet Corn" at bounding box center [856, 210] width 183 height 27
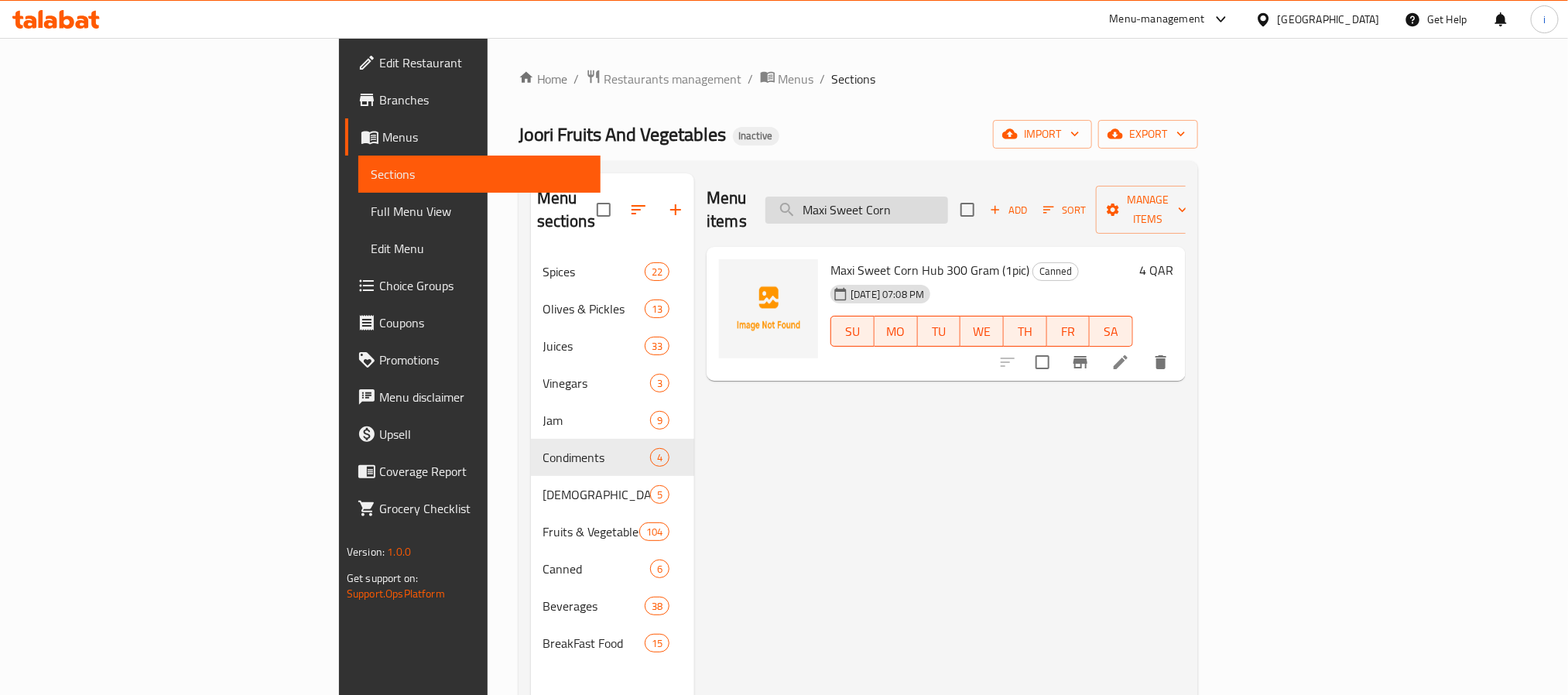
paste input "Boiled Chickpeas in Brine"
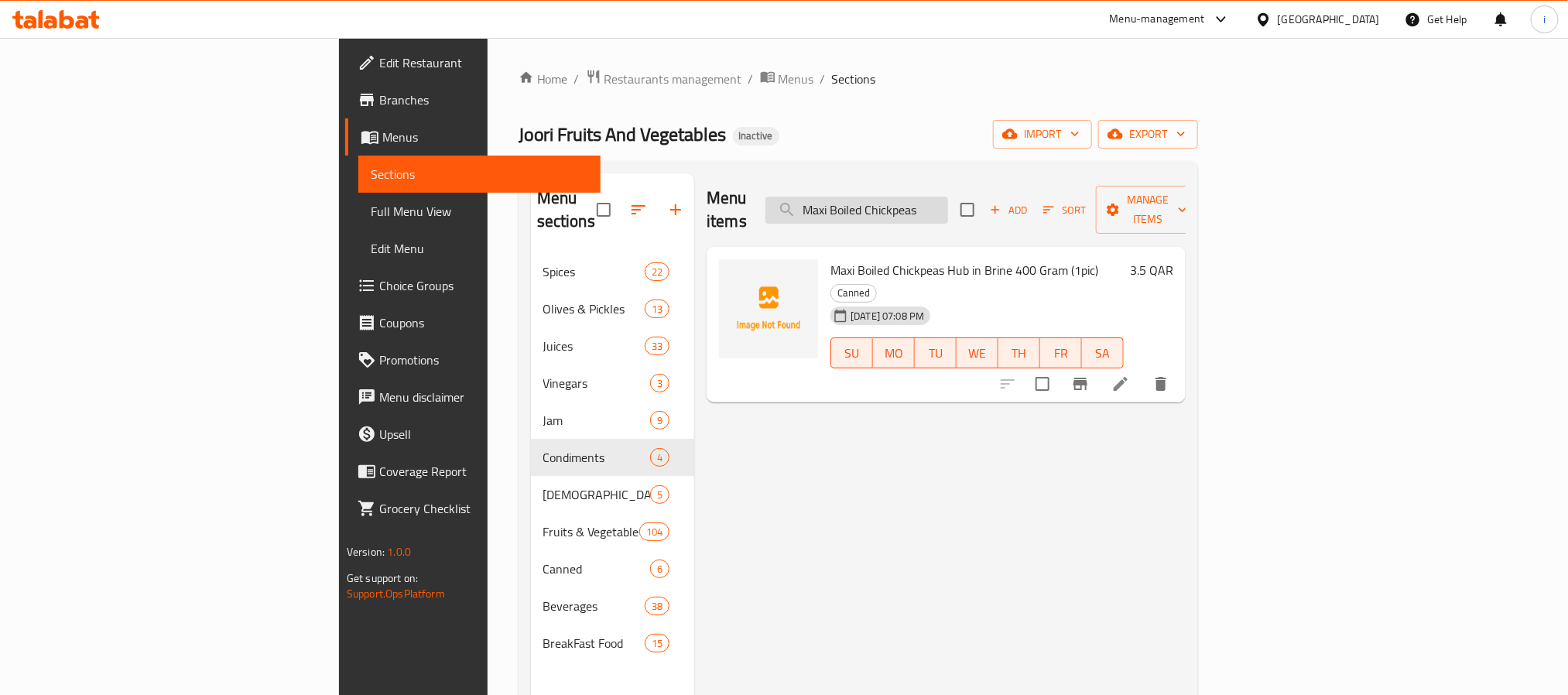
click at [948, 197] on input "Maxi Boiled Chickpeas" at bounding box center [856, 210] width 183 height 27
paste input "Dark Red Beans in Brine"
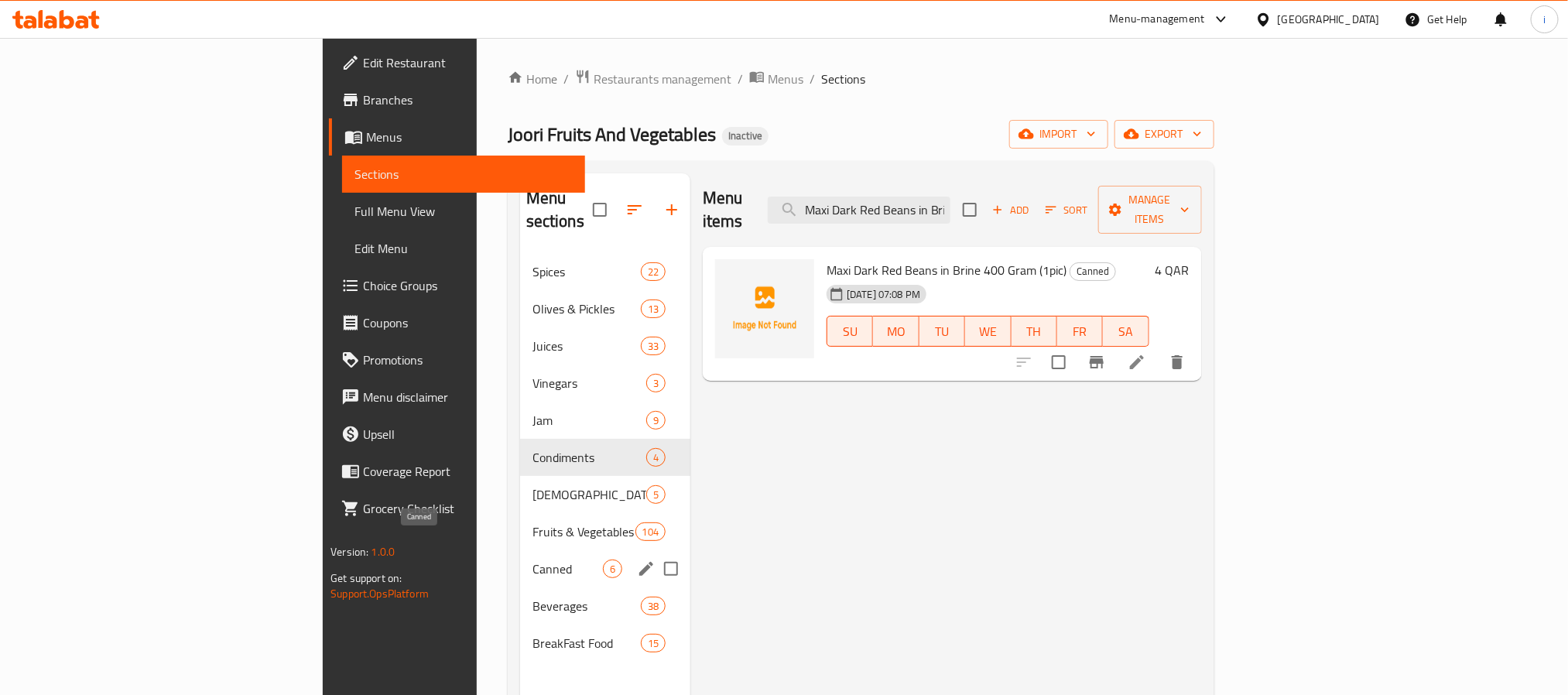
click at [533, 560] on span "Canned" at bounding box center [567, 568] width 70 height 18
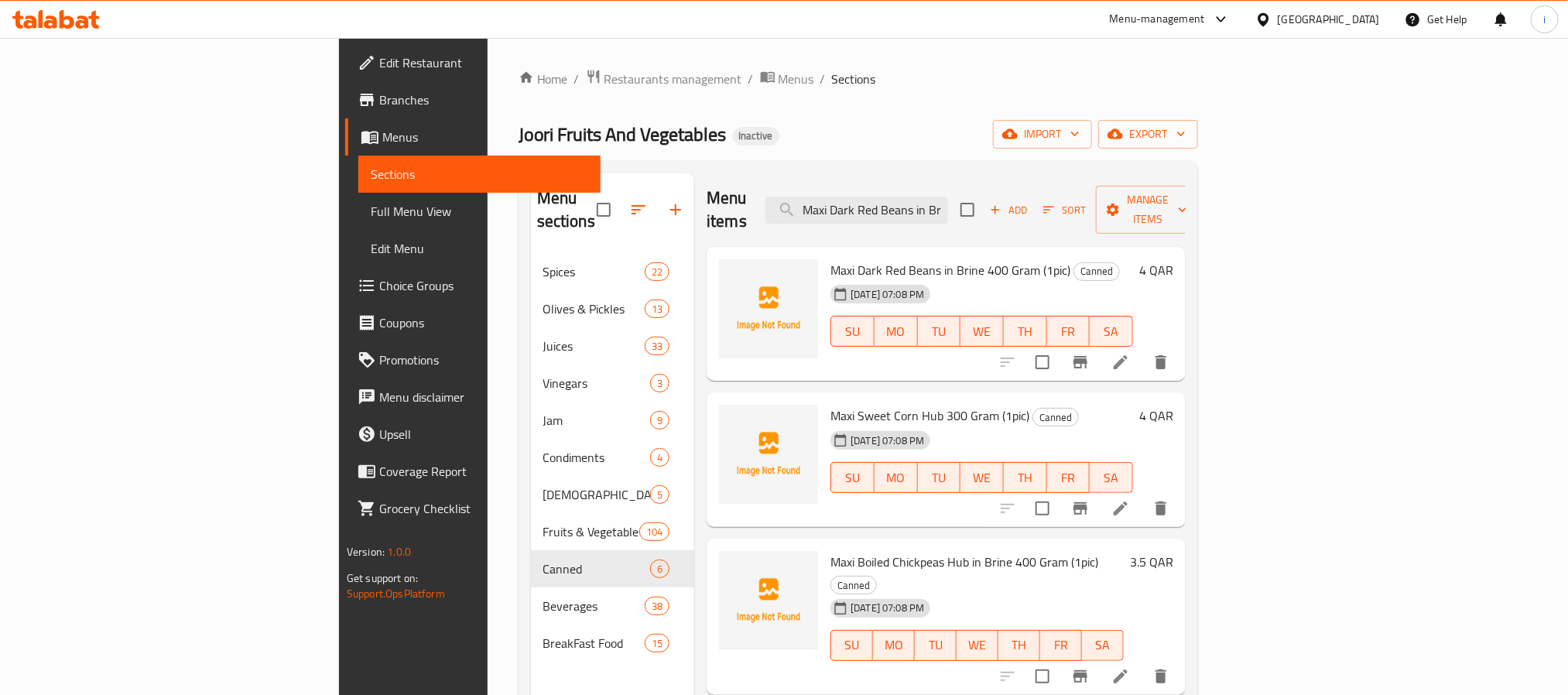
click at [1036, 89] on ol "Home / Restaurants management / Menus / Sections" at bounding box center [858, 78] width 679 height 20
click at [948, 204] on input "Maxi Dark Red Beans in Brine" at bounding box center [856, 210] width 183 height 27
paste input "Fruits Basket"
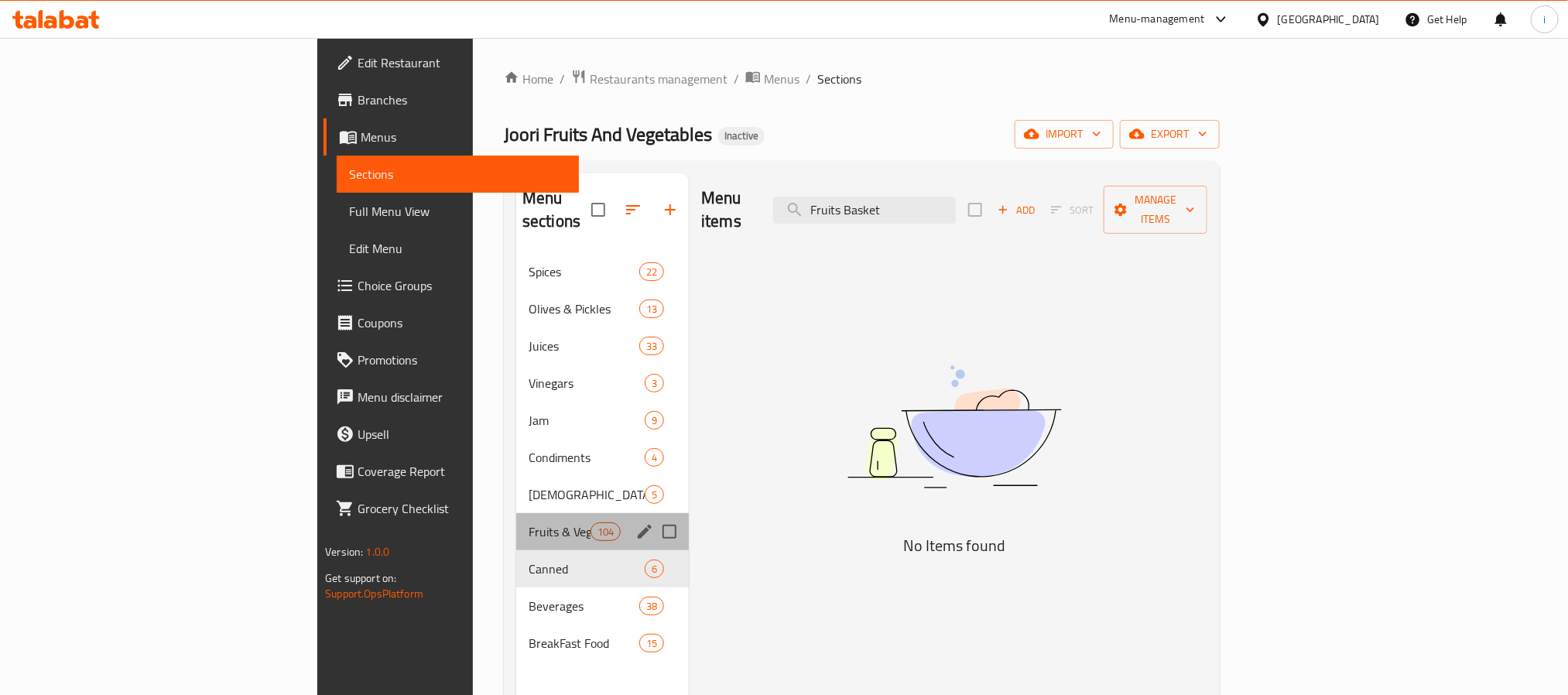
click at [516, 513] on div "Fruits & Vegetables 104" at bounding box center [602, 531] width 173 height 37
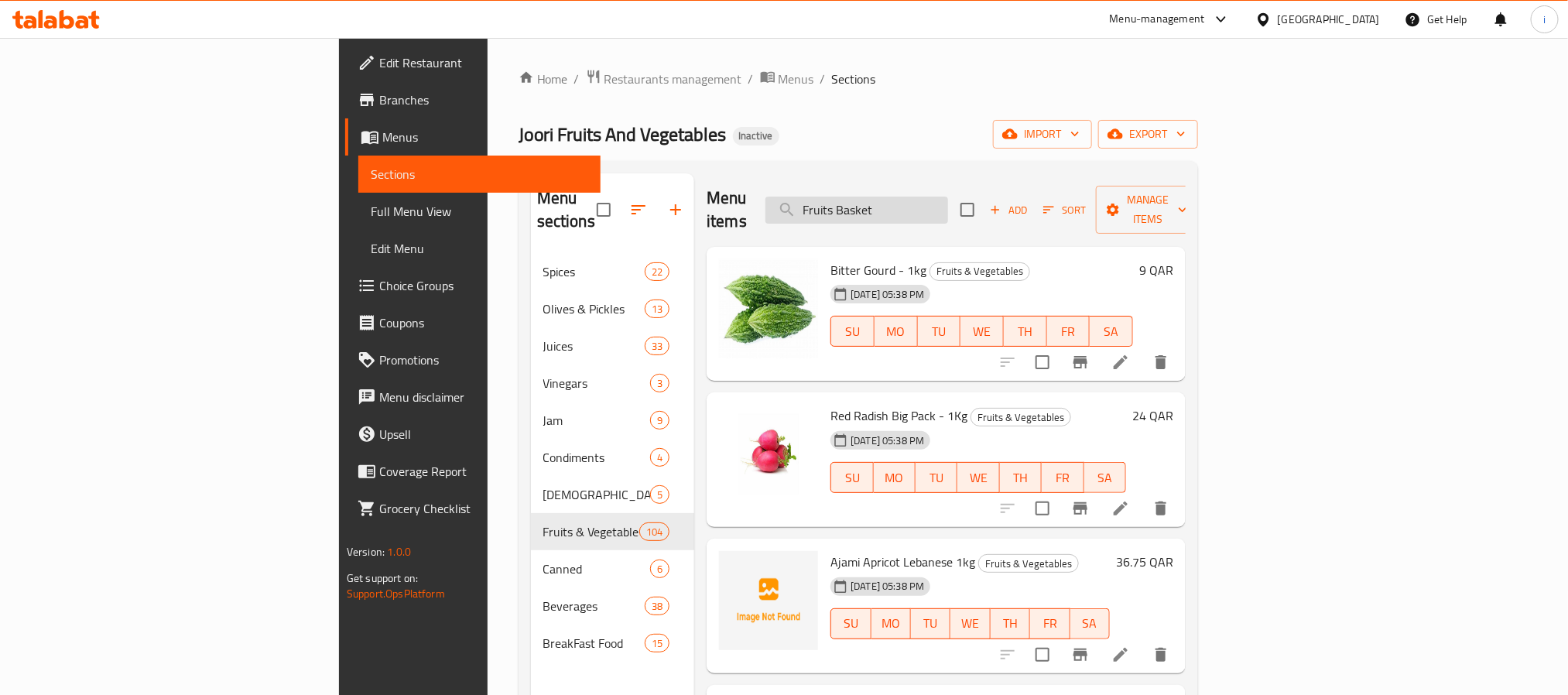
click at [948, 202] on input "Fruits Basket" at bounding box center [856, 210] width 183 height 27
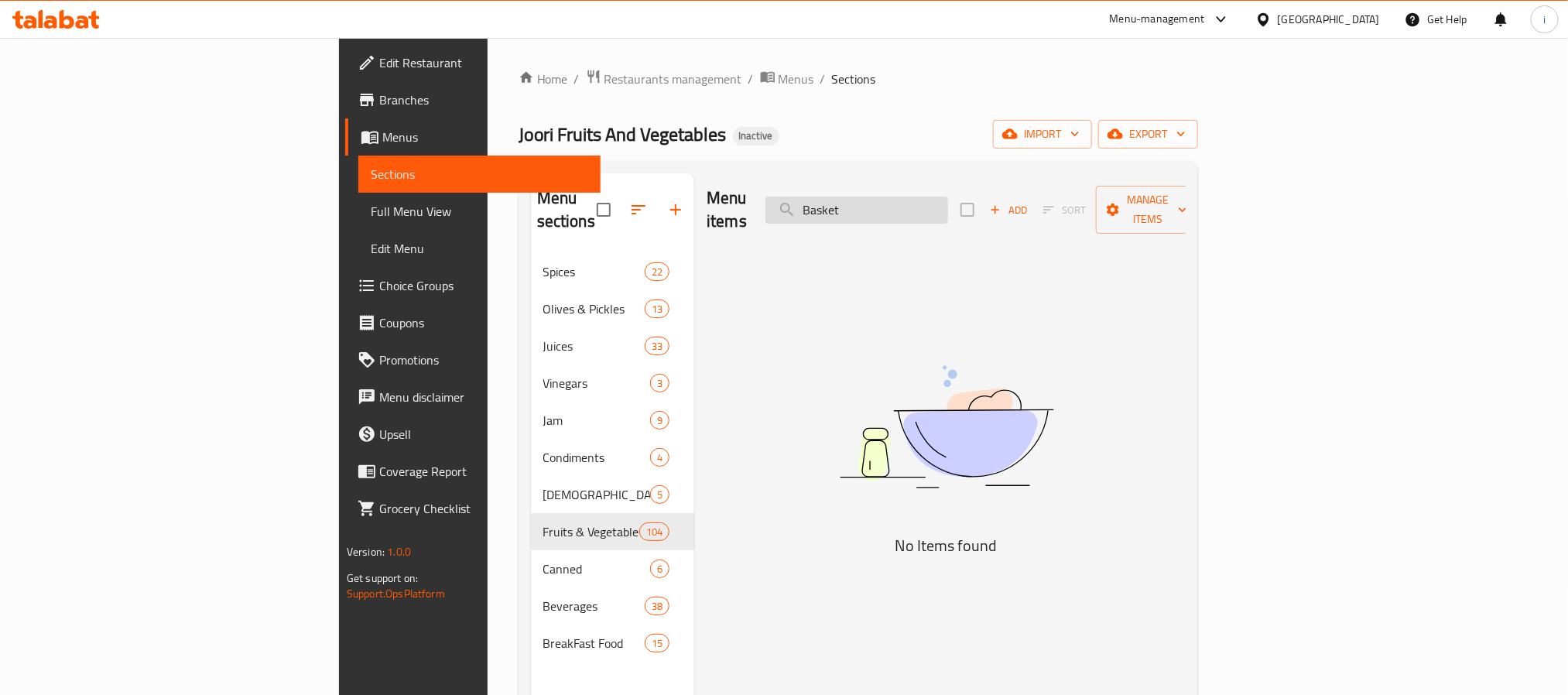
click at [948, 197] on input "Basket" at bounding box center [856, 210] width 183 height 27
paste input "Senabel Mixed Baklawa500g"
type input "Senabel"
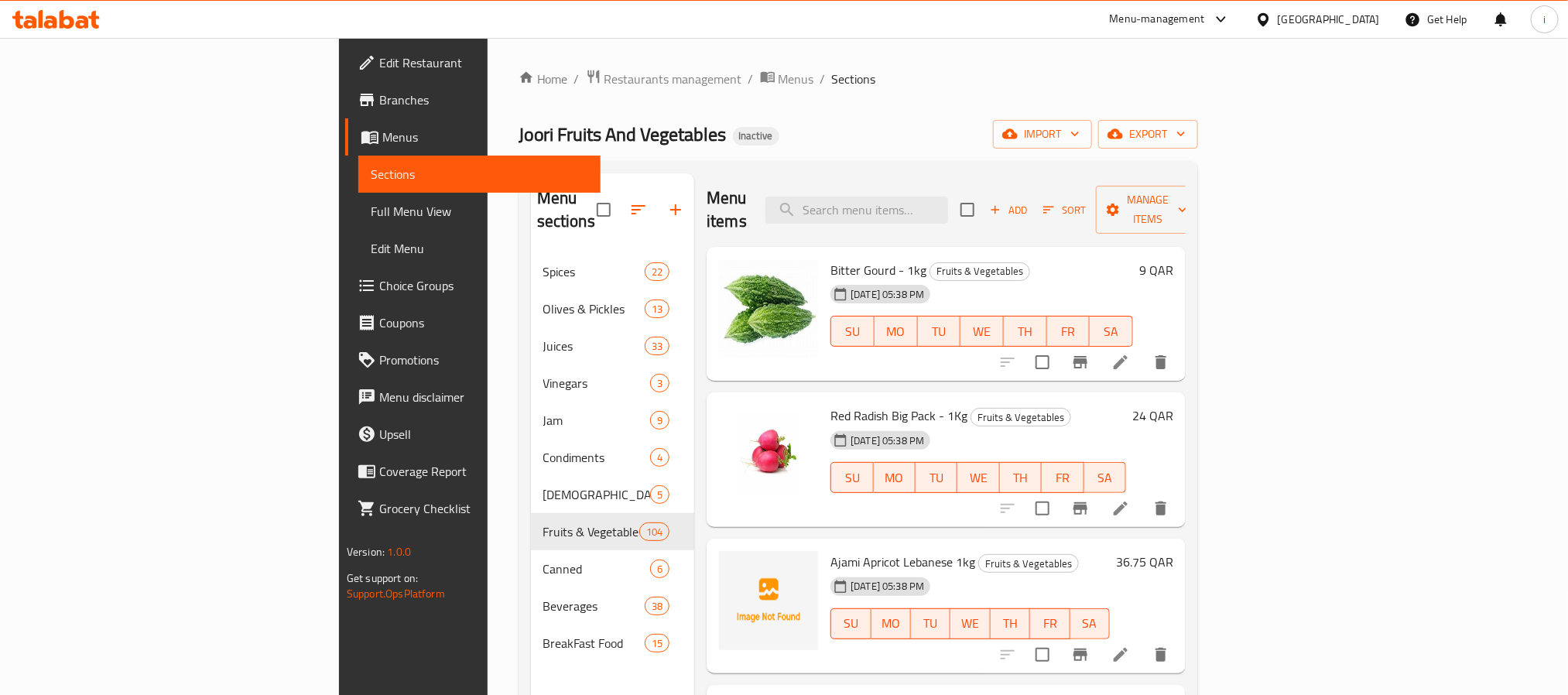
paste input "Natural Lebanese Honey 1kg (1 Pic)"
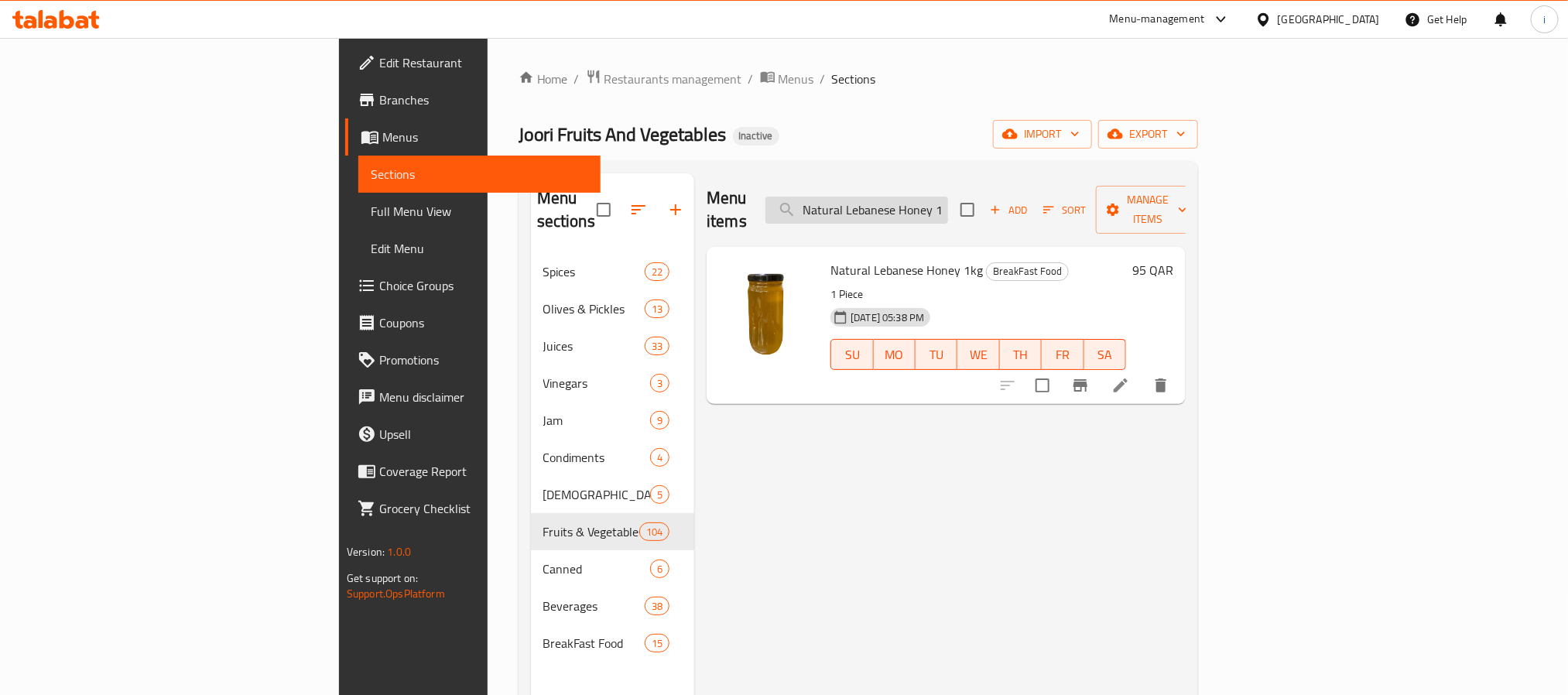
click at [948, 200] on input "Natural Lebanese Honey 1kg" at bounding box center [856, 210] width 183 height 27
paste input "Gold Medal Pure Butter Ghee 400g (1 Pic)"
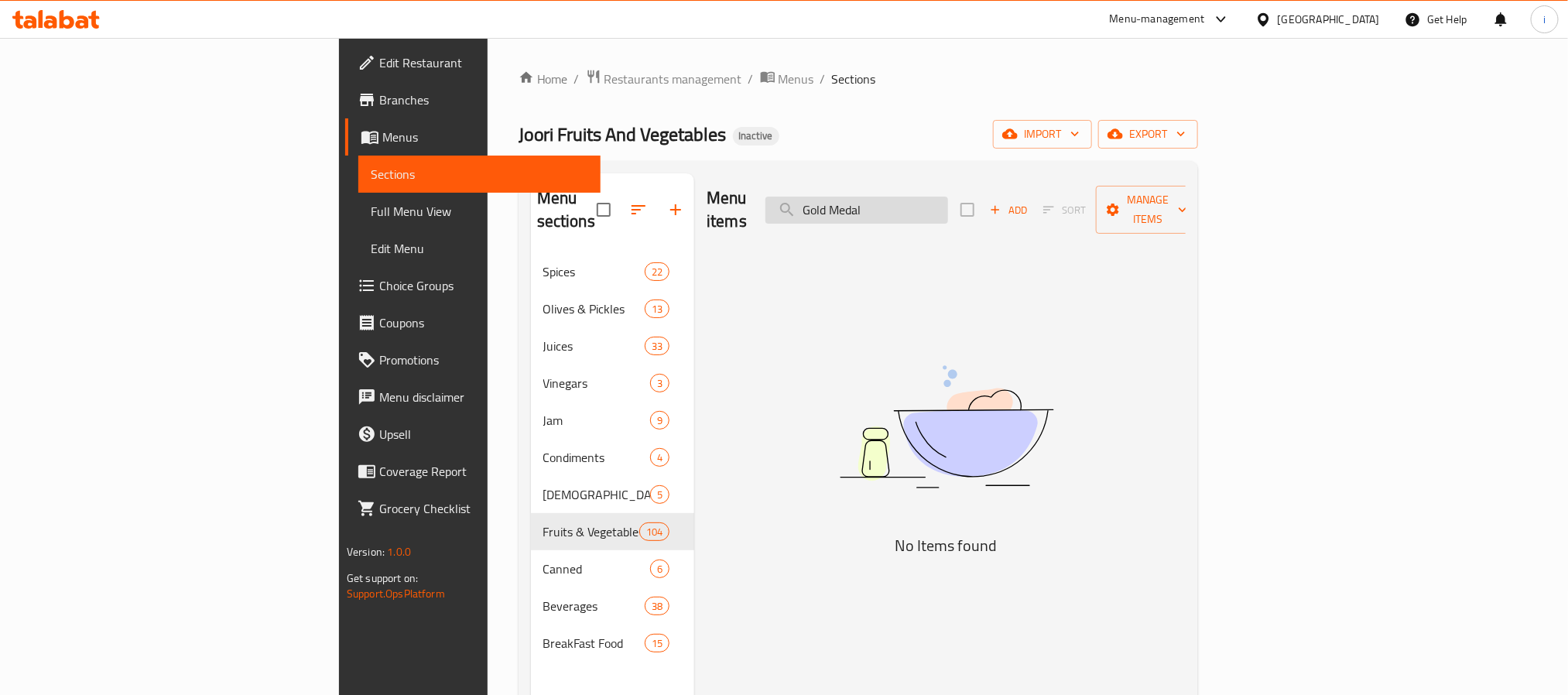
type input "Gold Medal"
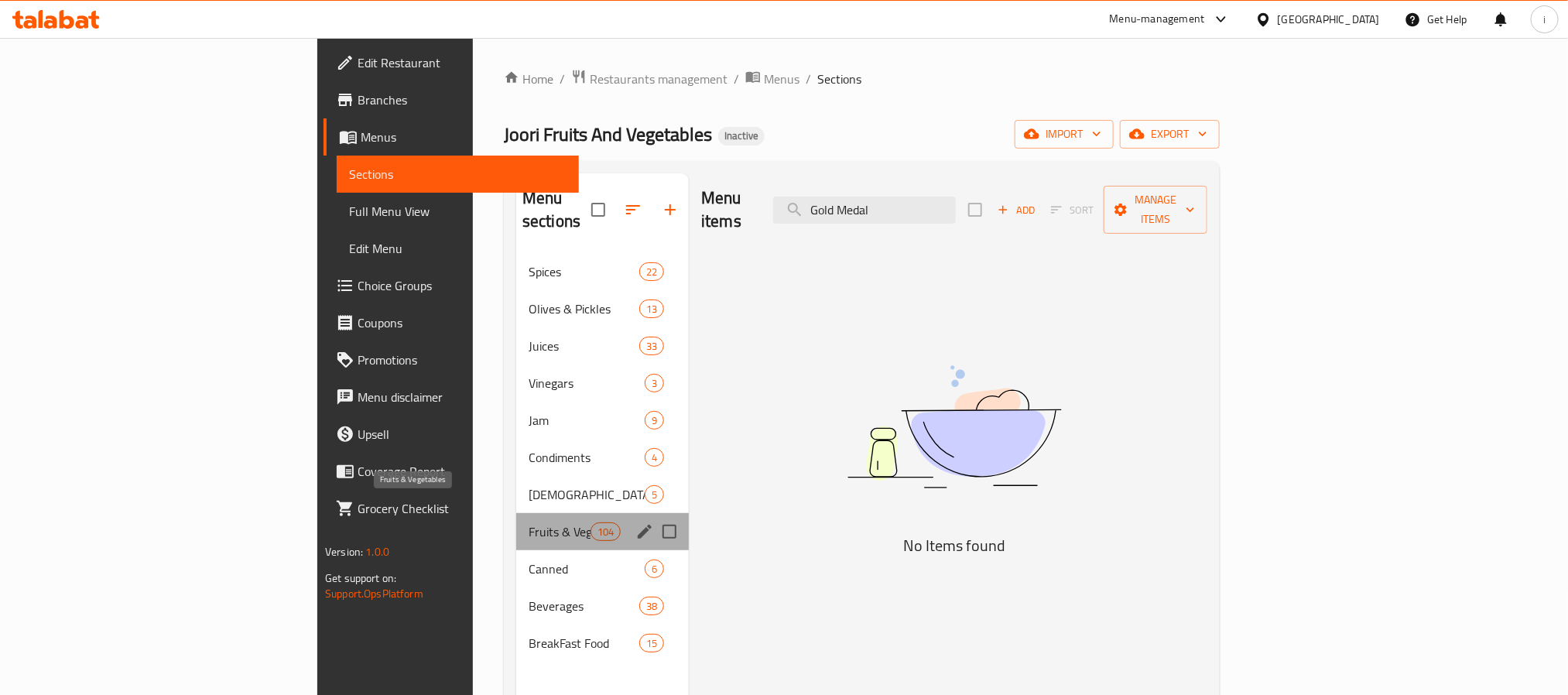
click at [528, 522] on span "Fruits & Vegetables" at bounding box center [559, 531] width 62 height 18
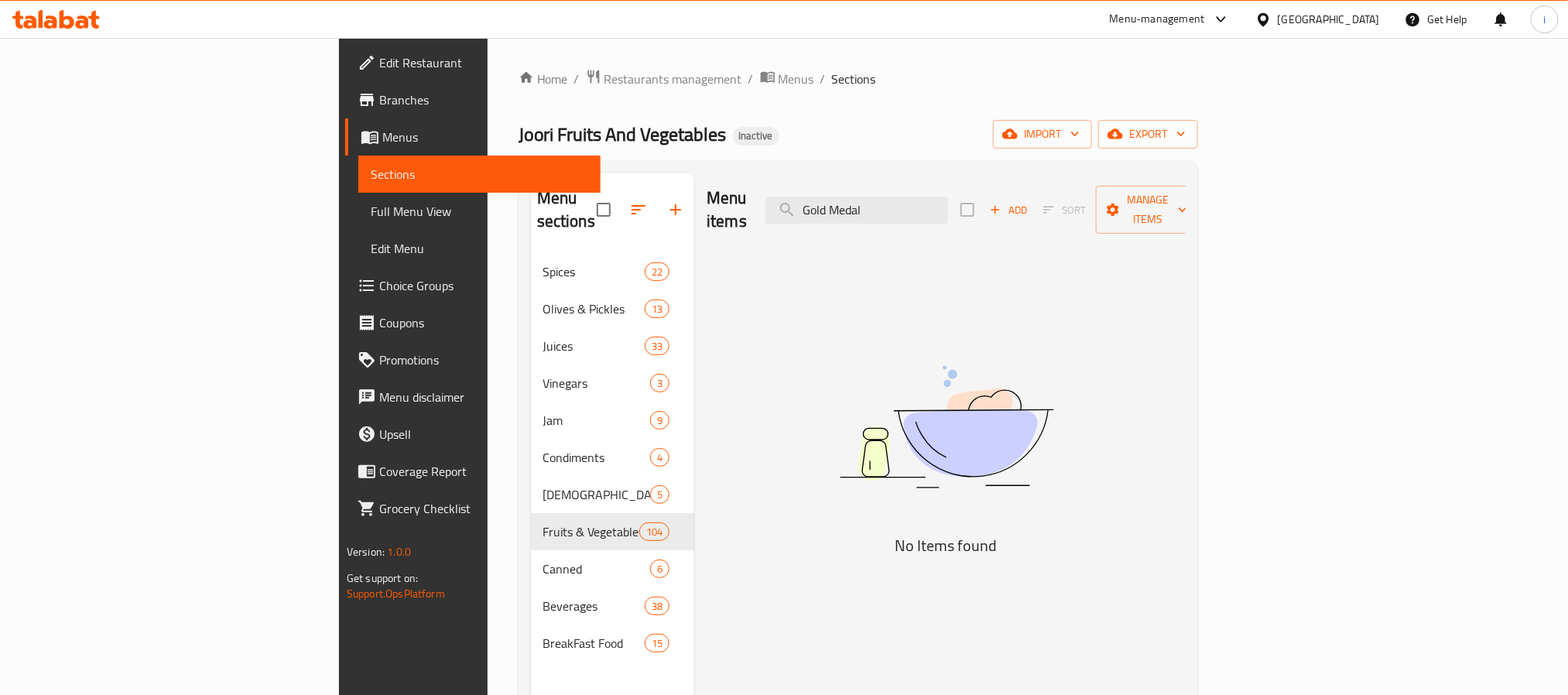
drag, startPoint x: 1014, startPoint y: 193, endPoint x: 881, endPoint y: 196, distance: 133.0
click at [885, 196] on div "Menu items Gold Medal Add Sort Manage items" at bounding box center [946, 210] width 479 height 74
click at [997, 133] on div "Joori Fruits And Vegetables Inactive import export" at bounding box center [858, 134] width 679 height 29
